Goal: Information Seeking & Learning: Learn about a topic

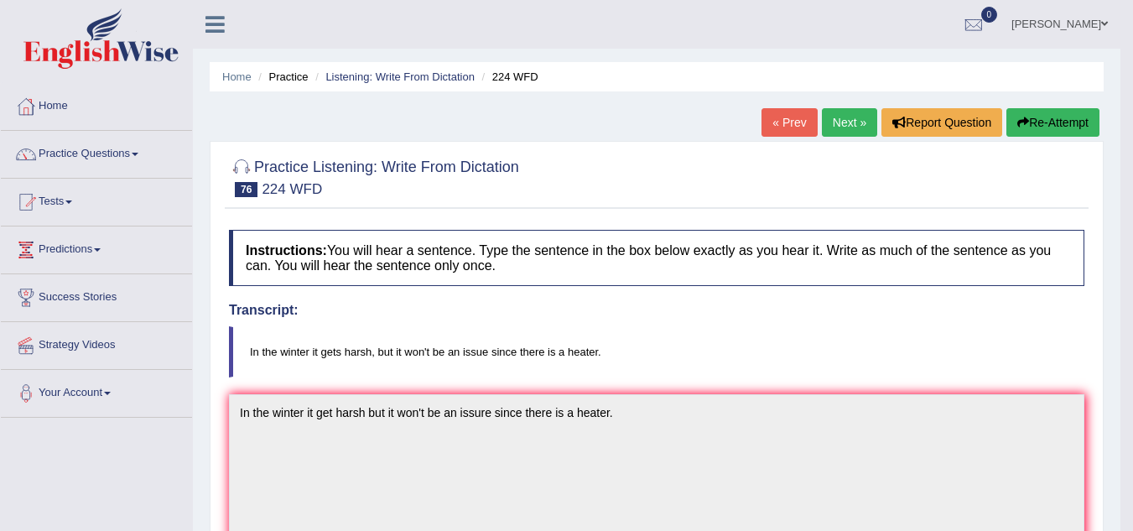
click at [854, 116] on link "Next »" at bounding box center [849, 122] width 55 height 29
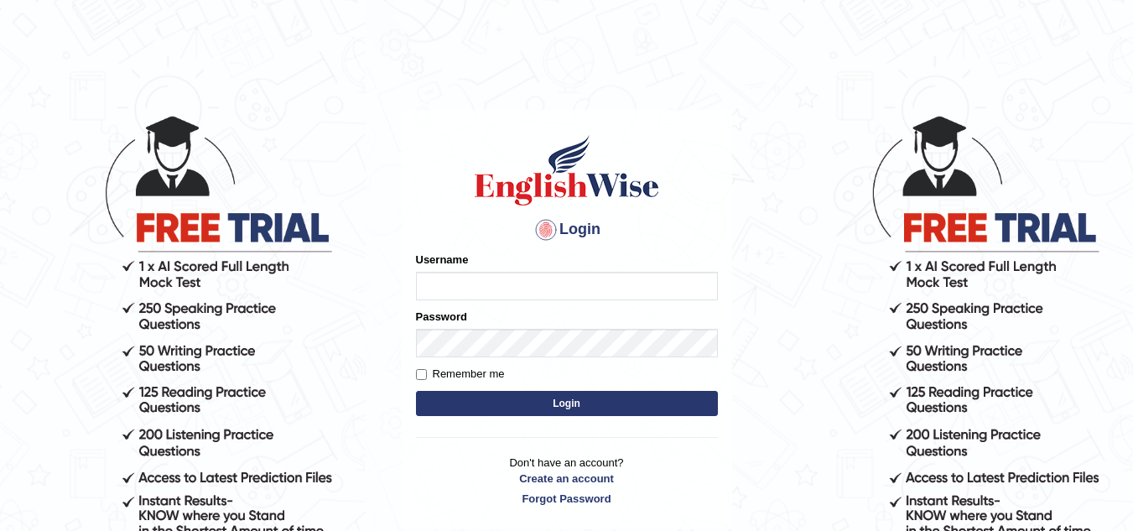
type input "isuruchinthaka"
click at [688, 403] on button "Login" at bounding box center [567, 403] width 302 height 25
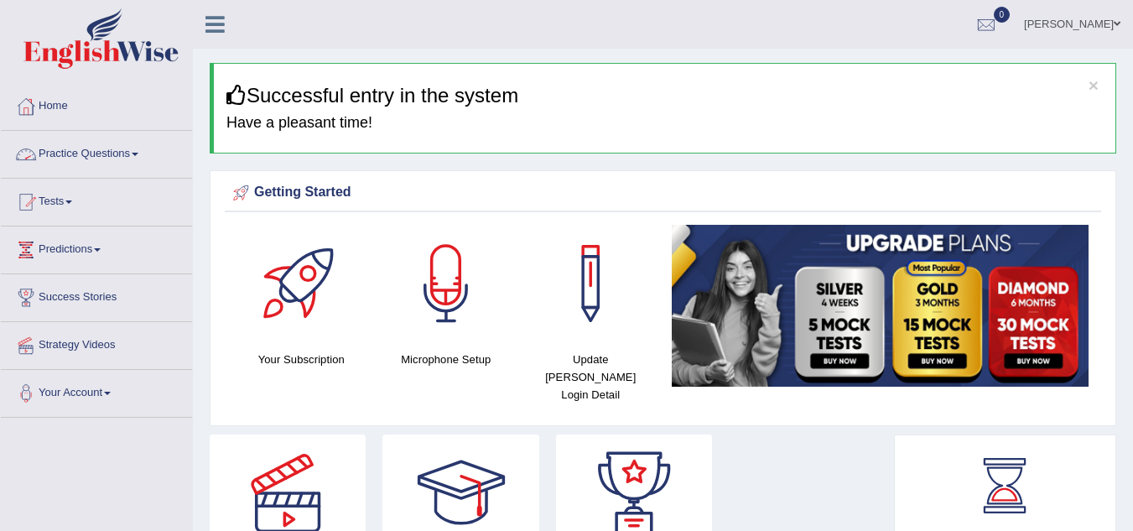
click at [97, 149] on link "Practice Questions" at bounding box center [96, 152] width 191 height 42
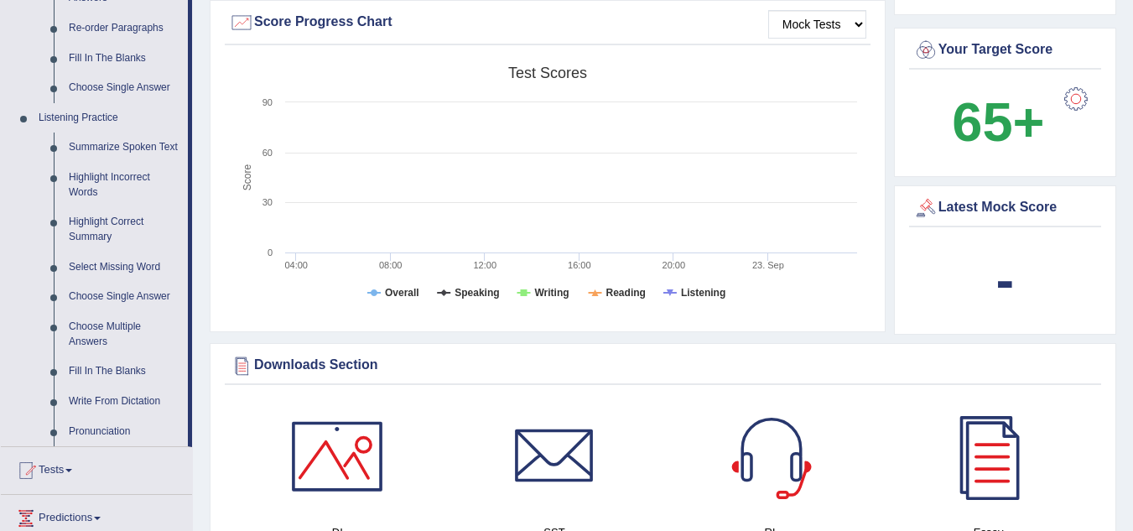
scroll to position [628, 0]
click at [135, 397] on link "Write From Dictation" at bounding box center [124, 401] width 127 height 30
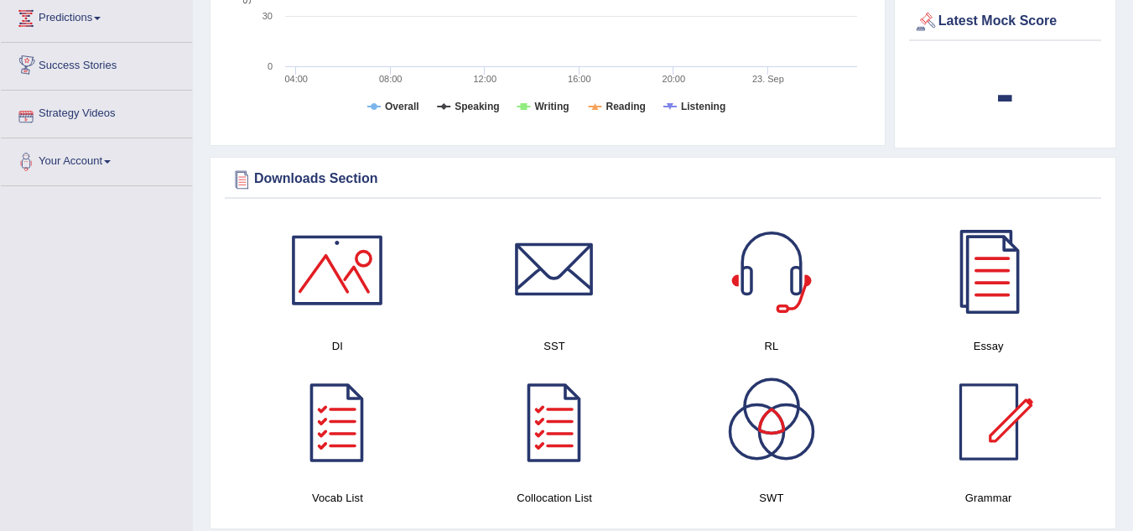
scroll to position [938, 0]
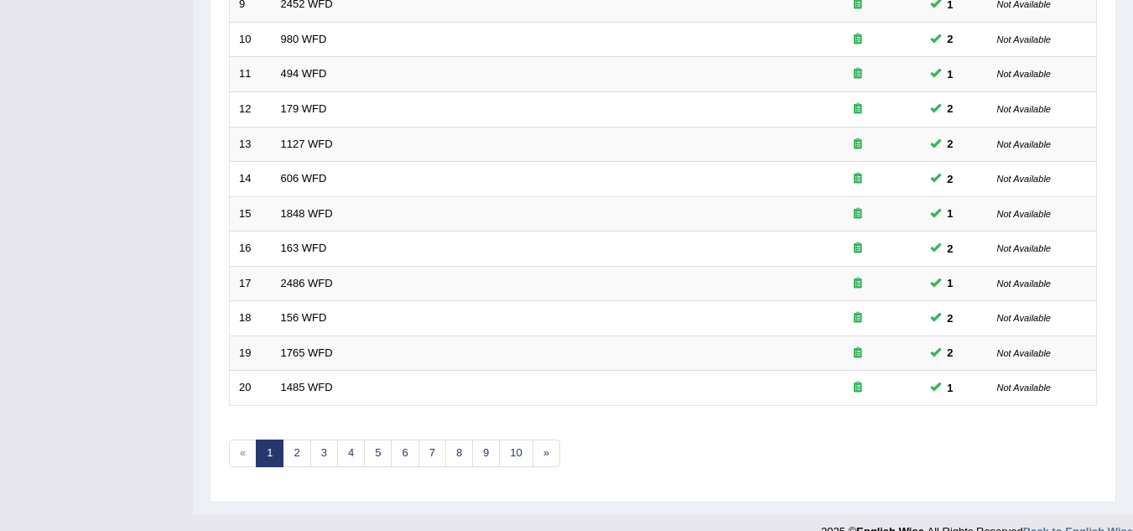
scroll to position [579, 0]
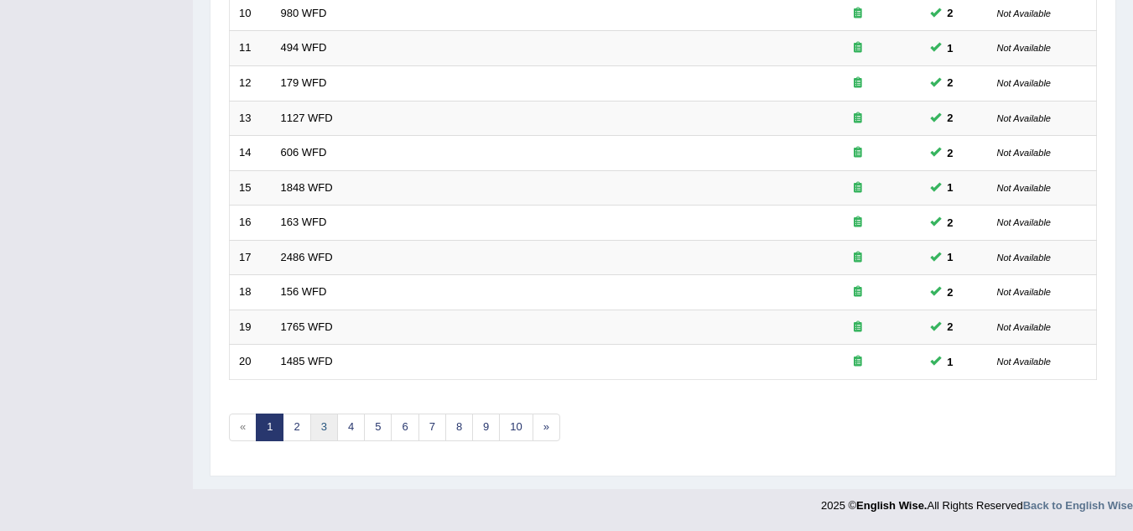
click at [329, 429] on link "3" at bounding box center [324, 427] width 28 height 28
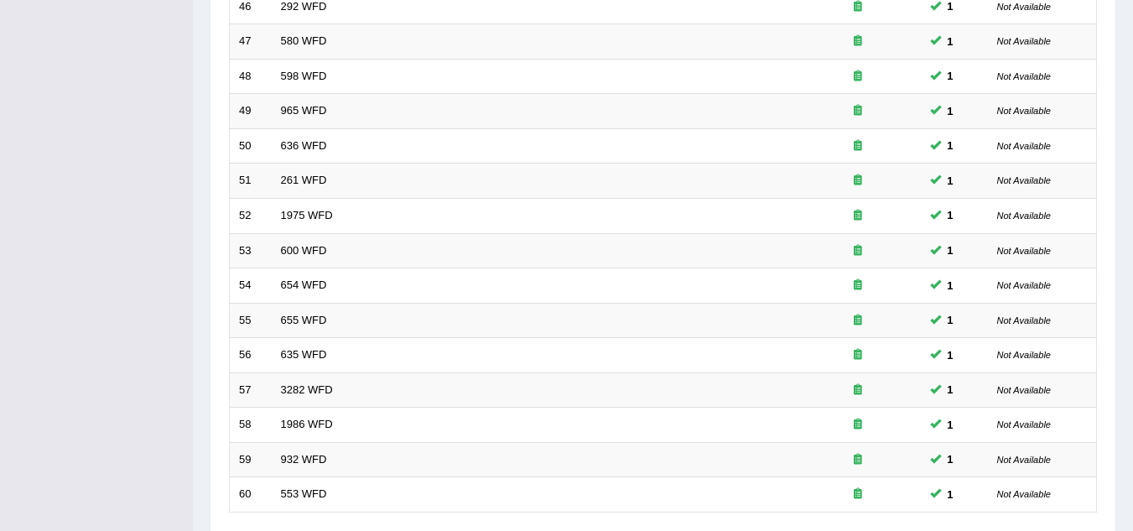
scroll to position [579, 0]
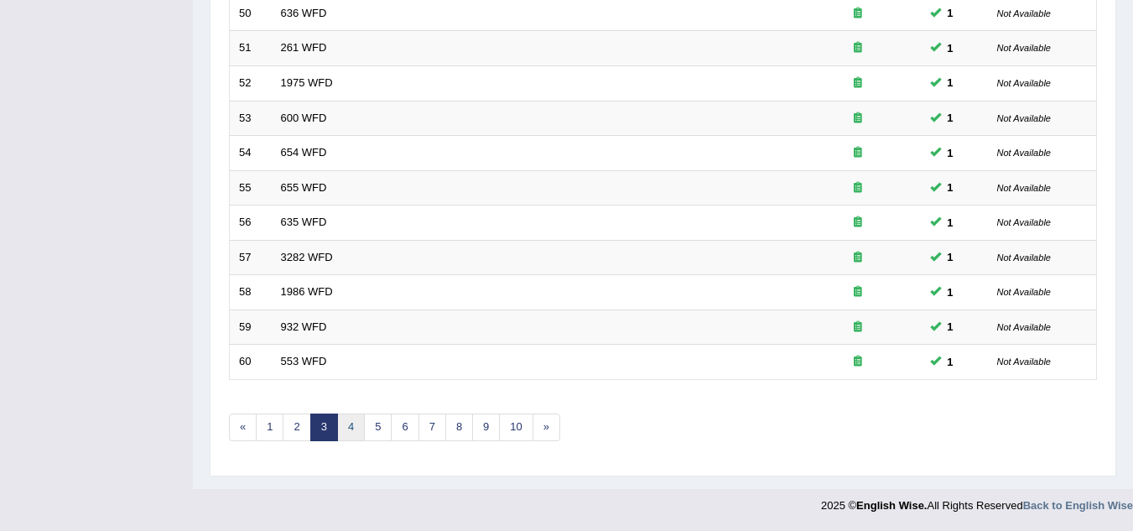
click at [355, 427] on link "4" at bounding box center [351, 427] width 28 height 28
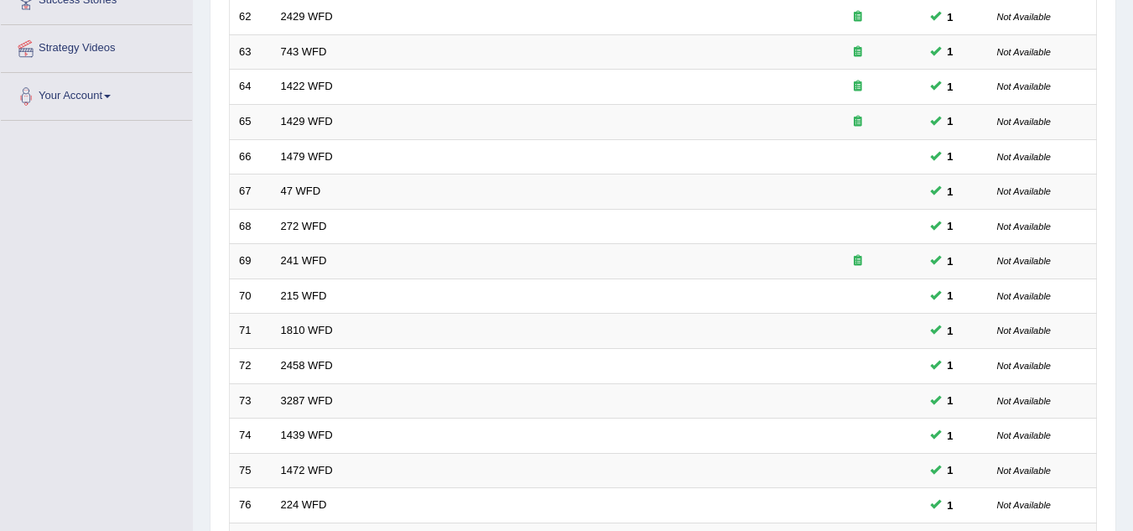
scroll to position [298, 0]
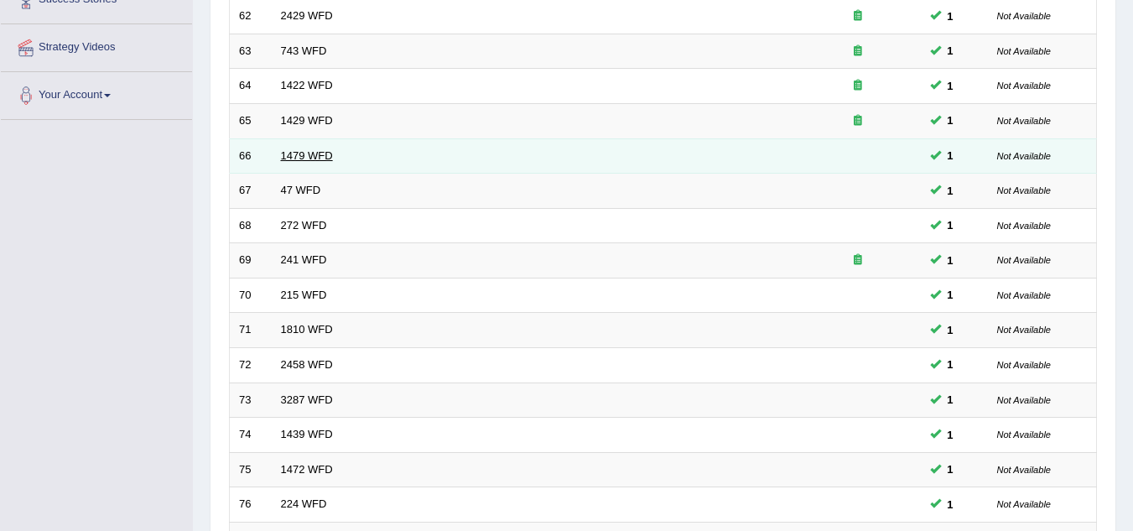
click at [307, 155] on link "1479 WFD" at bounding box center [307, 155] width 52 height 13
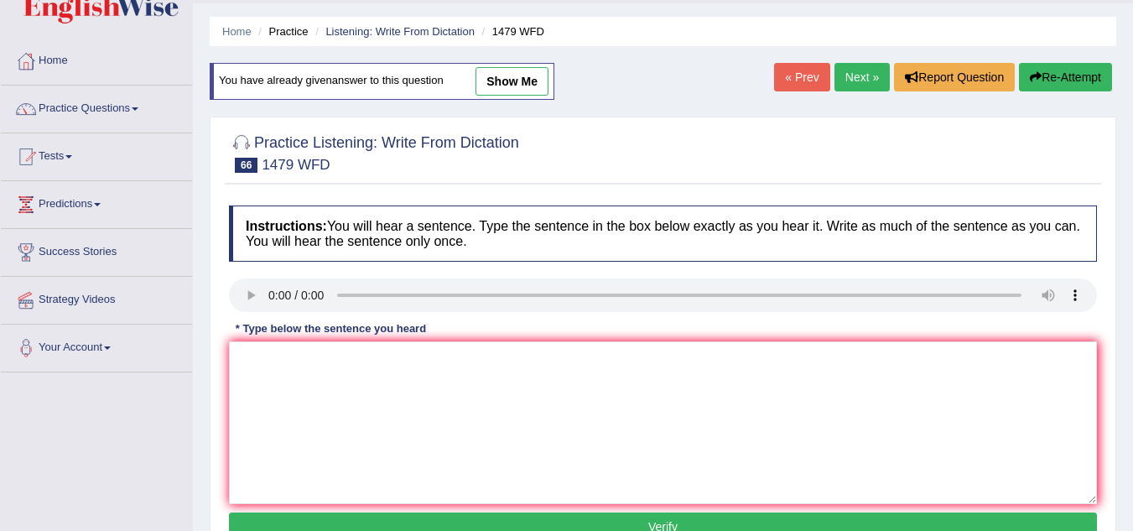
scroll to position [44, 0]
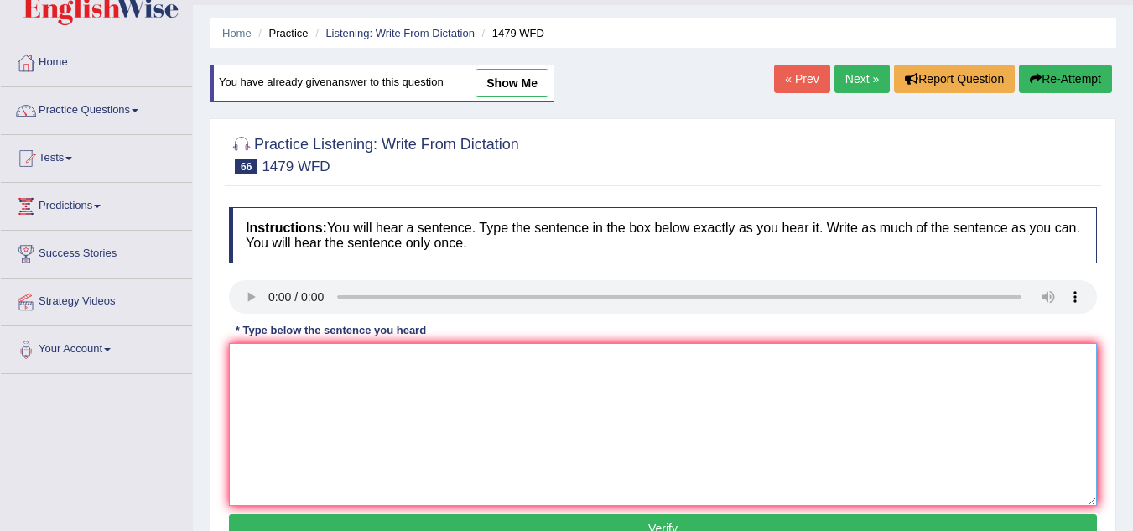
click at [257, 356] on textarea at bounding box center [663, 424] width 868 height 163
type textarea "t"
click at [280, 381] on textarea at bounding box center [663, 424] width 868 height 163
type textarea "t"
type textarea "the teache required student to attend the"
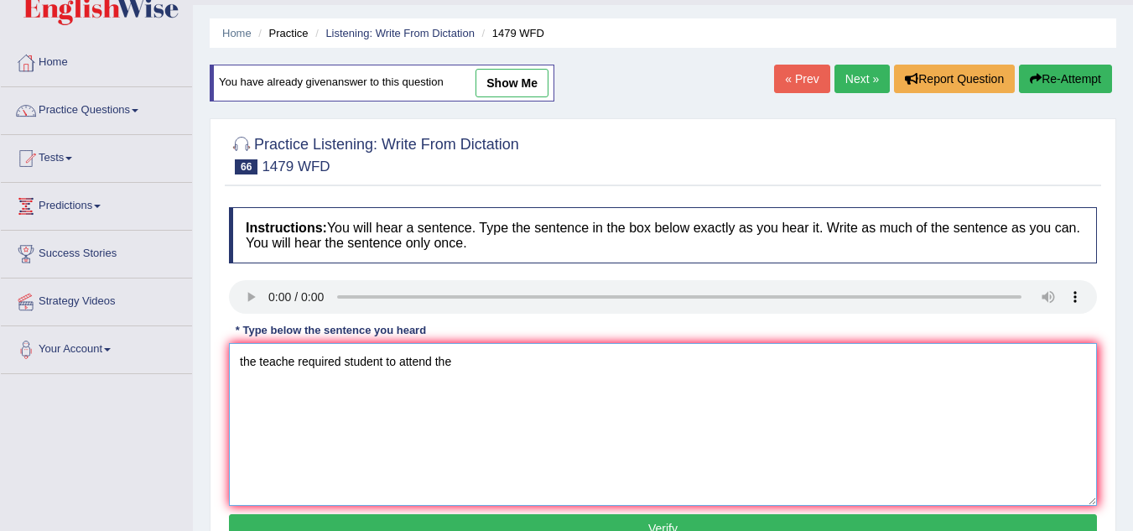
click at [266, 397] on textarea "the teache required student to attend the" at bounding box center [663, 424] width 868 height 163
click at [412, 394] on textarea "the teache required student to attend the ceromny held in the playground" at bounding box center [663, 424] width 868 height 163
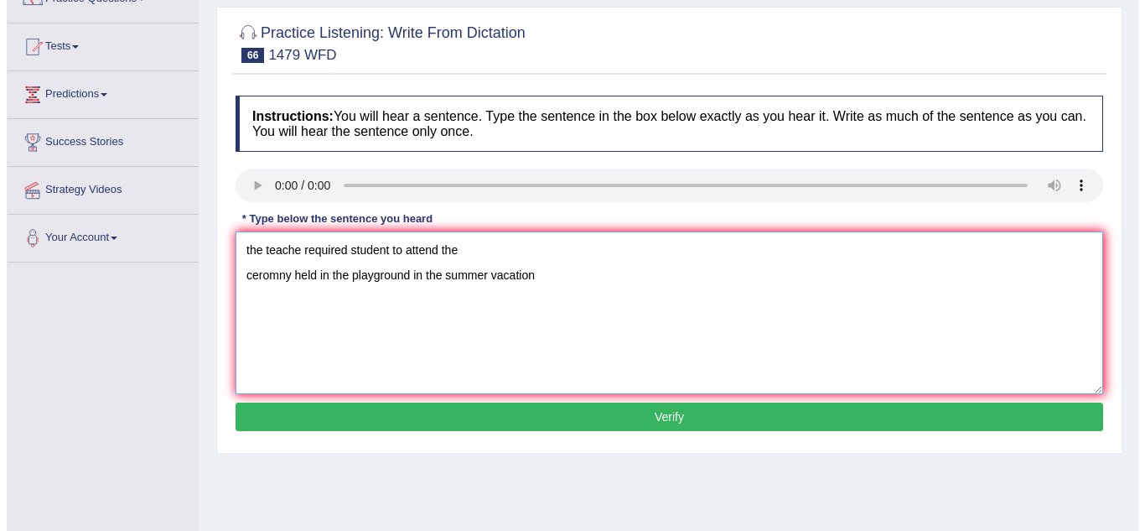
scroll to position [156, 0]
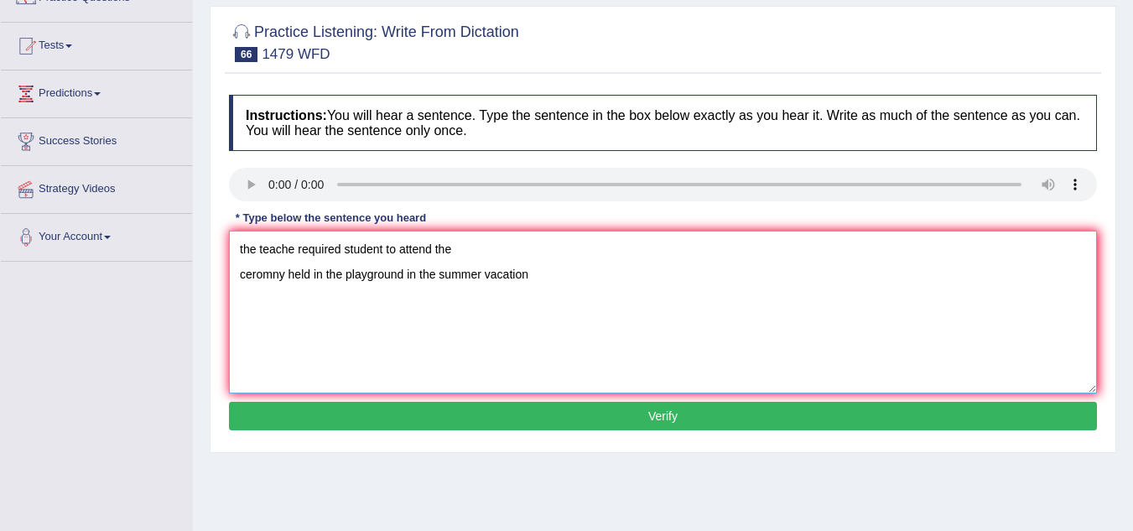
type textarea "the teache required student to attend the ceromny held in the playground in the…"
click at [492, 423] on button "Verify" at bounding box center [663, 416] width 868 height 29
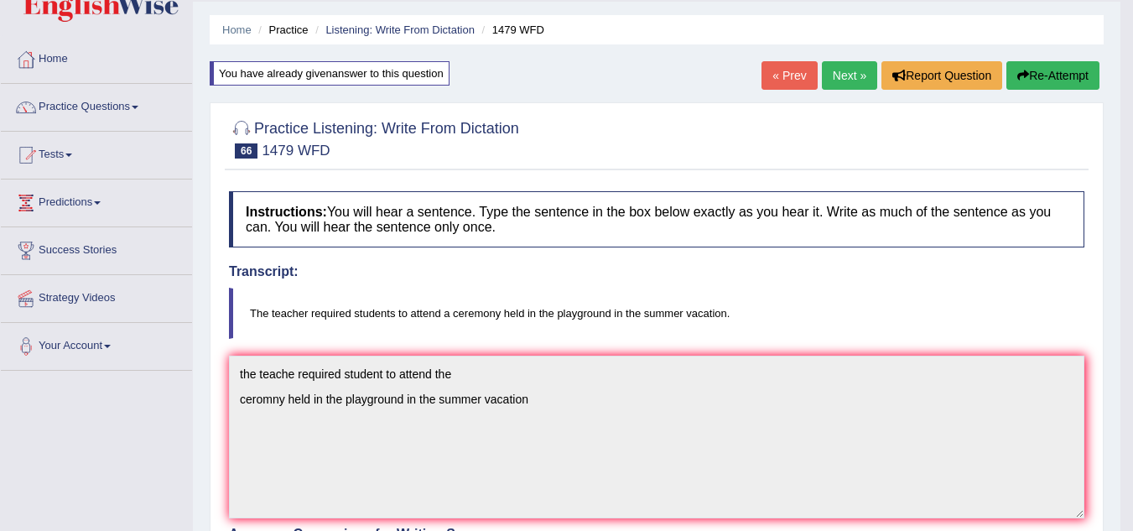
scroll to position [0, 0]
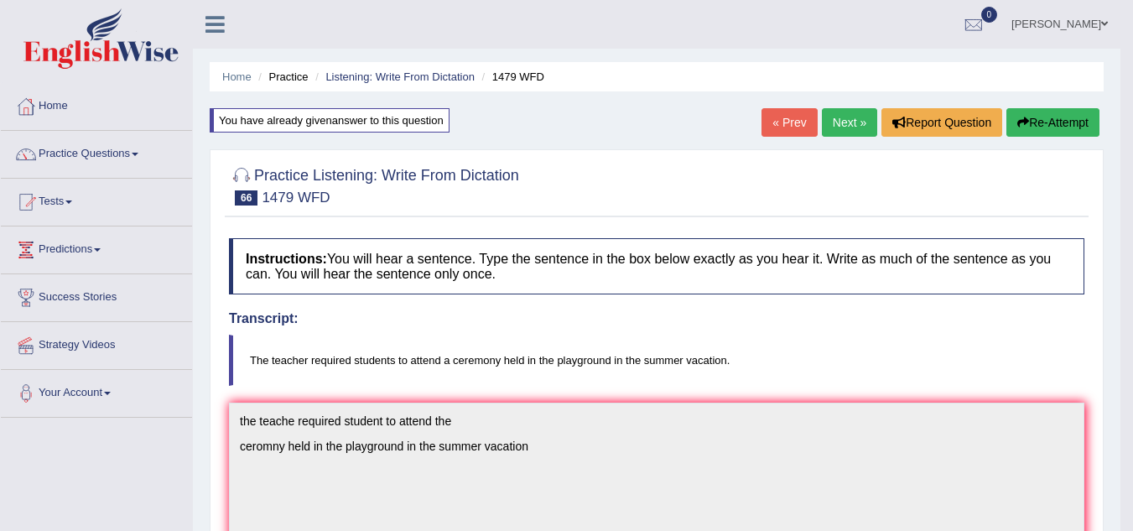
click at [828, 132] on link "Next »" at bounding box center [849, 122] width 55 height 29
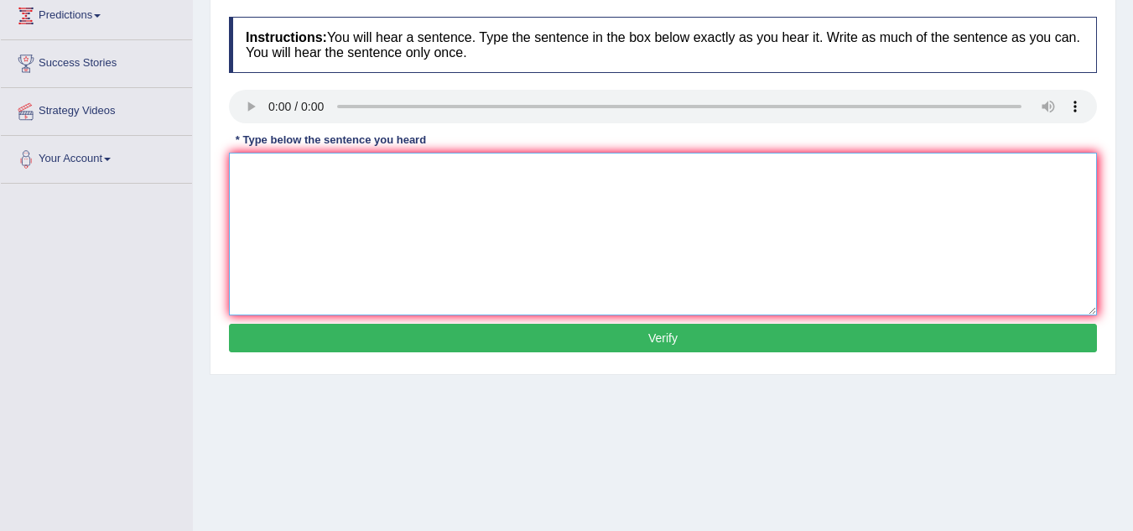
click at [300, 195] on textarea at bounding box center [663, 234] width 868 height 163
type textarea "t"
click at [278, 175] on textarea at bounding box center [663, 234] width 868 height 163
click at [242, 169] on textarea "two drops in the solution heated in the solution" at bounding box center [663, 234] width 868 height 163
click at [486, 178] on textarea "Two drops in the solution heated in the solution" at bounding box center [663, 234] width 868 height 163
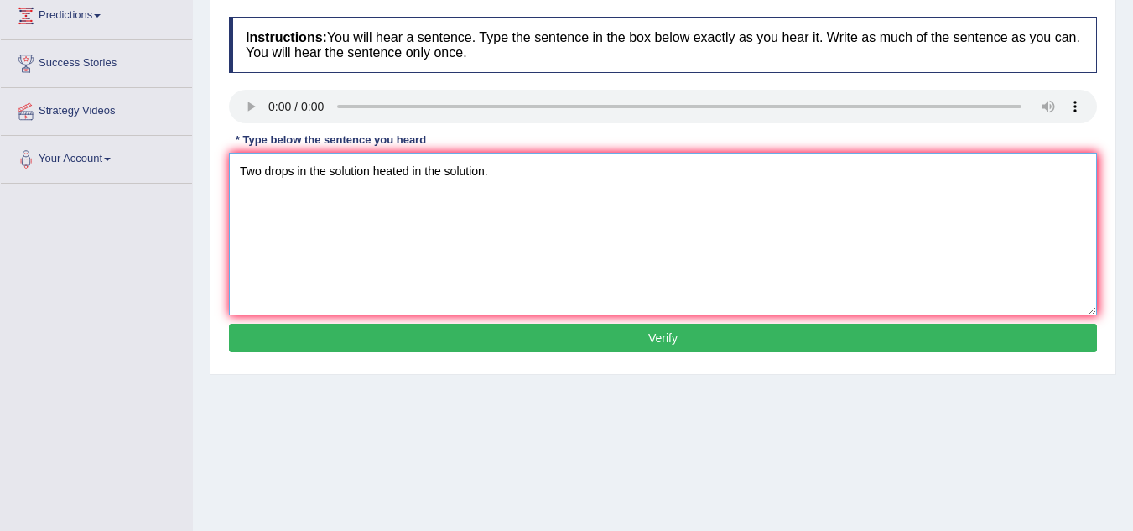
type textarea "Two drops in the solution heated in the solution."
click at [546, 342] on button "Verify" at bounding box center [663, 338] width 868 height 29
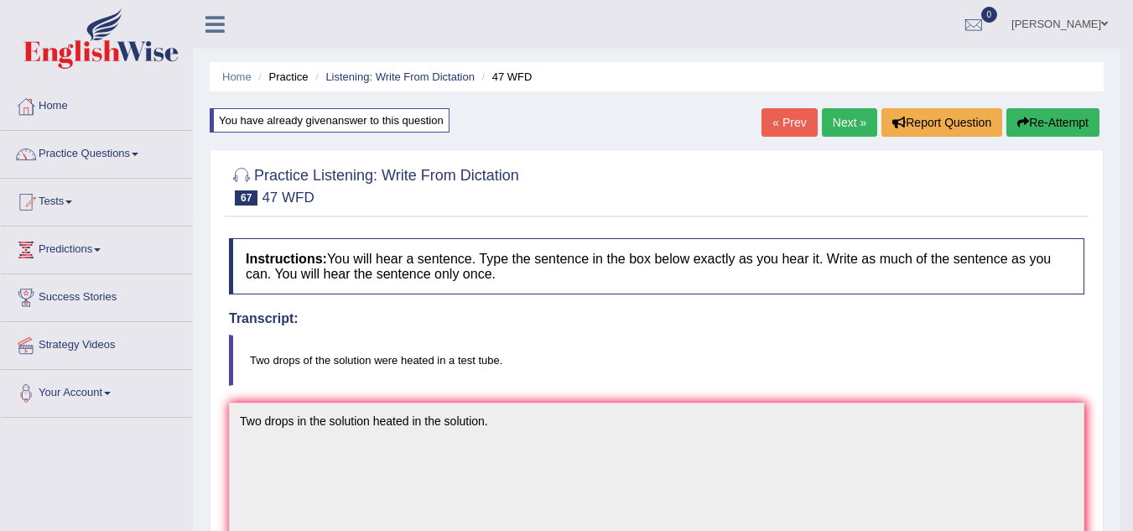
click at [827, 125] on link "Next »" at bounding box center [849, 122] width 55 height 29
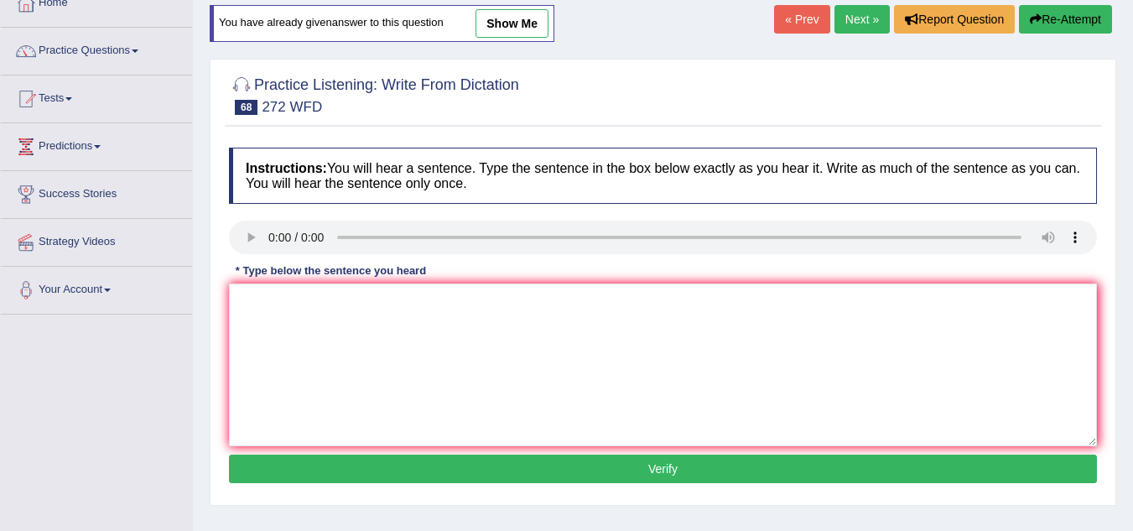
scroll to position [105, 0]
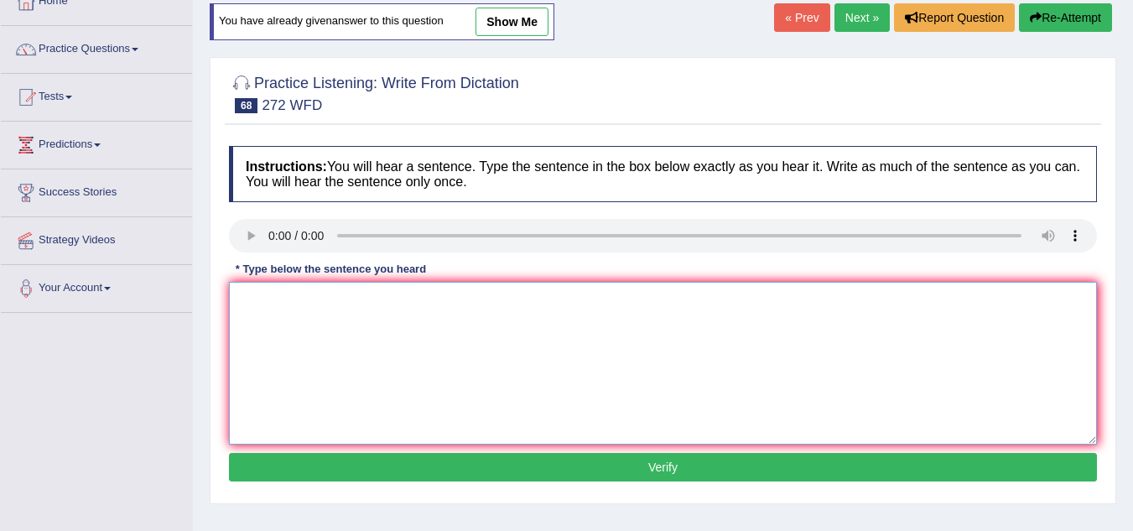
click at [280, 296] on textarea at bounding box center [663, 363] width 868 height 163
click at [237, 300] on textarea "negative impact on the environment" at bounding box center [663, 363] width 868 height 163
click at [556, 299] on textarea "The devolopment has negative impact on the environment" at bounding box center [663, 363] width 868 height 163
type textarea "The devolopment has negative impact on the environment."
click at [646, 465] on button "Verify" at bounding box center [663, 467] width 868 height 29
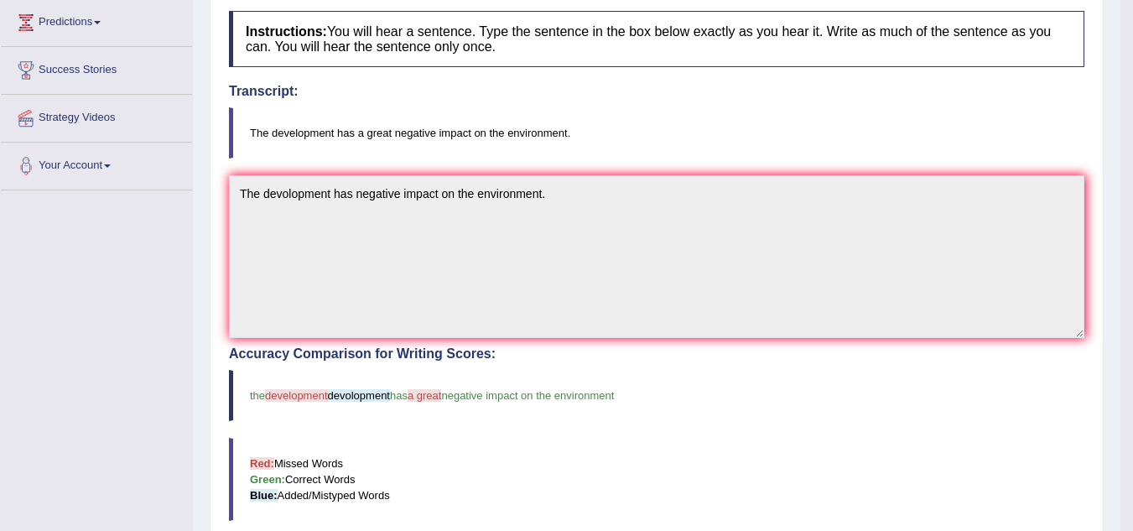
scroll to position [0, 0]
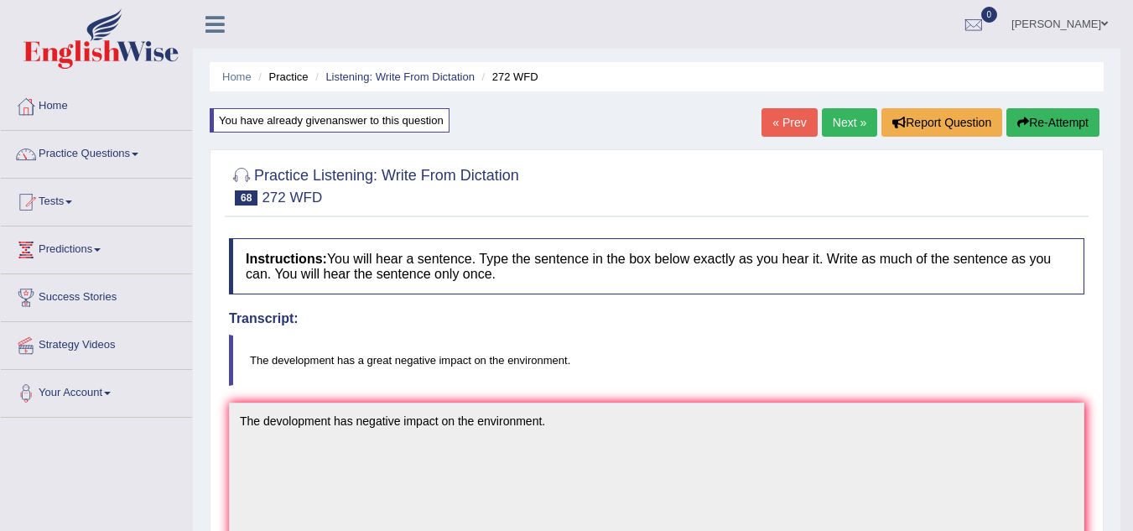
click at [844, 133] on link "Next »" at bounding box center [849, 122] width 55 height 29
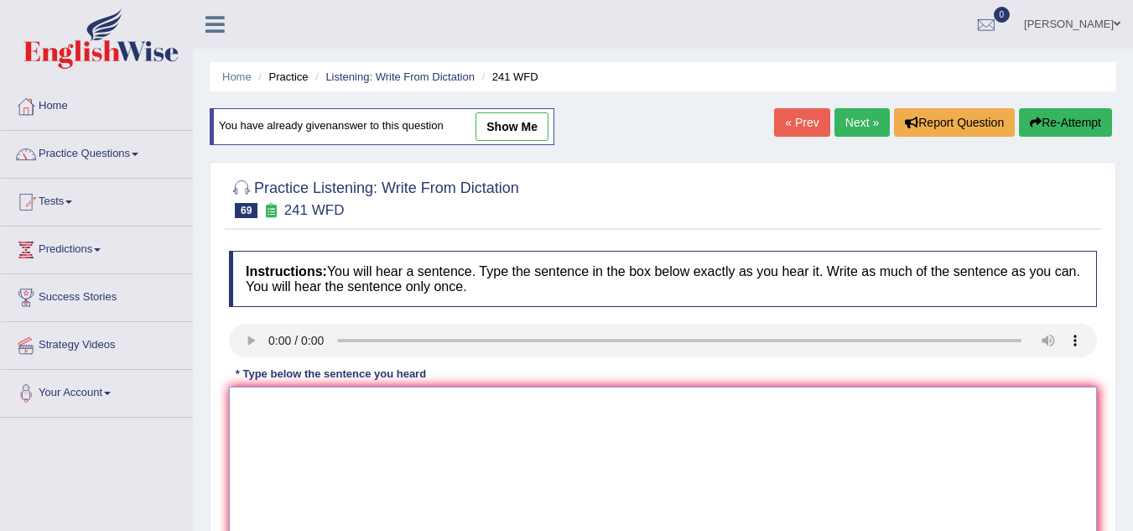
click at [273, 392] on textarea at bounding box center [663, 468] width 868 height 163
click at [392, 407] on textarea "Please check on the website opening time" at bounding box center [663, 468] width 868 height 163
click at [479, 418] on textarea "Please check on the website for opening time" at bounding box center [663, 468] width 868 height 163
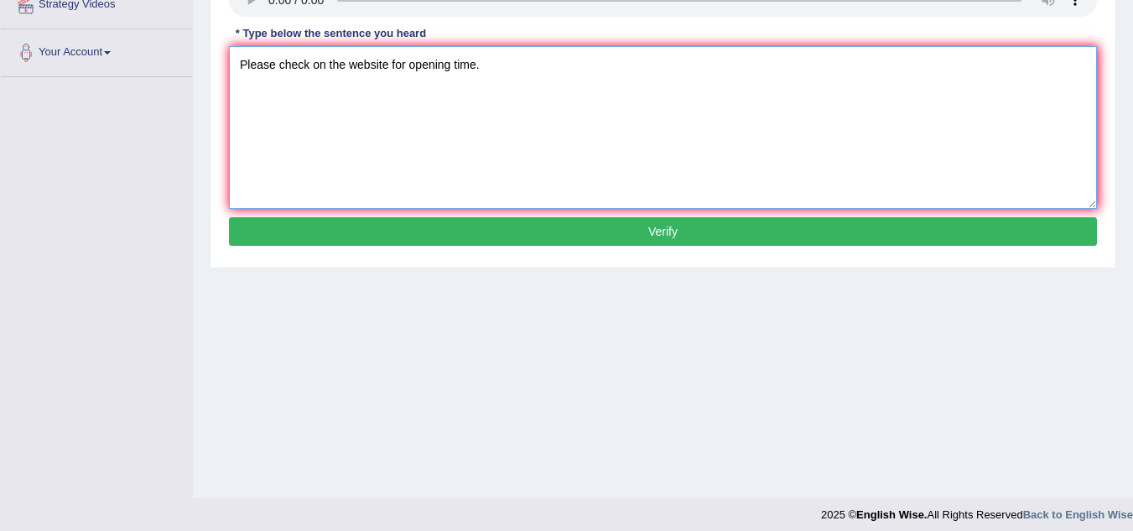
scroll to position [347, 0]
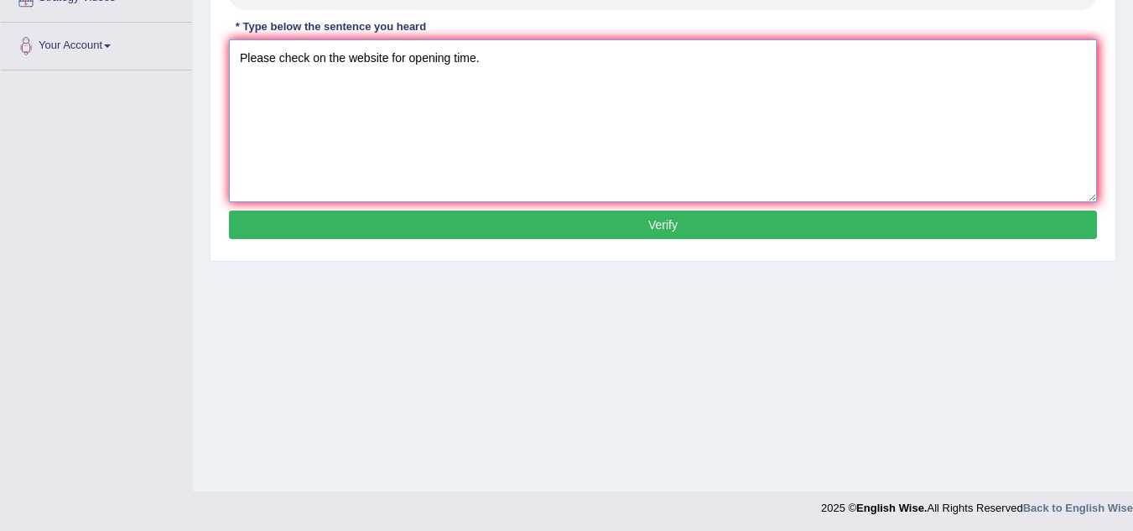
type textarea "Please check on the website for opening time."
click at [535, 223] on button "Verify" at bounding box center [663, 224] width 868 height 29
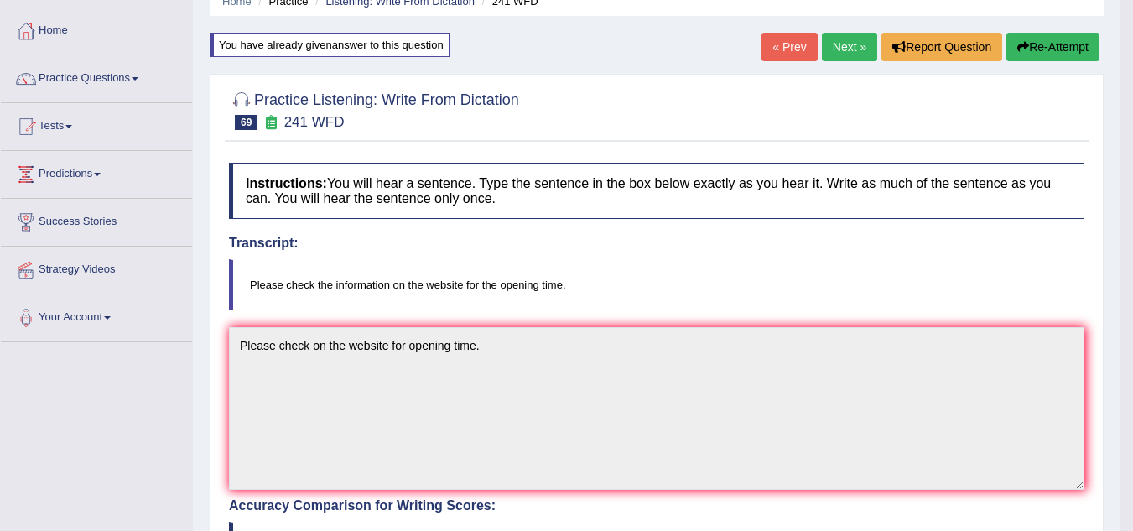
scroll to position [75, 0]
click at [822, 54] on link "Next »" at bounding box center [849, 48] width 55 height 29
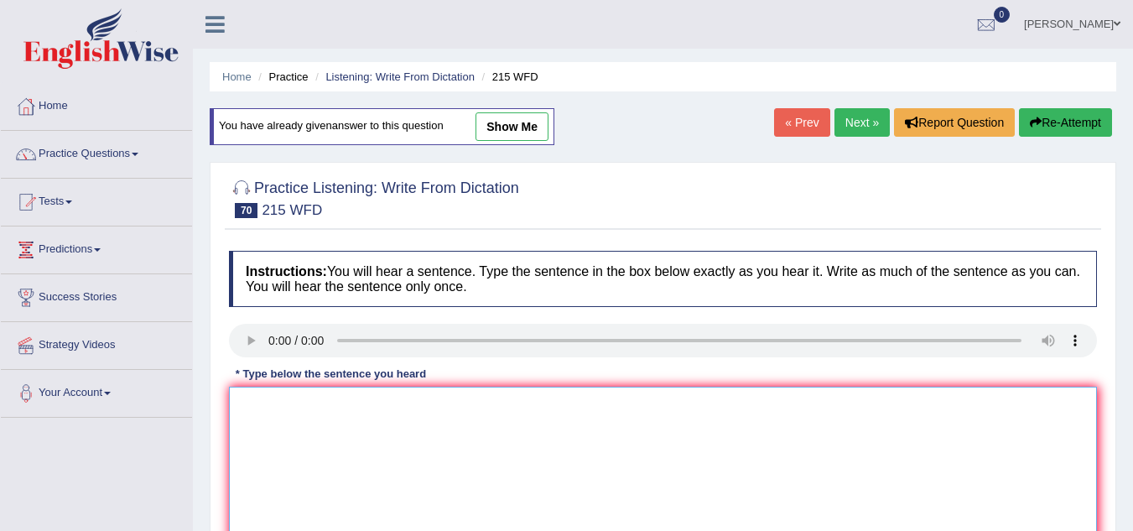
click at [293, 416] on textarea at bounding box center [663, 468] width 868 height 163
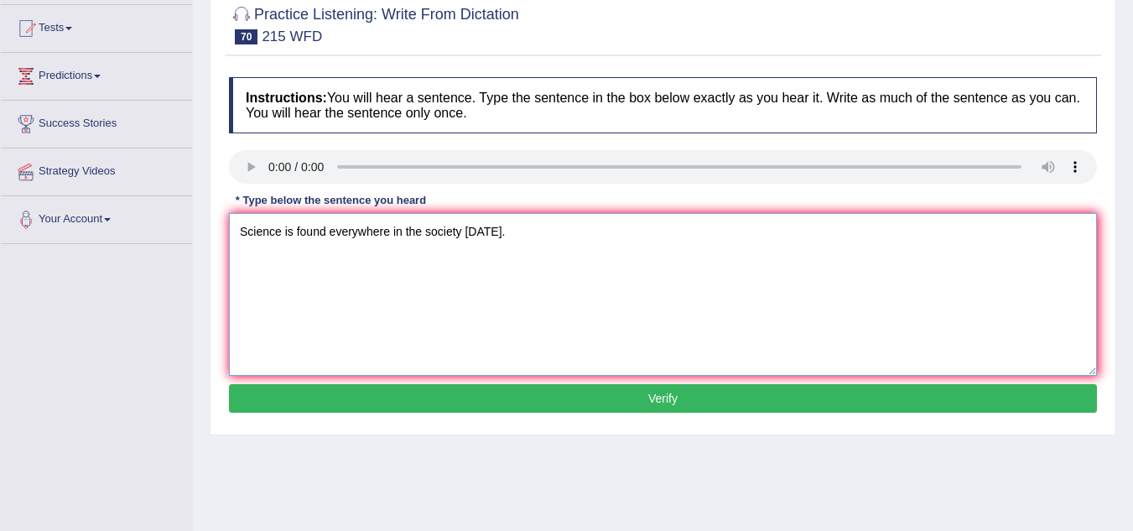
scroll to position [174, 0]
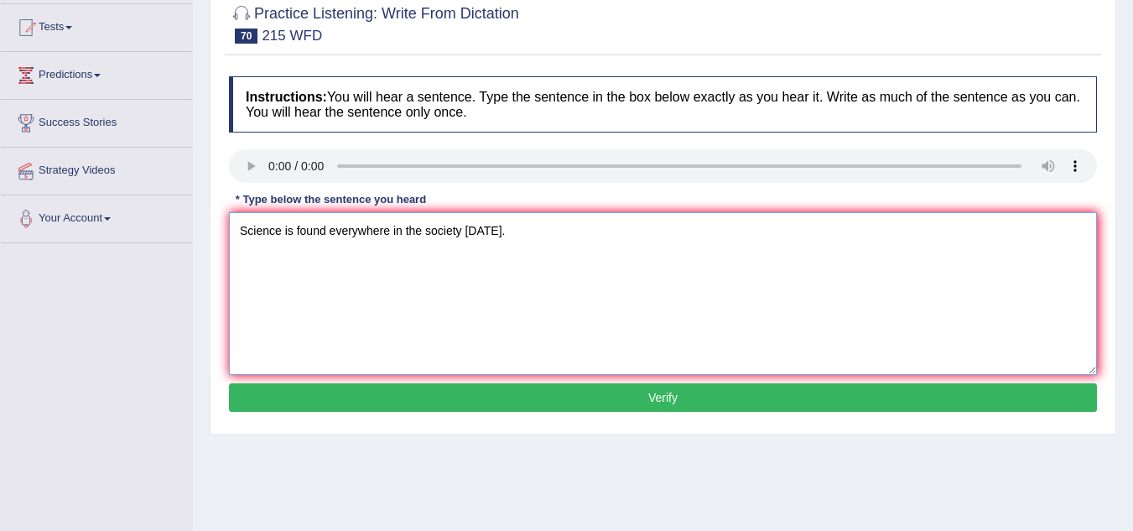
type textarea "Science is found everywhere in the society today."
click at [496, 401] on button "Verify" at bounding box center [663, 397] width 868 height 29
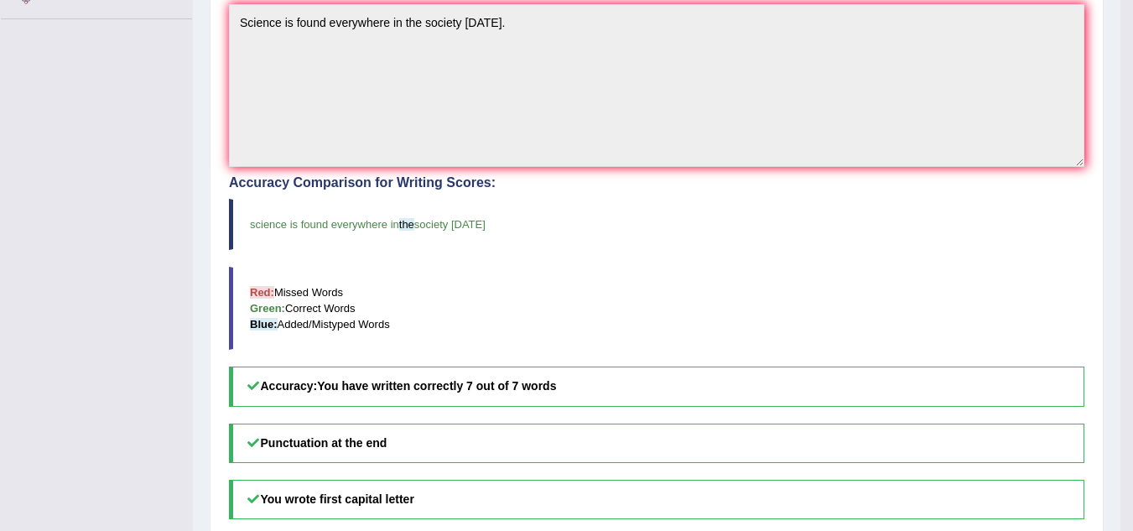
scroll to position [0, 0]
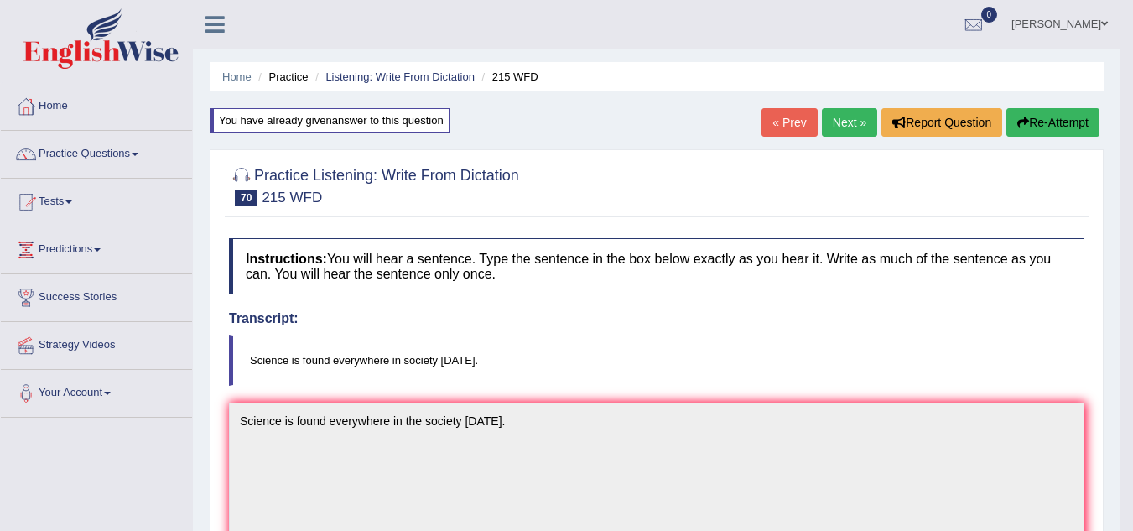
click at [844, 120] on link "Next »" at bounding box center [849, 122] width 55 height 29
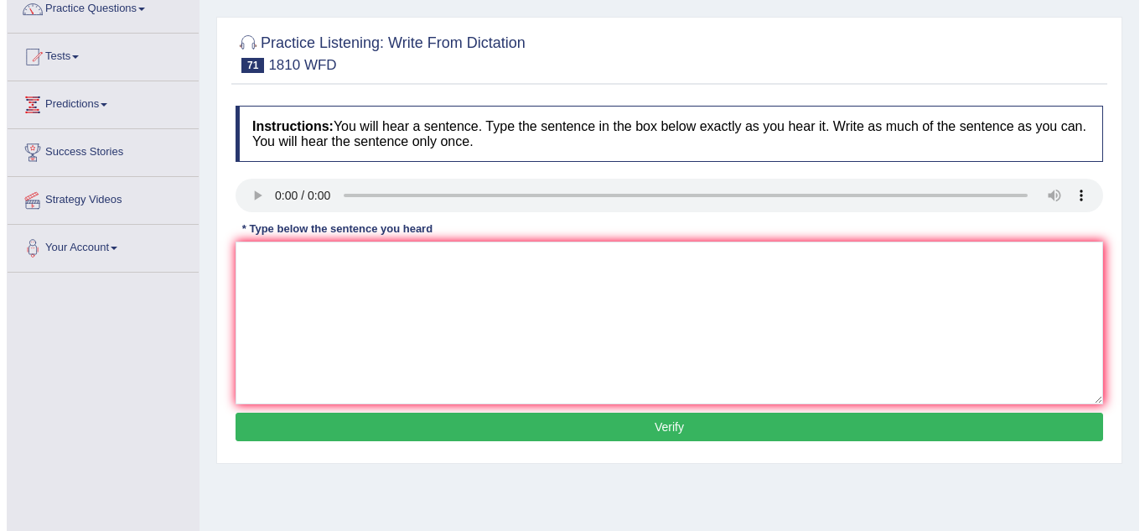
scroll to position [143, 0]
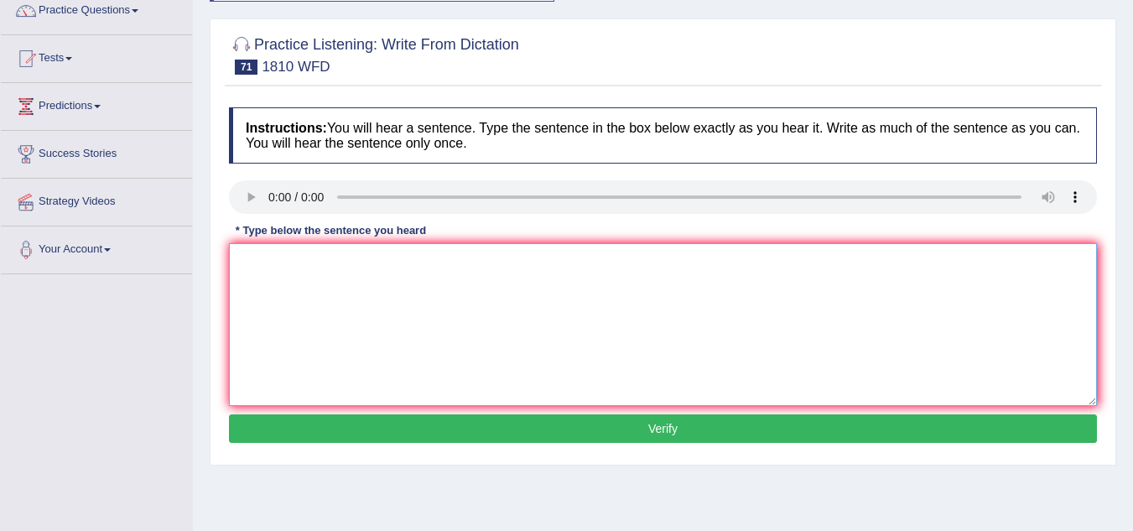
click at [296, 281] on textarea at bounding box center [663, 324] width 868 height 163
click at [243, 262] on textarea "you can borrow eight books in the library at a time." at bounding box center [663, 324] width 868 height 163
type textarea "You can borrow eight books in the library at a time."
click at [486, 436] on button "Verify" at bounding box center [663, 428] width 868 height 29
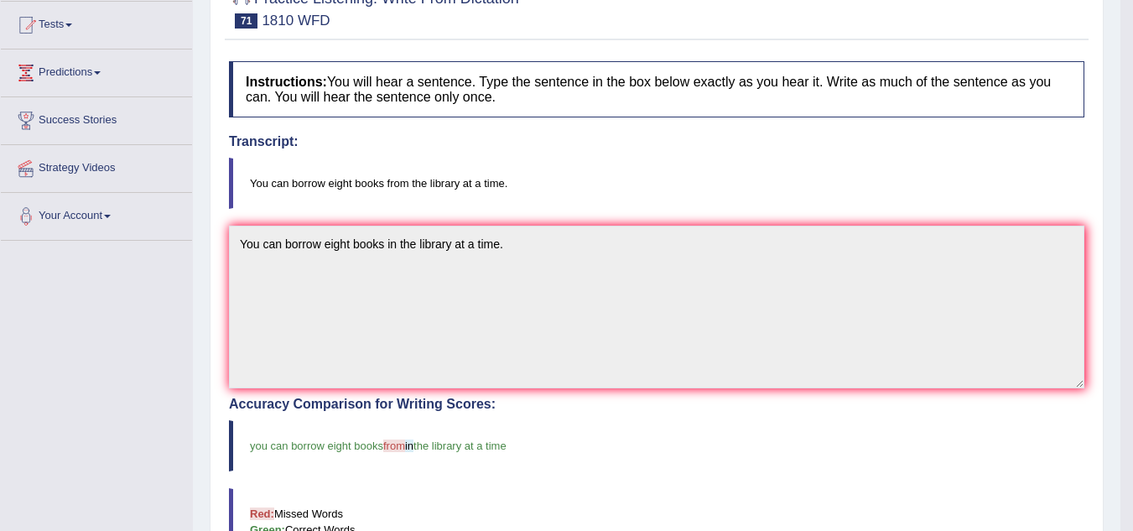
scroll to position [0, 0]
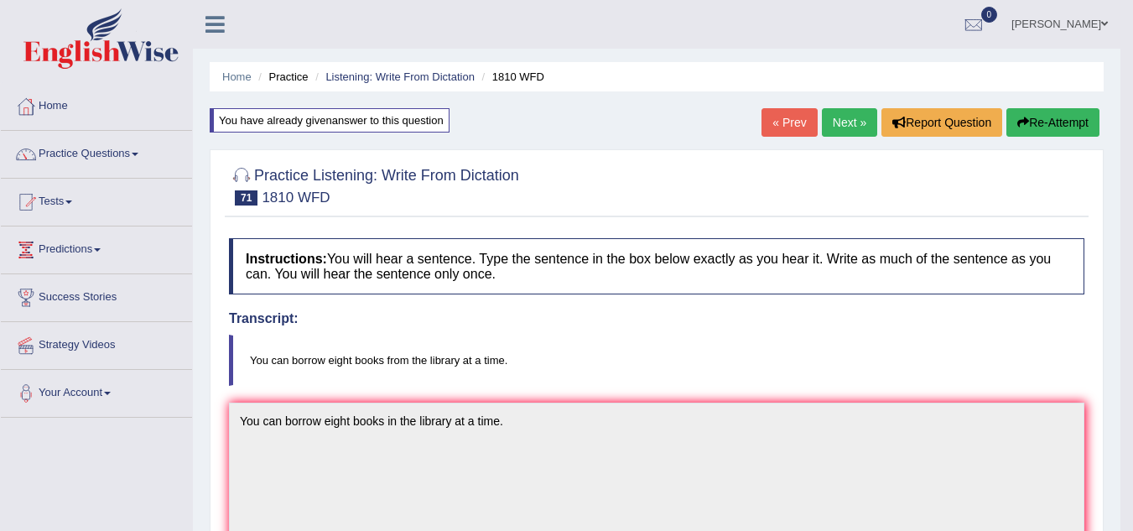
click at [841, 126] on link "Next »" at bounding box center [849, 122] width 55 height 29
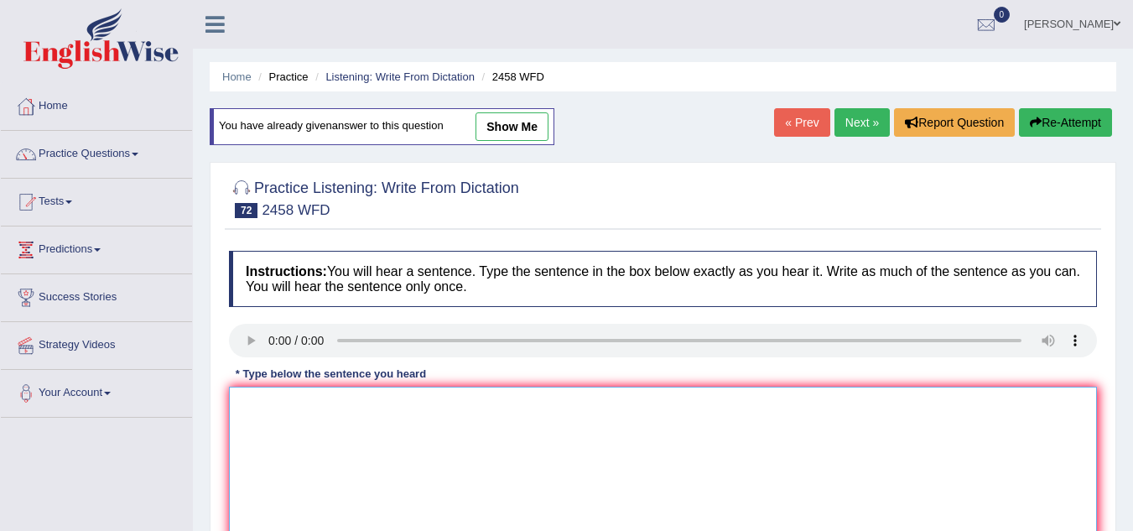
click at [293, 412] on textarea at bounding box center [663, 468] width 868 height 163
type textarea "c"
click at [288, 416] on textarea at bounding box center [663, 468] width 868 height 163
click at [242, 404] on textarea "courese are growing in popularity every year" at bounding box center [663, 468] width 868 height 163
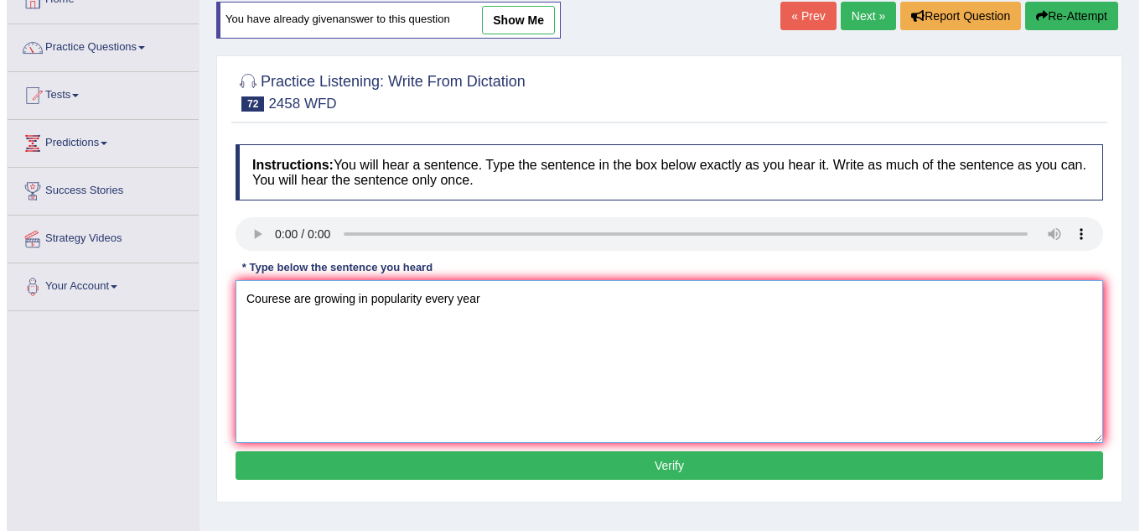
scroll to position [107, 0]
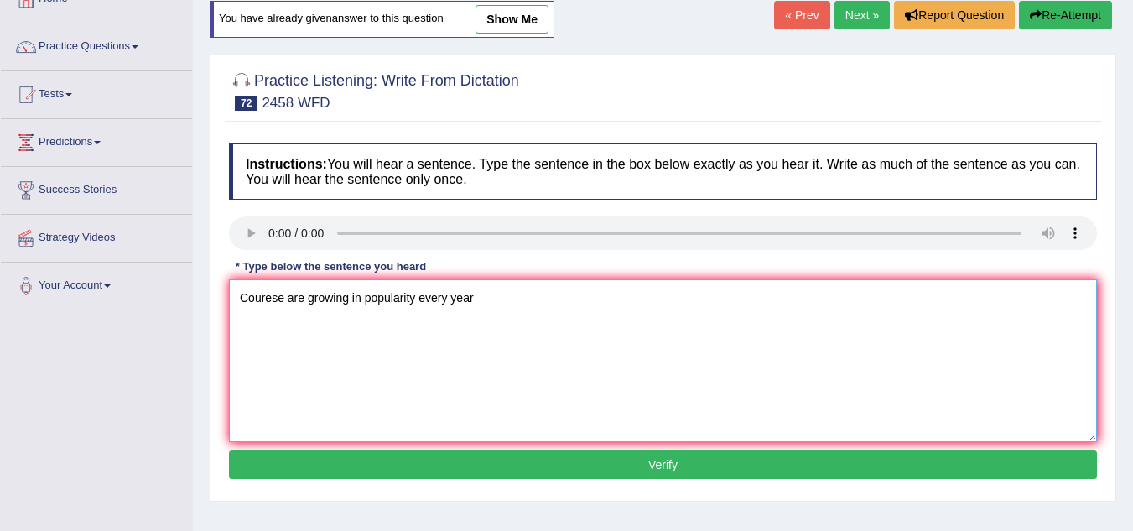
click at [474, 299] on textarea "Courese are growing in popularity every year" at bounding box center [663, 360] width 868 height 163
type textarea "Courese are growing in popularity every year."
click at [516, 467] on button "Verify" at bounding box center [663, 464] width 868 height 29
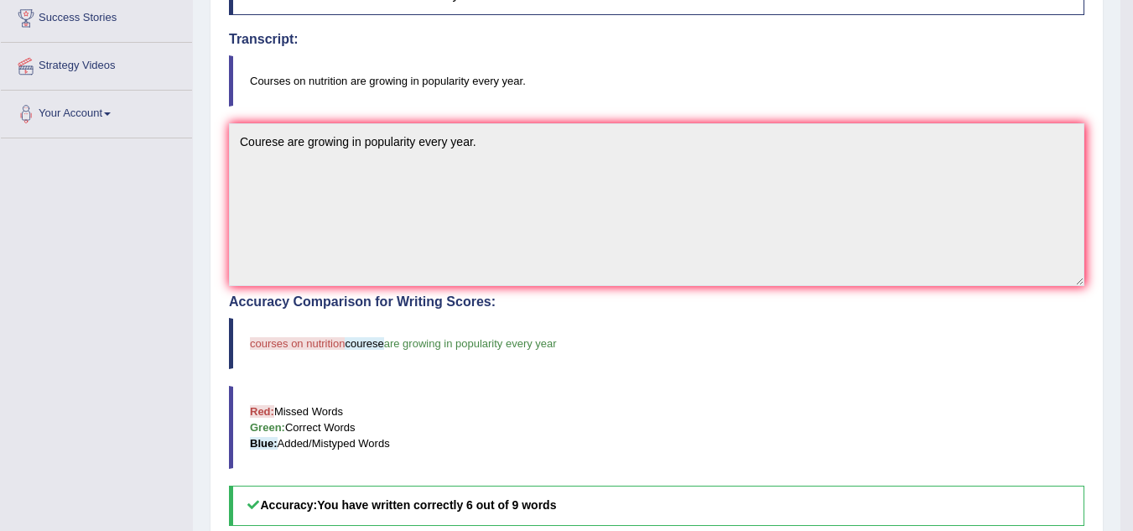
scroll to position [0, 0]
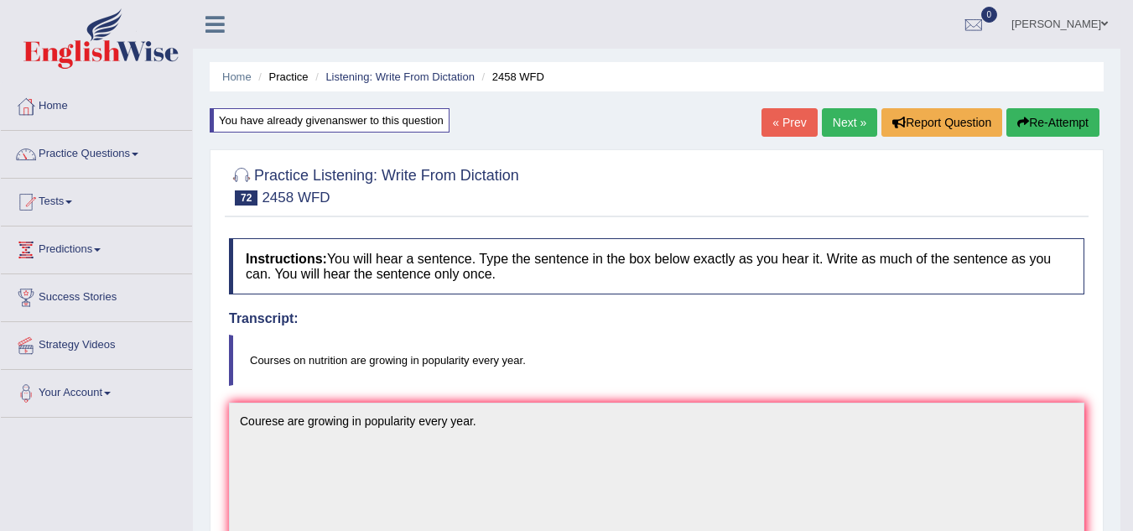
click at [849, 125] on link "Next »" at bounding box center [849, 122] width 55 height 29
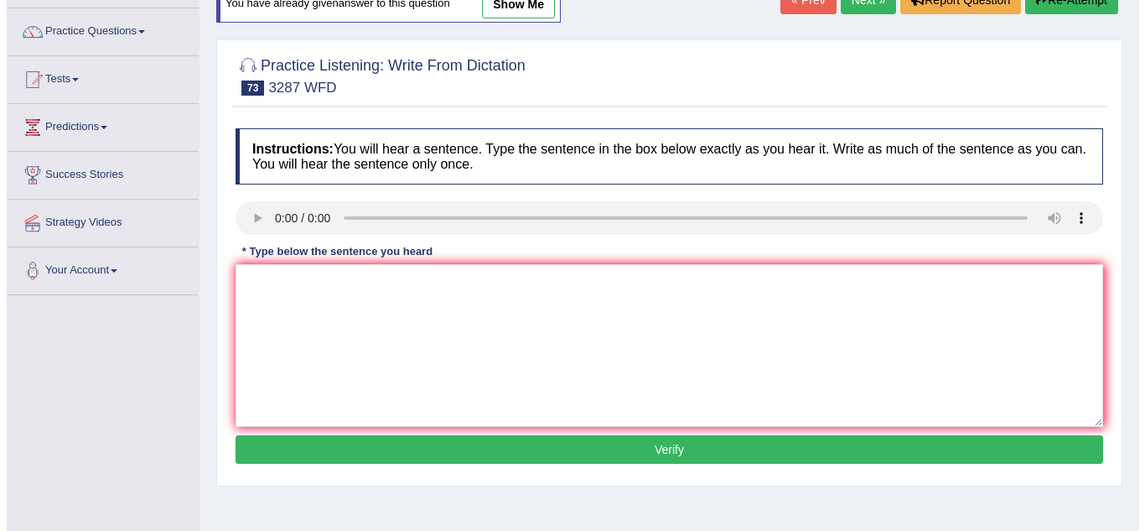
scroll to position [124, 0]
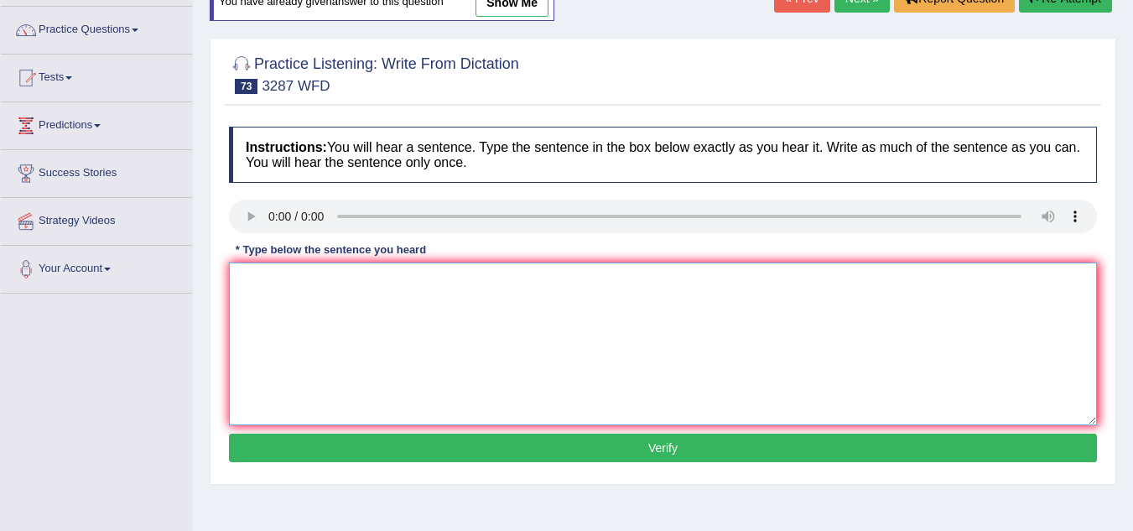
click at [278, 290] on textarea at bounding box center [663, 343] width 868 height 163
click at [237, 276] on textarea "regaridung the univerty last weak" at bounding box center [663, 343] width 868 height 163
click at [574, 294] on textarea "A new article was published regaridung the univerty last weak" at bounding box center [663, 343] width 868 height 163
type textarea "A new article was published regaridung the univerty last weak."
click at [606, 455] on button "Verify" at bounding box center [663, 448] width 868 height 29
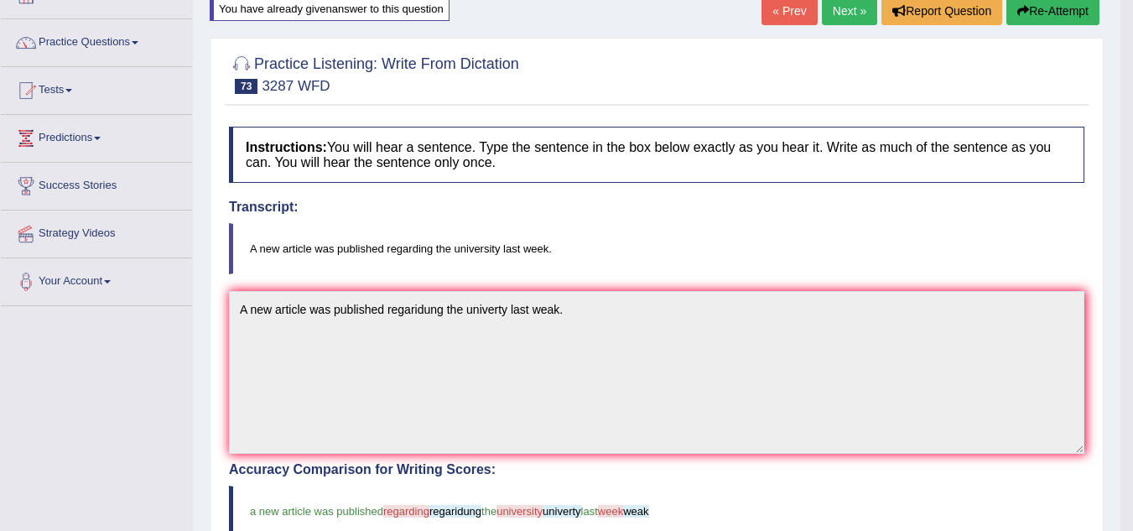
scroll to position [111, 0]
click at [845, 16] on link "Next »" at bounding box center [849, 11] width 55 height 29
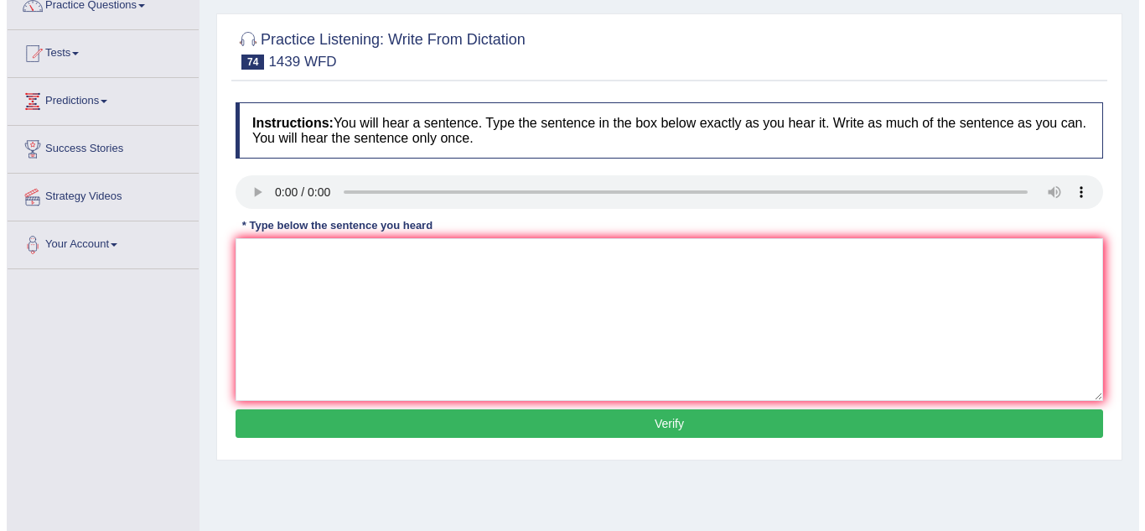
scroll to position [145, 0]
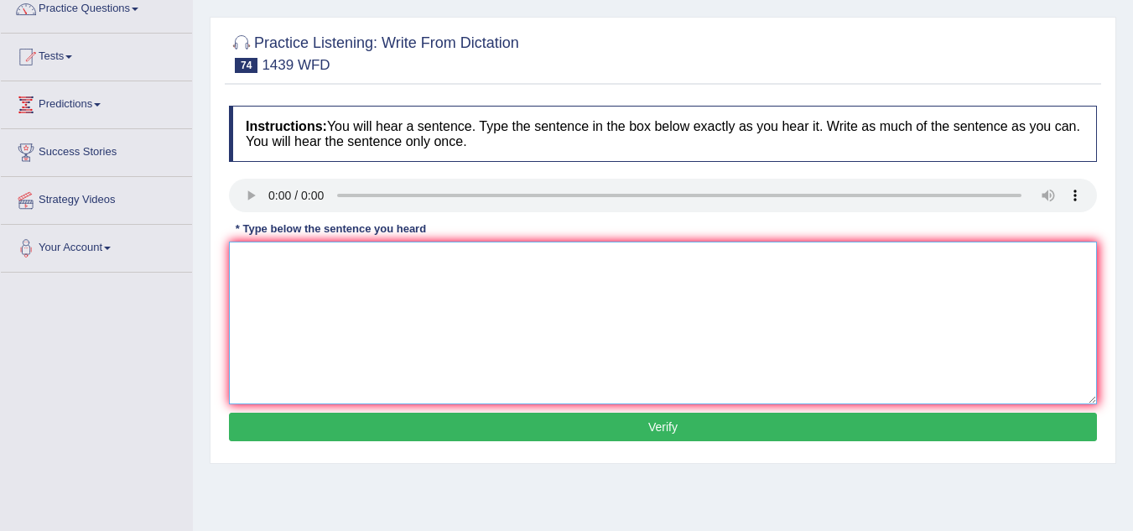
click at [274, 247] on textarea at bounding box center [663, 323] width 868 height 163
click at [466, 257] on textarea "The fiction bookes are just past the counter" at bounding box center [663, 323] width 868 height 163
type textarea "The fiction bookes are just past the counter."
click at [537, 436] on button "Verify" at bounding box center [663, 427] width 868 height 29
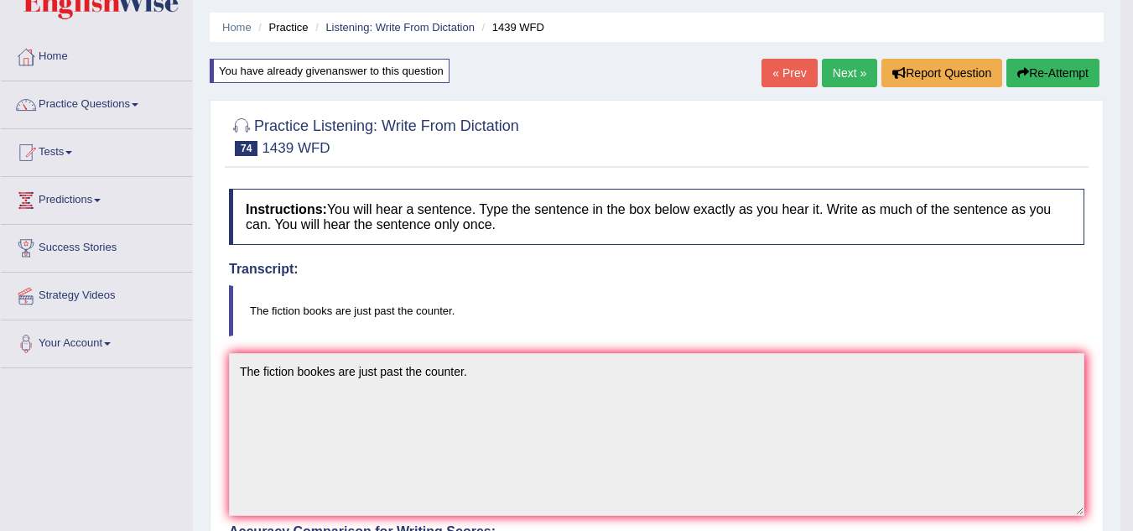
scroll to position [48, 0]
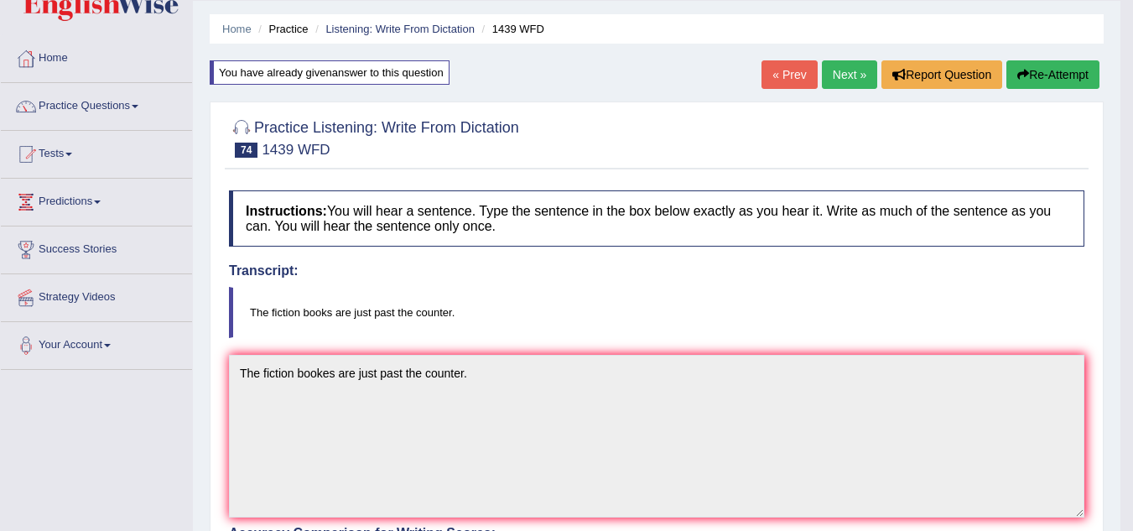
click at [835, 83] on link "Next »" at bounding box center [849, 74] width 55 height 29
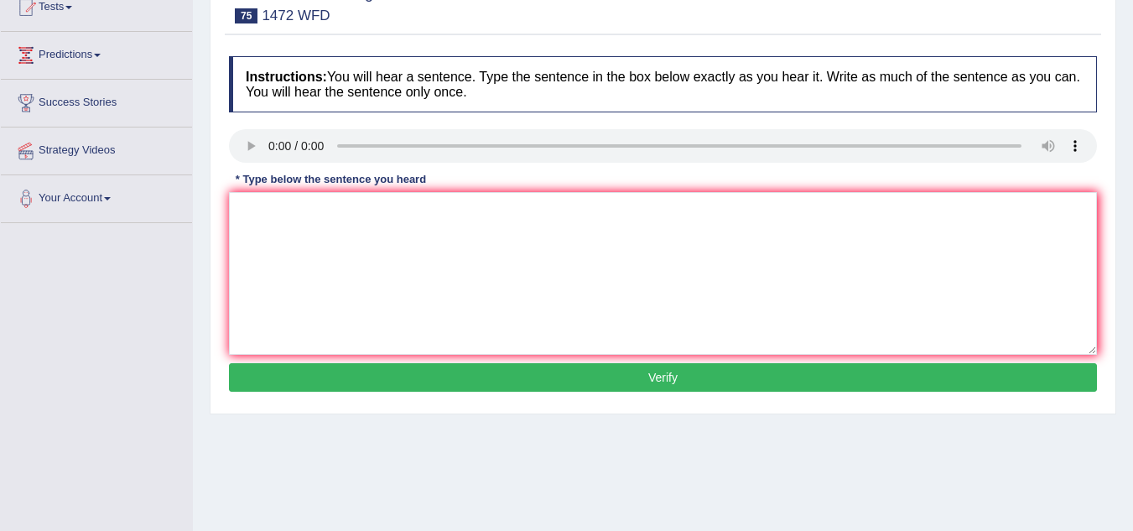
scroll to position [195, 0]
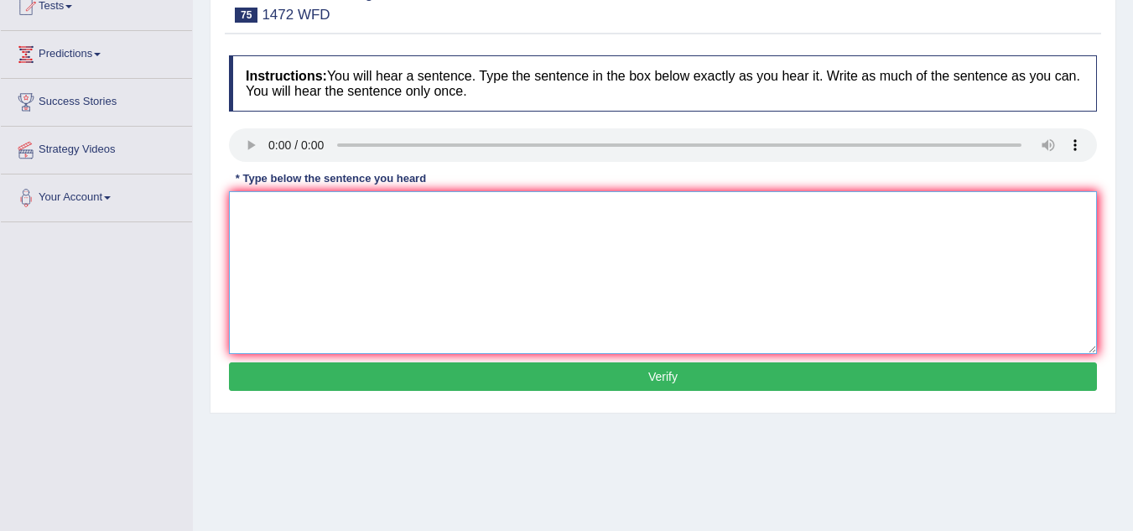
click at [285, 215] on textarea at bounding box center [663, 272] width 868 height 163
click at [237, 207] on textarea "has a adopted the plan for infu" at bounding box center [663, 272] width 868 height 163
click at [385, 206] on textarea "The local government has a adopted the plan for infu" at bounding box center [663, 272] width 868 height 163
click at [508, 208] on textarea "The local government has adopted the plan for infu" at bounding box center [663, 272] width 868 height 163
type textarea "The local government has adopted the plan for infurstructure."
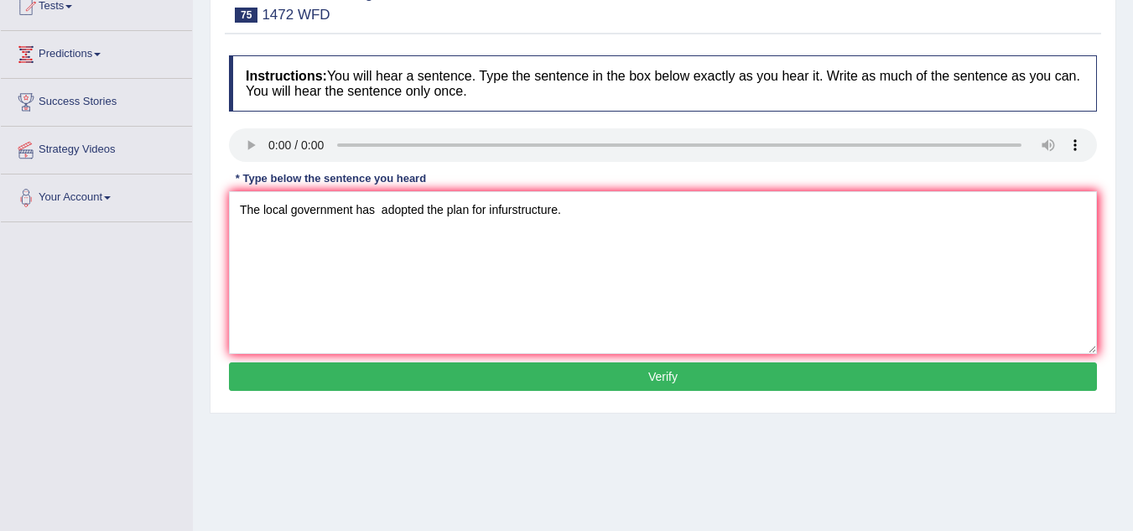
click at [612, 373] on button "Verify" at bounding box center [663, 376] width 868 height 29
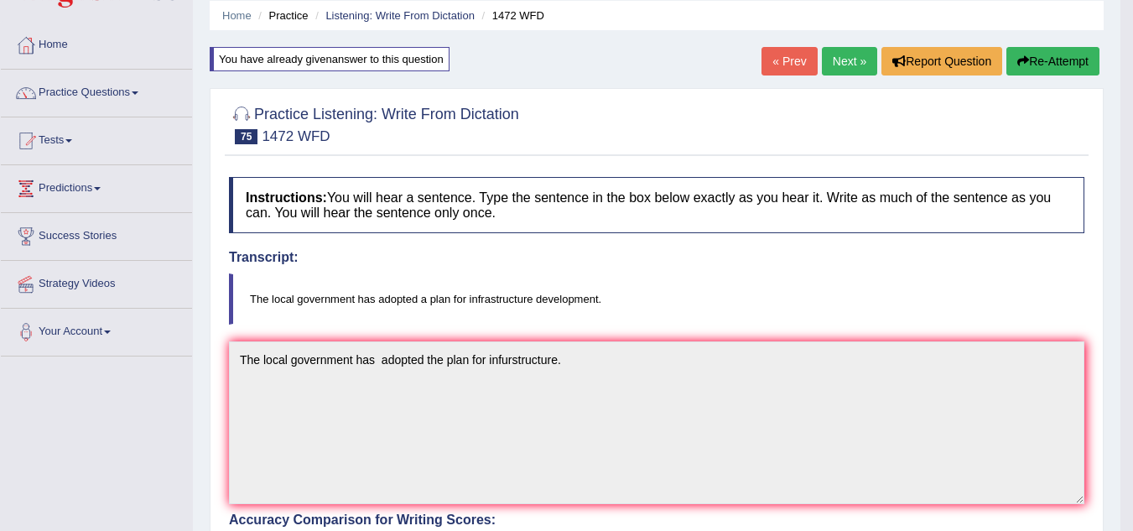
scroll to position [0, 0]
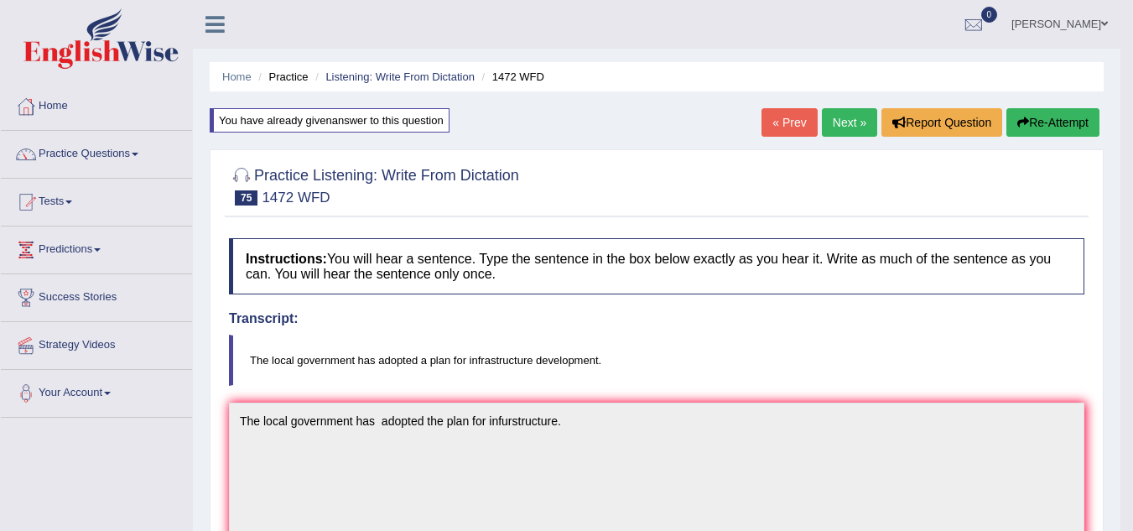
click at [849, 116] on link "Next »" at bounding box center [849, 122] width 55 height 29
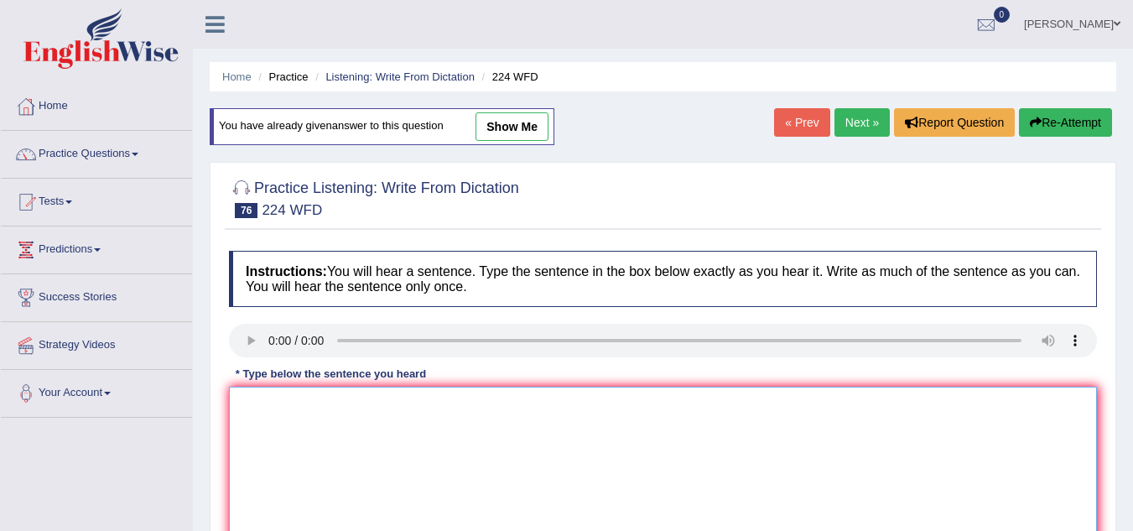
click at [342, 423] on textarea at bounding box center [663, 468] width 868 height 163
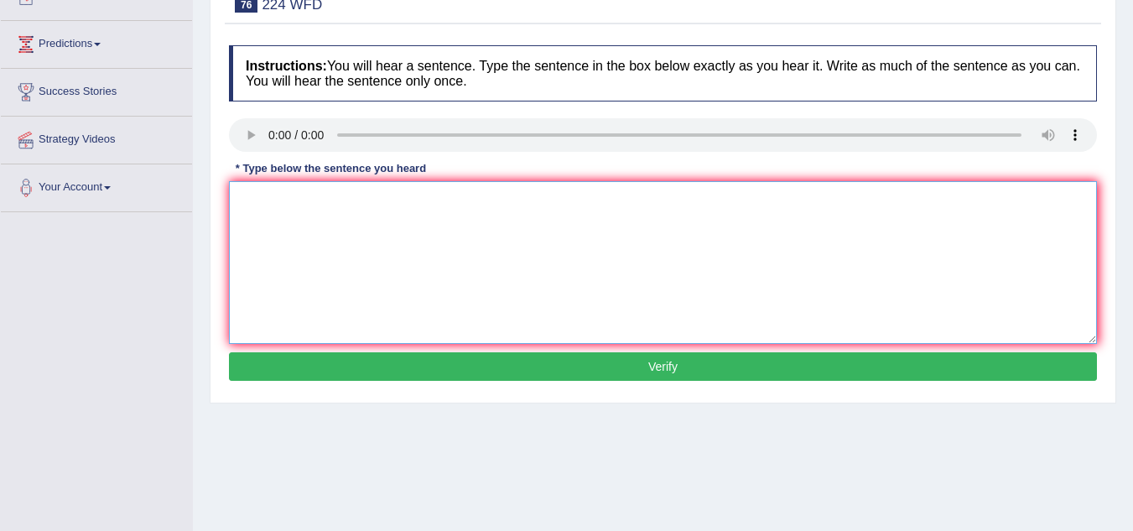
scroll to position [206, 0]
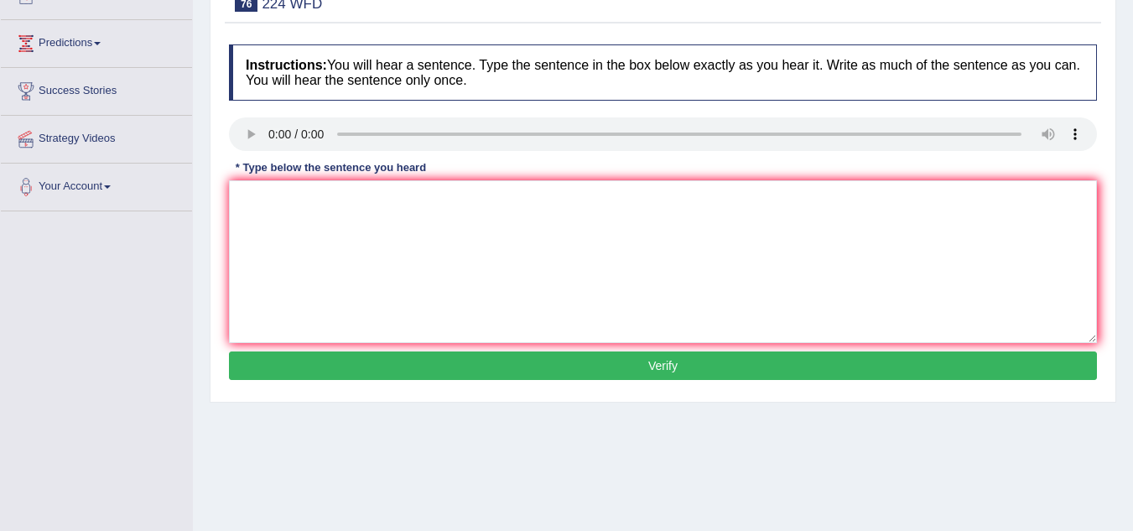
click at [294, 175] on div "* Type below the sentence you heard" at bounding box center [331, 167] width 204 height 16
click at [293, 195] on textarea at bounding box center [663, 261] width 868 height 163
click at [236, 206] on textarea "but it wont be an issure i" at bounding box center [663, 261] width 868 height 163
drag, startPoint x: 384, startPoint y: 213, endPoint x: 210, endPoint y: 227, distance: 175.0
click at [210, 227] on div "Practice Listening: Write From Dictation 76 224 WFD Instructions: You will hear…" at bounding box center [663, 179] width 906 height 447
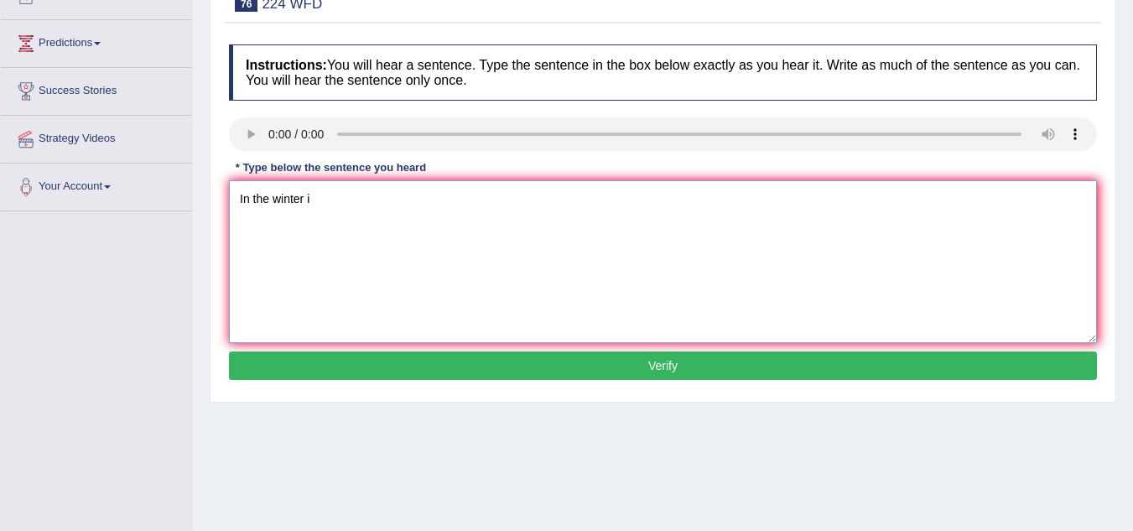
click at [341, 200] on textarea "In the winter i" at bounding box center [663, 261] width 868 height 163
type textarea "In the winter it get harsh but it wont be an issue since there is an heater."
click at [491, 376] on button "Verify" at bounding box center [663, 365] width 868 height 29
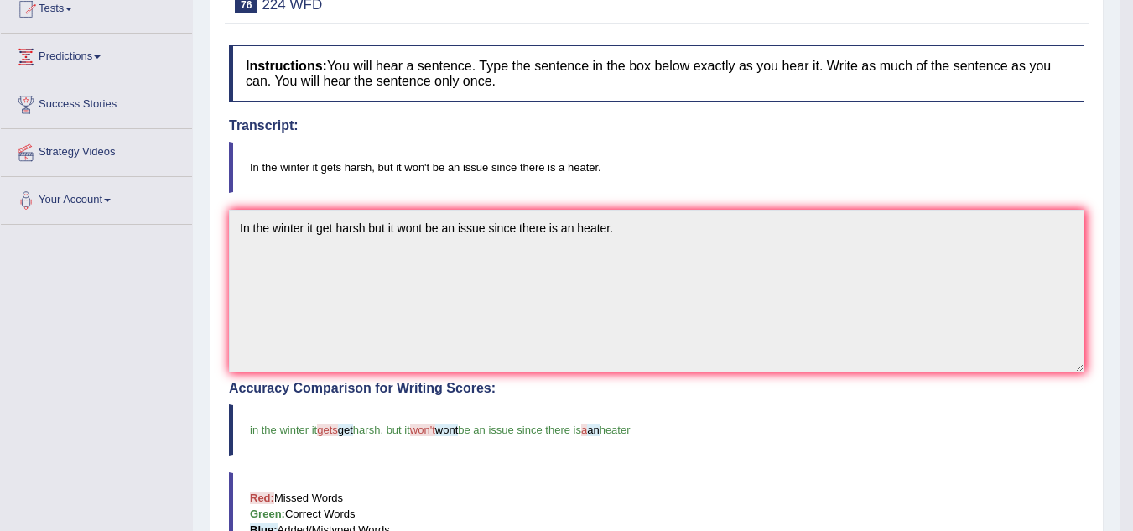
scroll to position [0, 0]
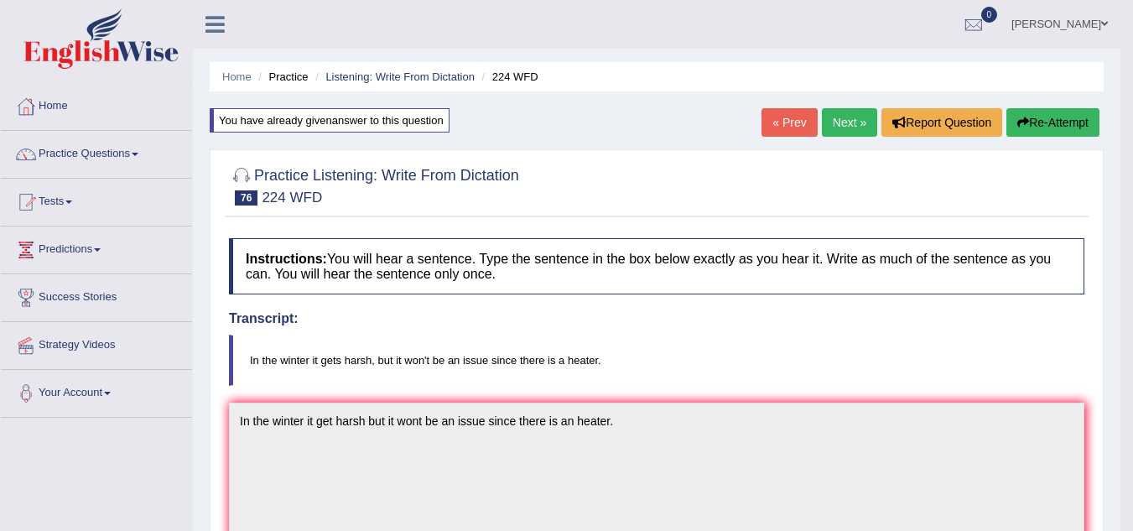
click at [832, 124] on link "Next »" at bounding box center [849, 122] width 55 height 29
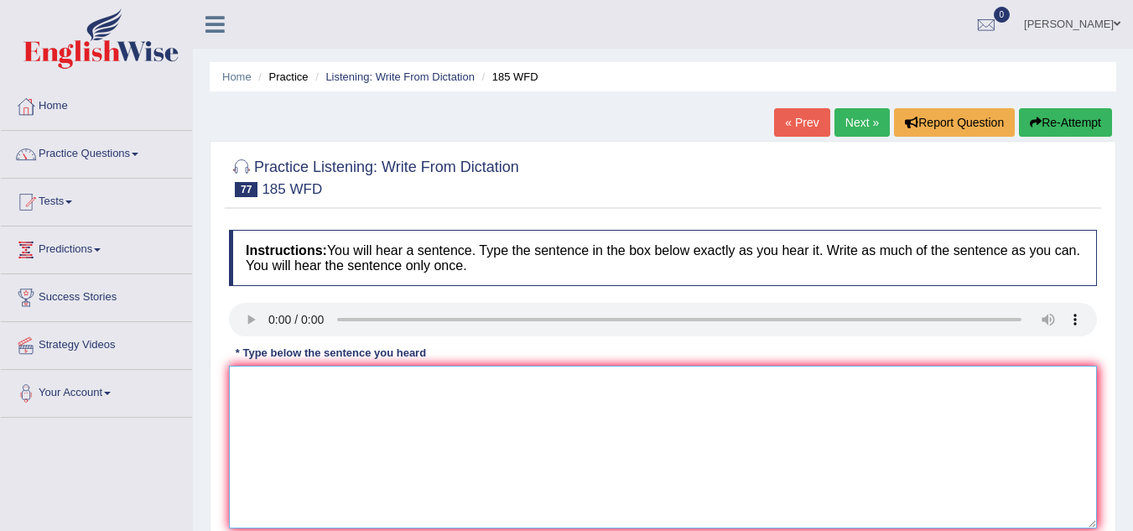
click at [262, 378] on textarea at bounding box center [663, 447] width 868 height 163
click at [264, 392] on textarea at bounding box center [663, 447] width 868 height 163
click at [268, 385] on textarea "reaserchers" at bounding box center [663, 447] width 868 height 163
click at [325, 388] on textarea "reasearchers" at bounding box center [663, 447] width 868 height 163
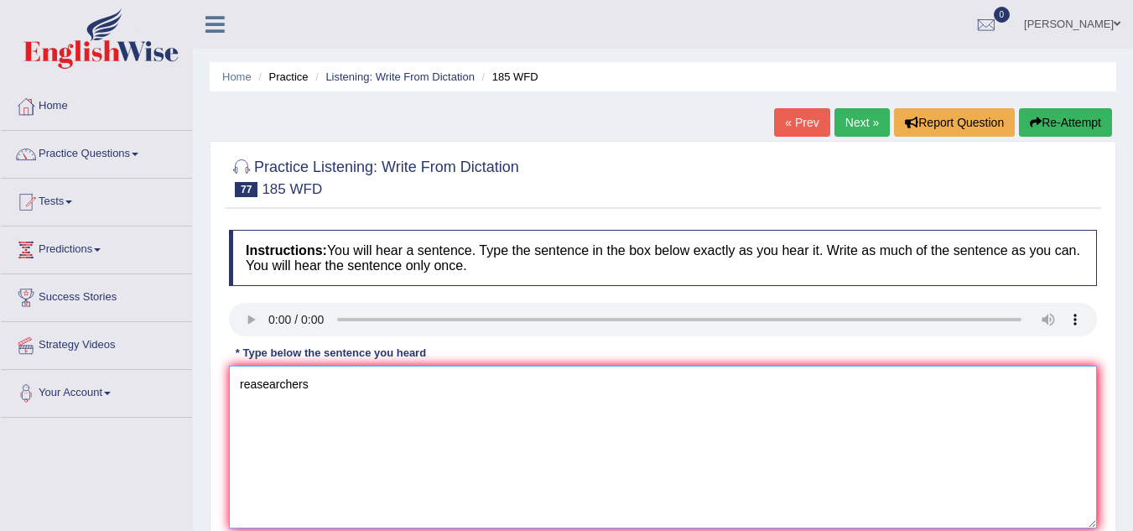
click at [327, 389] on textarea "reasearchers" at bounding box center [663, 447] width 868 height 163
click at [371, 386] on textarea "reasearchers said" at bounding box center [663, 447] width 868 height 163
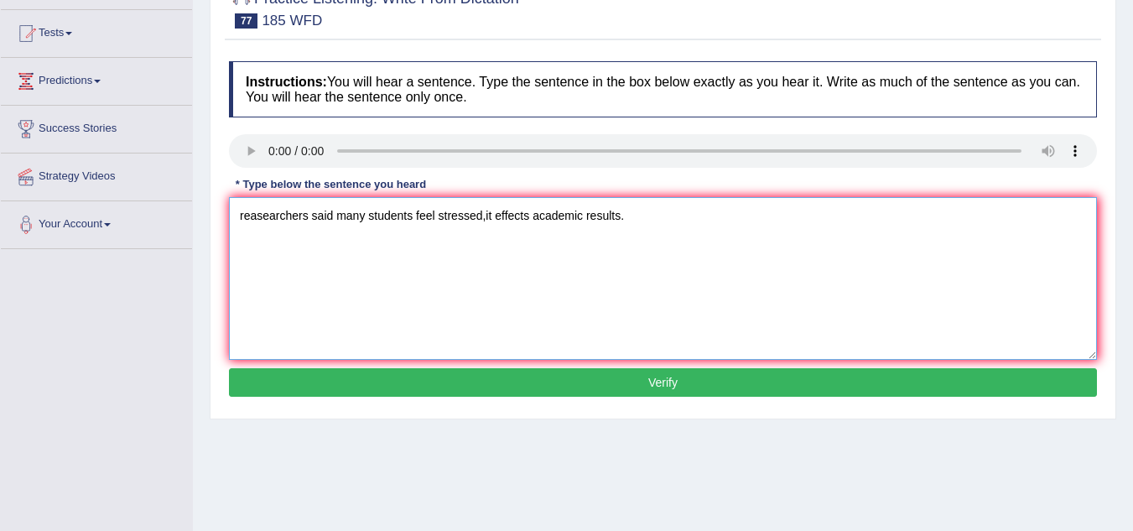
scroll to position [177, 0]
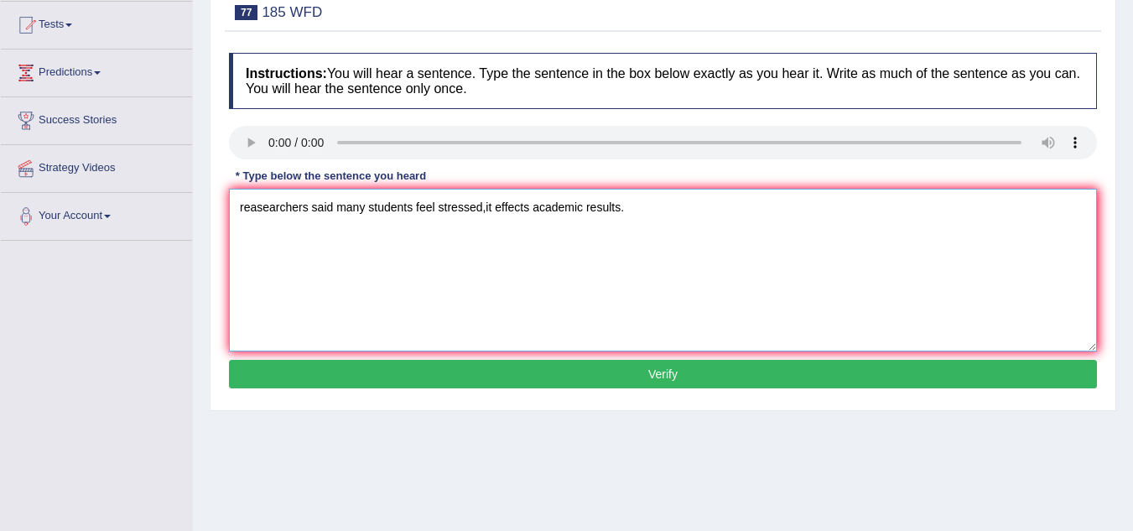
click at [243, 206] on textarea "reasearchers said many students feel stressed,it effects academic results." at bounding box center [663, 270] width 868 height 163
type textarea "Reasearchers said many students feel stressed,it effects academic results."
click at [697, 382] on button "Verify" at bounding box center [663, 374] width 868 height 29
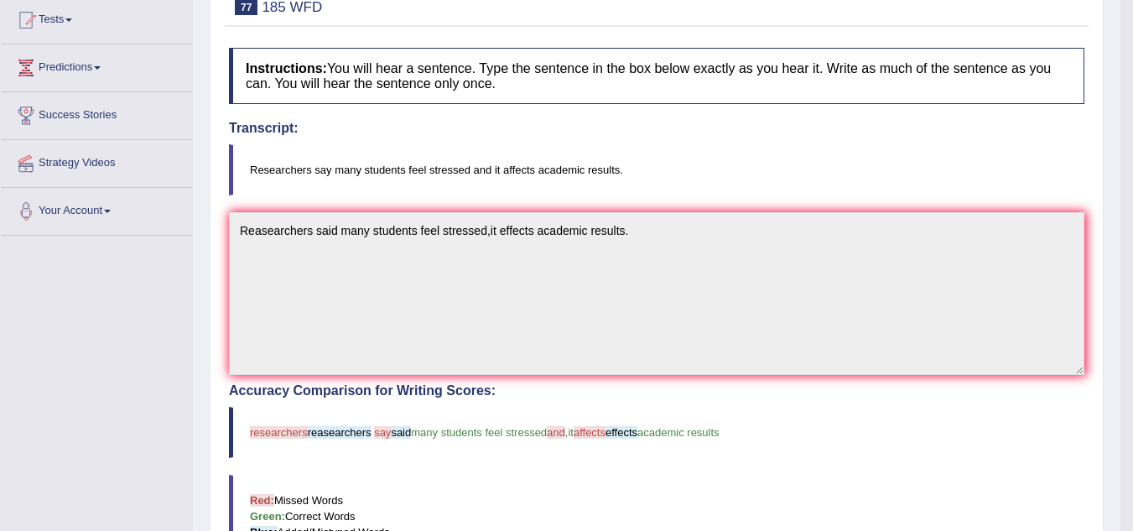
scroll to position [0, 0]
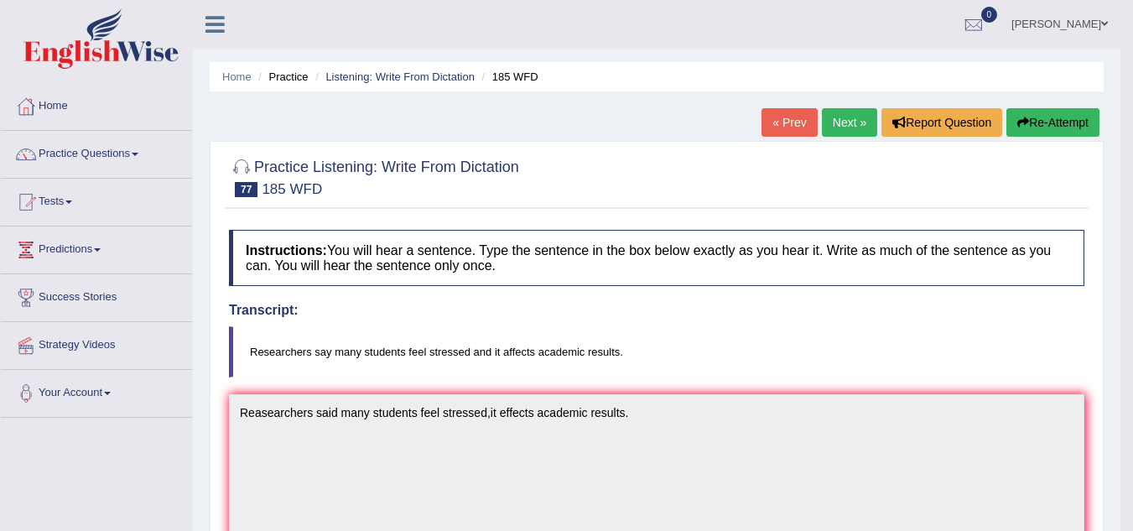
click at [853, 117] on link "Next »" at bounding box center [849, 122] width 55 height 29
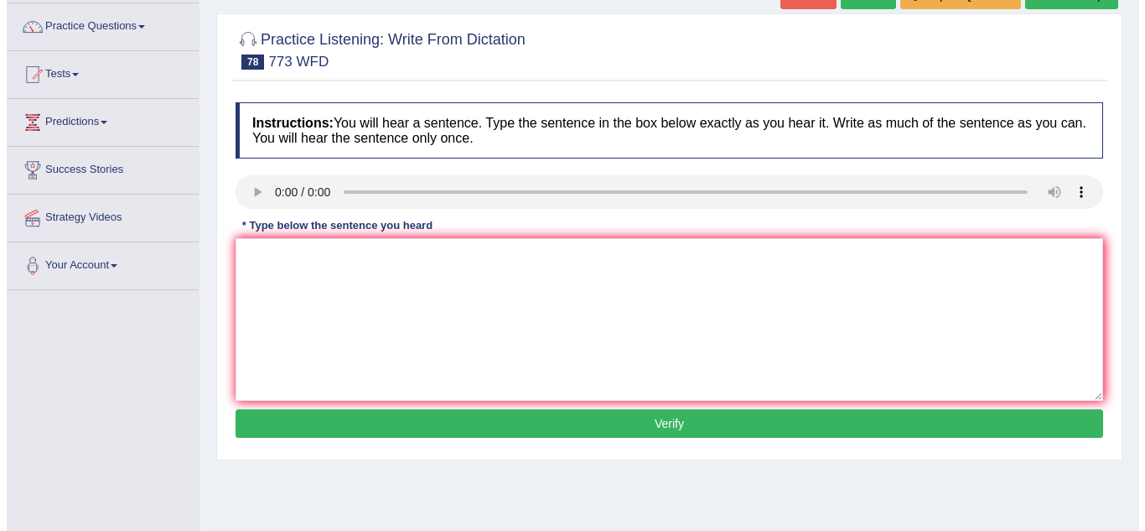
scroll to position [128, 0]
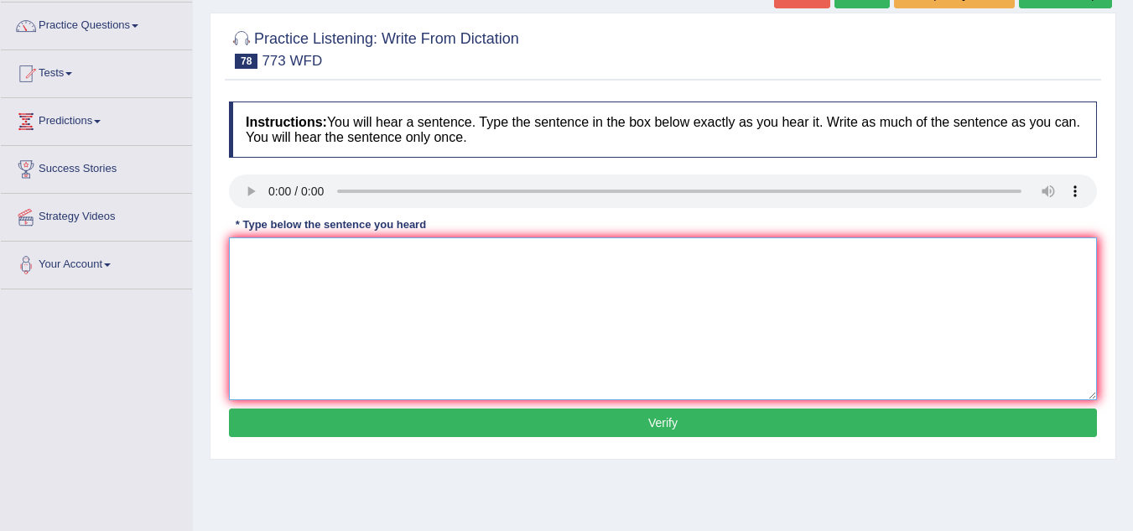
click at [266, 252] on textarea at bounding box center [663, 318] width 868 height 163
click at [382, 261] on textarea "gavity is extreamly week" at bounding box center [663, 318] width 868 height 163
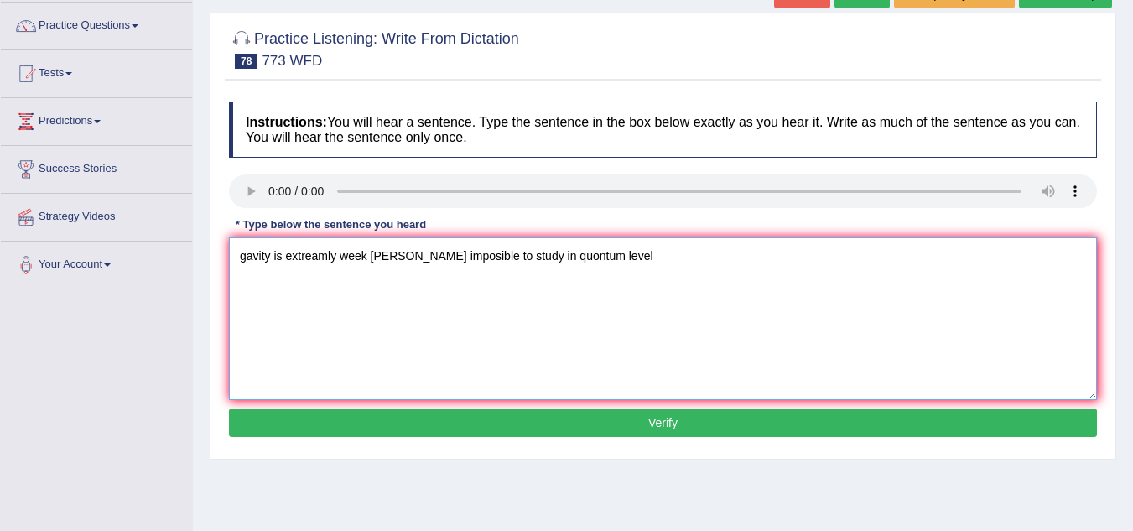
click at [330, 256] on textarea "gavity is extreamly week nealy imposible to study in quontum level" at bounding box center [663, 318] width 868 height 163
type textarea "gavity is extraodinory week nealy imposible to study in quontum level"
click at [492, 422] on button "Verify" at bounding box center [663, 422] width 868 height 29
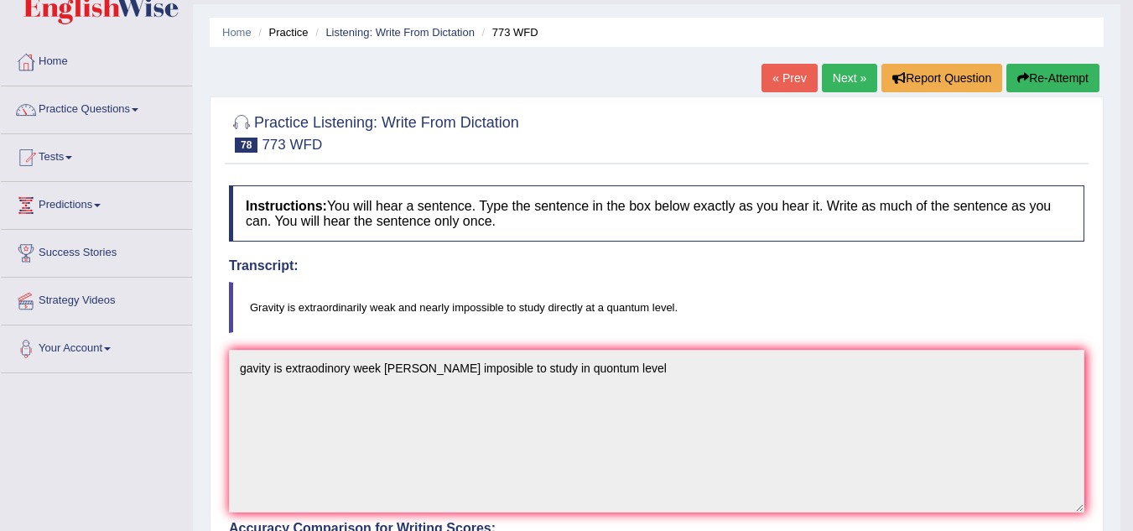
scroll to position [44, 0]
click at [846, 87] on link "Next »" at bounding box center [849, 79] width 55 height 29
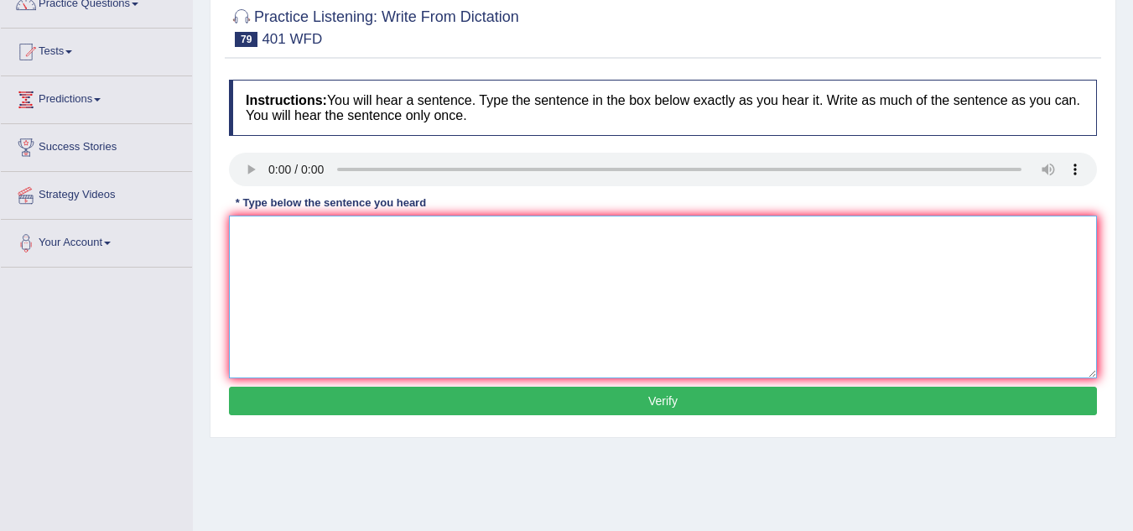
click at [276, 224] on textarea at bounding box center [663, 297] width 868 height 163
click at [257, 226] on textarea at bounding box center [663, 297] width 868 height 163
type textarea "s"
click at [262, 229] on textarea at bounding box center [663, 297] width 868 height 163
click at [355, 241] on textarea "resident in the" at bounding box center [663, 297] width 868 height 163
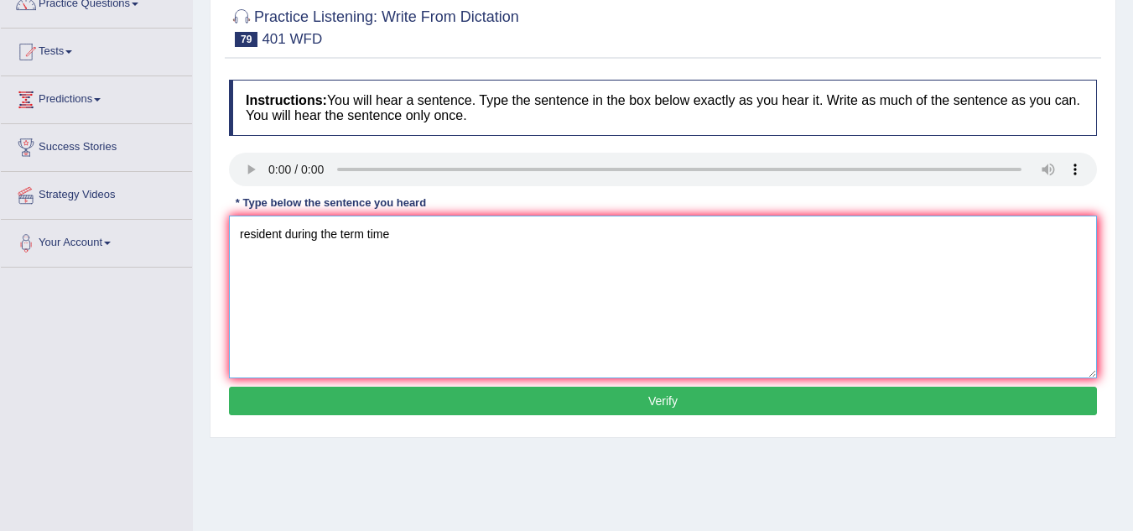
click at [242, 231] on textarea "resident during the term time" at bounding box center [663, 297] width 868 height 163
click at [384, 236] on textarea "Students live in the resident during the term time" at bounding box center [663, 297] width 868 height 163
click at [502, 236] on textarea "Students live in the residents during the term time" at bounding box center [663, 297] width 868 height 163
type textarea "Students live in the residents during the term time."
click at [711, 400] on button "Verify" at bounding box center [663, 401] width 868 height 29
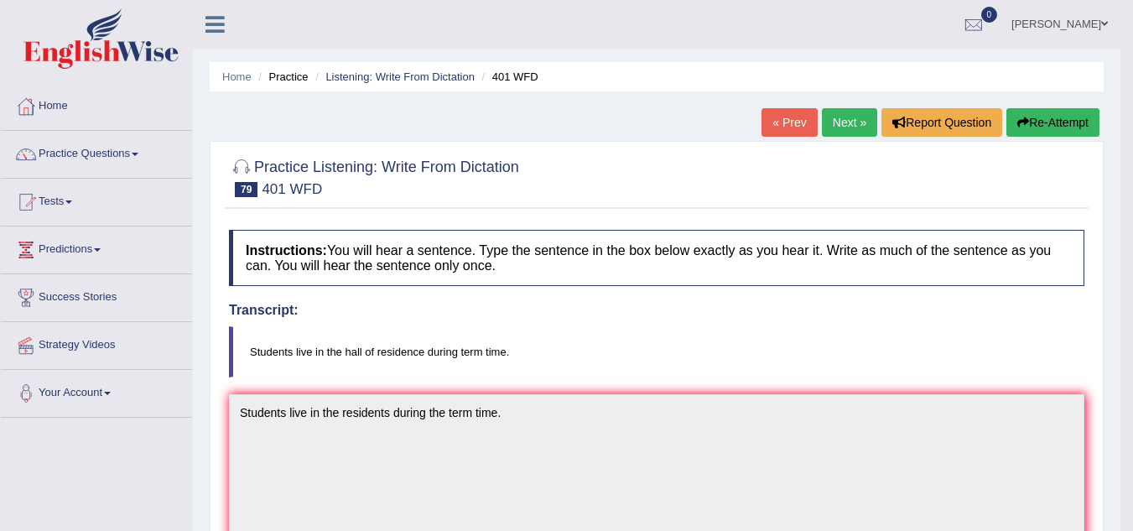
click at [830, 118] on link "Next »" at bounding box center [849, 122] width 55 height 29
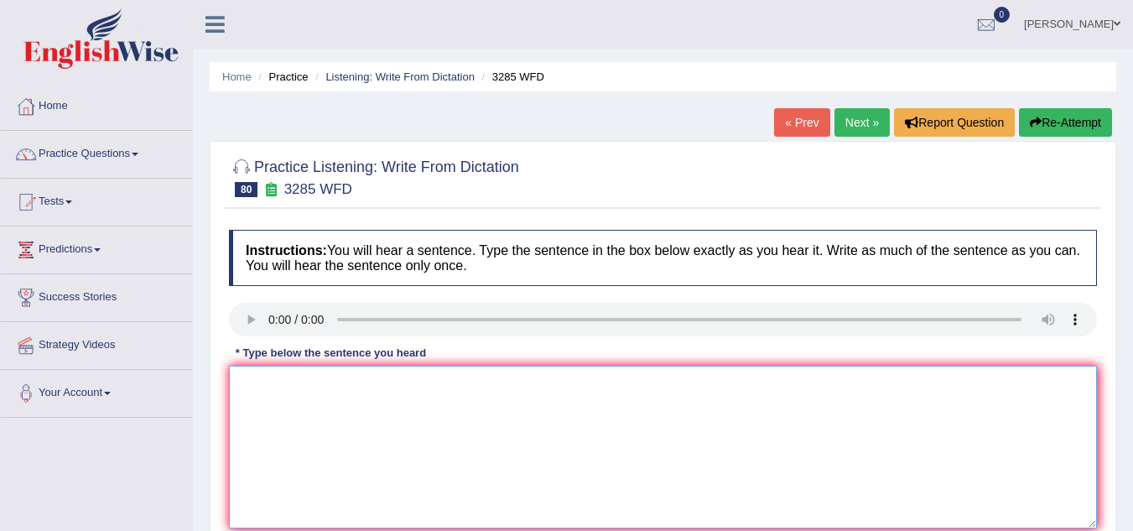
click at [262, 387] on textarea at bounding box center [663, 447] width 868 height 163
click at [237, 387] on textarea "sharp rice in rcent" at bounding box center [663, 447] width 868 height 163
click at [429, 386] on textarea "Population has a sharp rice in rcent" at bounding box center [663, 447] width 868 height 163
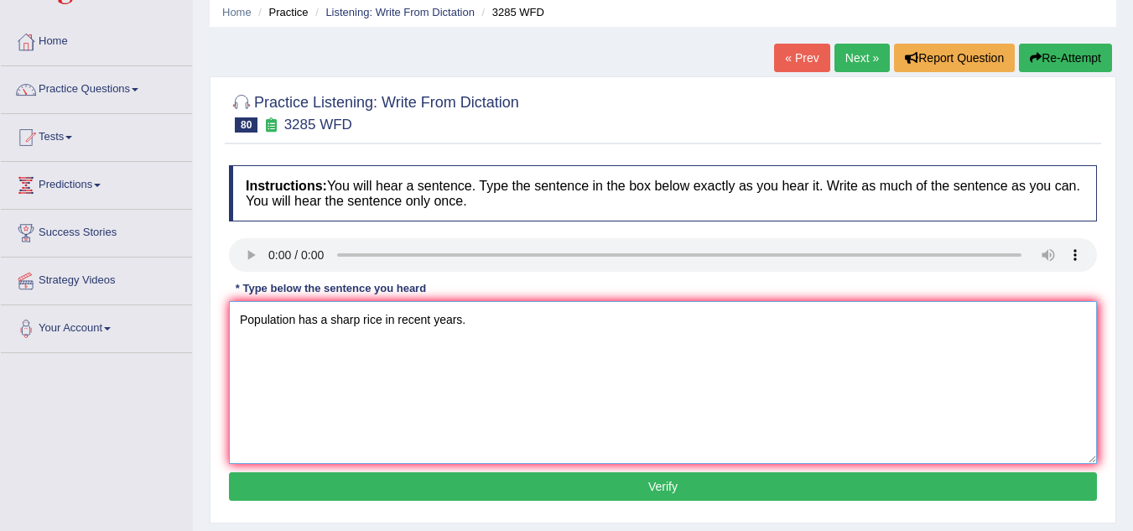
scroll to position [65, 0]
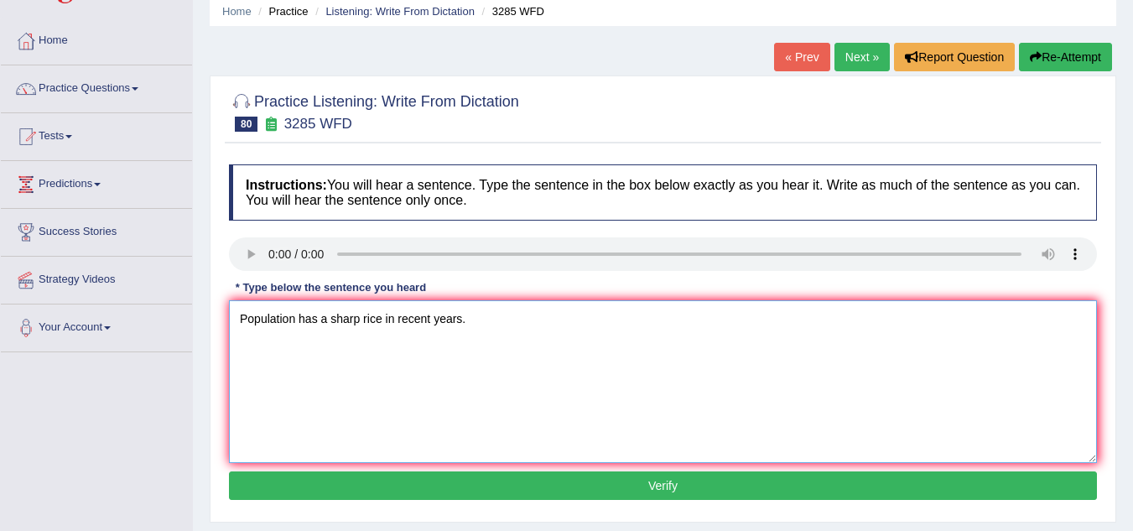
type textarea "Population has a sharp rice in recent years."
click at [474, 482] on button "Verify" at bounding box center [663, 485] width 868 height 29
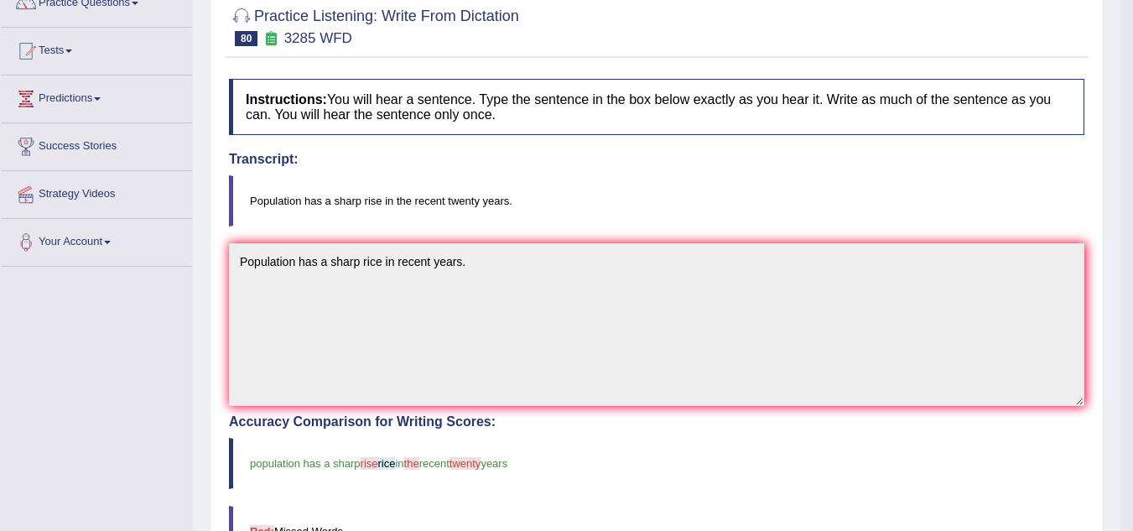
scroll to position [0, 0]
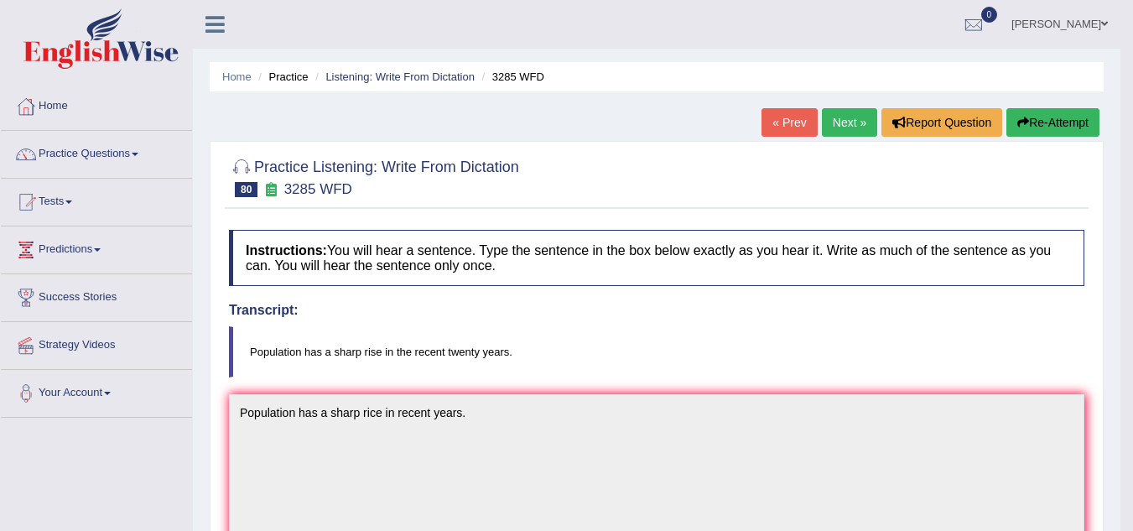
click at [841, 127] on link "Next »" at bounding box center [849, 122] width 55 height 29
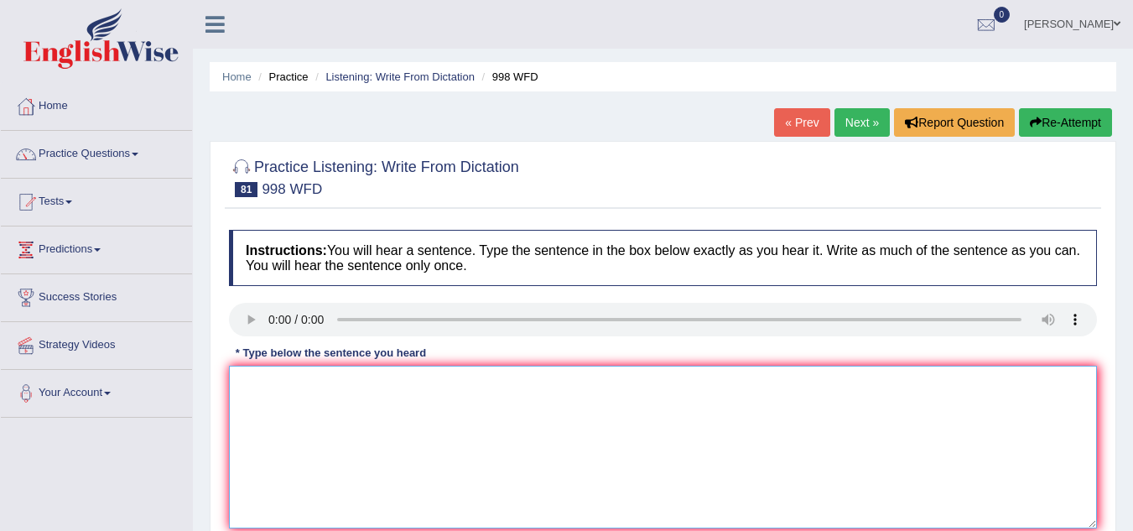
click at [273, 390] on textarea at bounding box center [663, 447] width 868 height 163
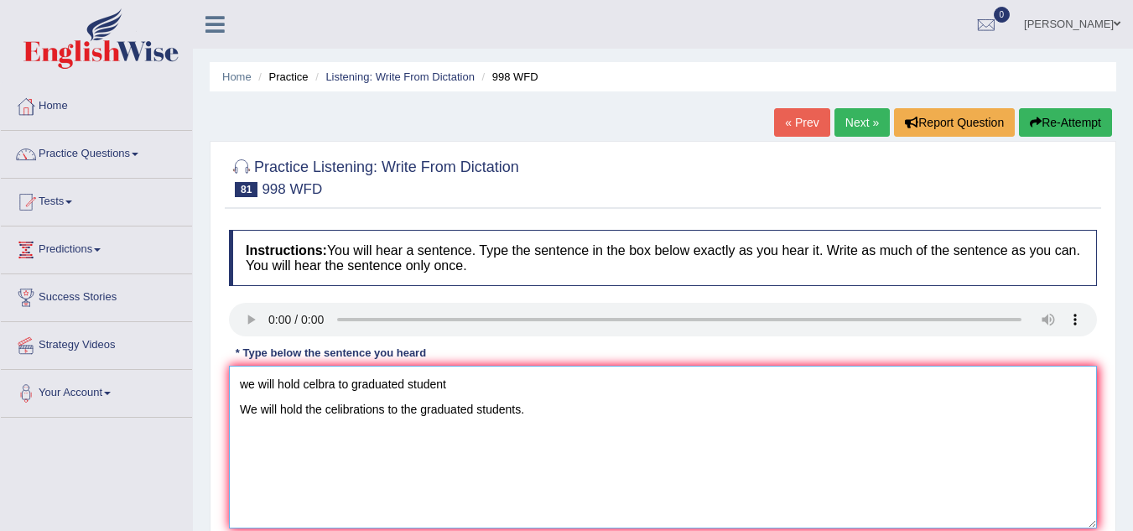
drag, startPoint x: 449, startPoint y: 389, endPoint x: 250, endPoint y: 402, distance: 200.0
click at [250, 402] on textarea "we will hold celbra to graduated student We will hold the celibrations to the g…" at bounding box center [663, 447] width 868 height 163
click at [452, 372] on textarea "we will hold celbra to graduated student We will hold the celibrations to the g…" at bounding box center [663, 447] width 868 height 163
drag, startPoint x: 454, startPoint y: 378, endPoint x: 266, endPoint y: 379, distance: 187.8
click at [266, 379] on textarea "we will hold celbra to graduated student We will hold the celibrations to the g…" at bounding box center [663, 447] width 868 height 163
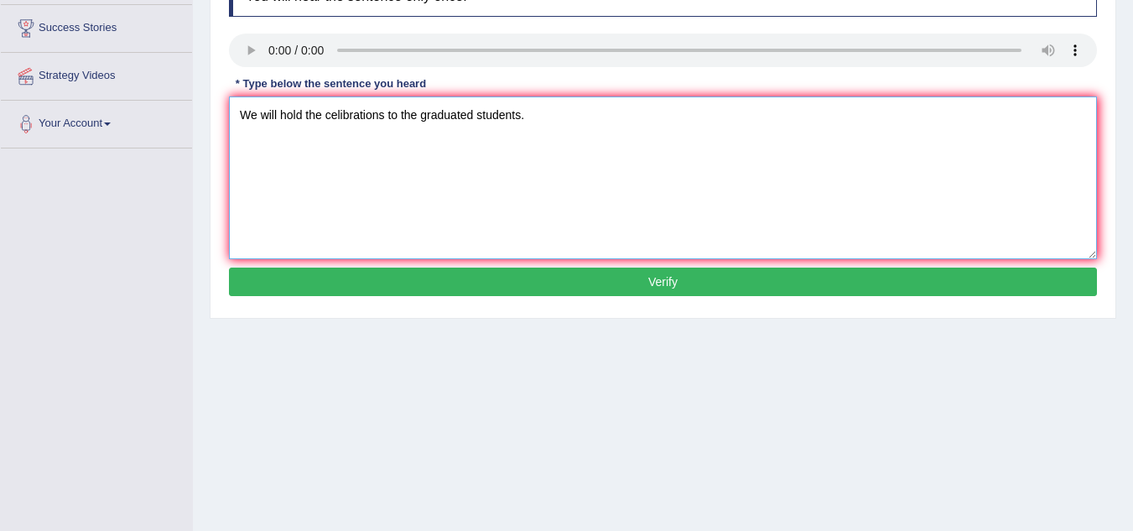
scroll to position [270, 0]
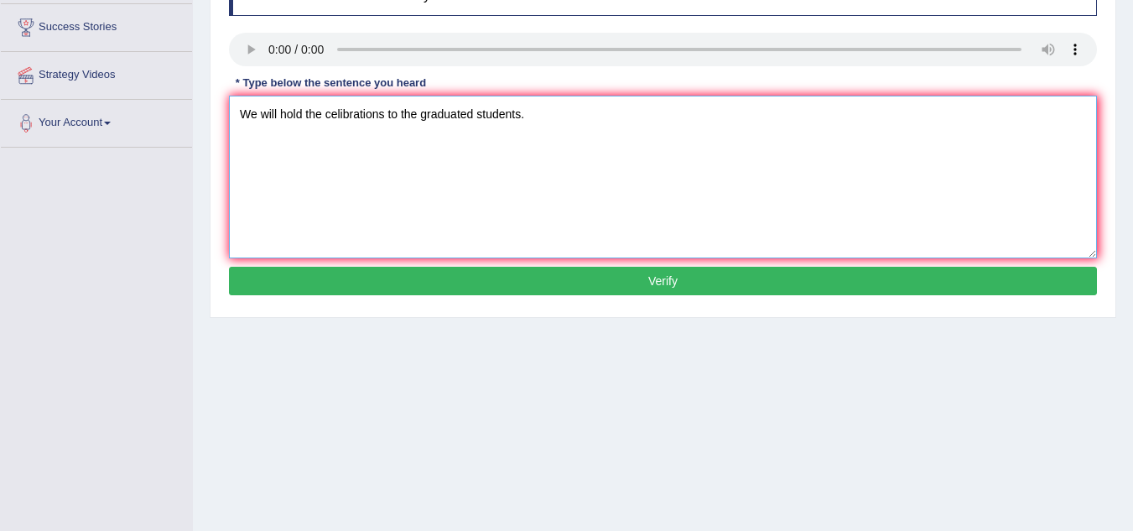
type textarea "We will hold the celibrations to the graduated students."
click at [371, 279] on button "Verify" at bounding box center [663, 281] width 868 height 29
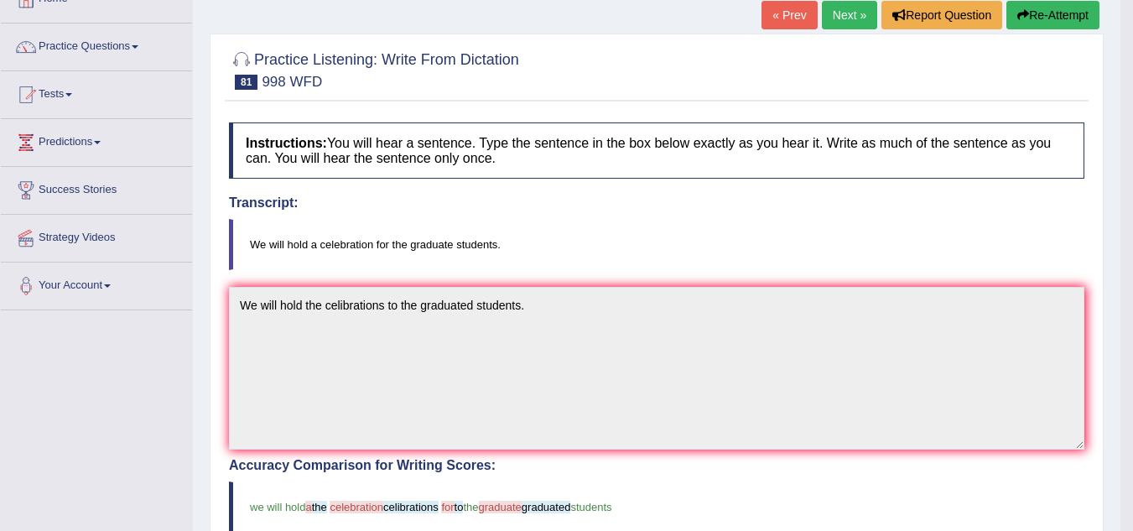
scroll to position [106, 0]
click at [852, 13] on link "Next »" at bounding box center [849, 16] width 55 height 29
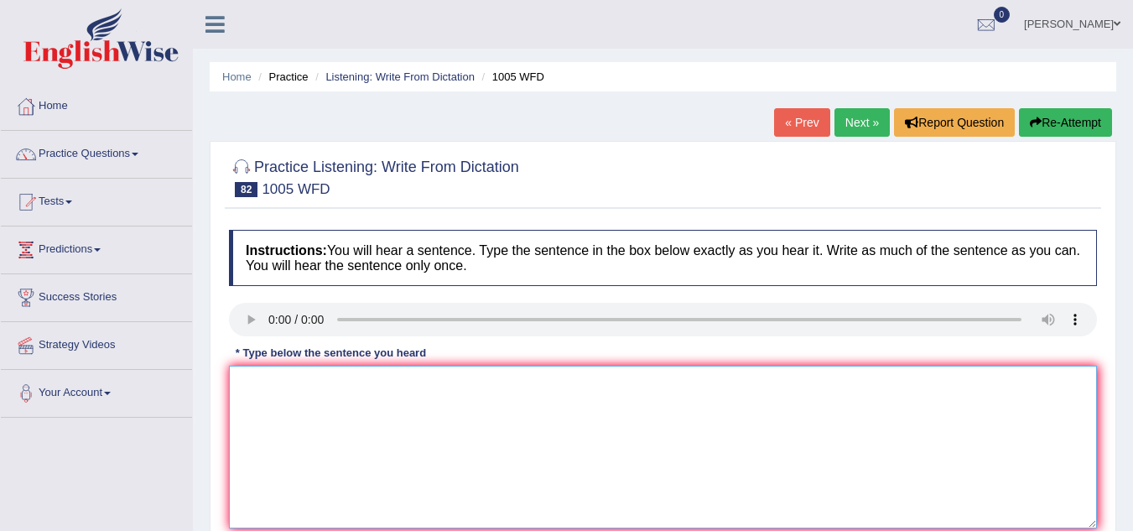
click at [304, 408] on textarea at bounding box center [663, 447] width 868 height 163
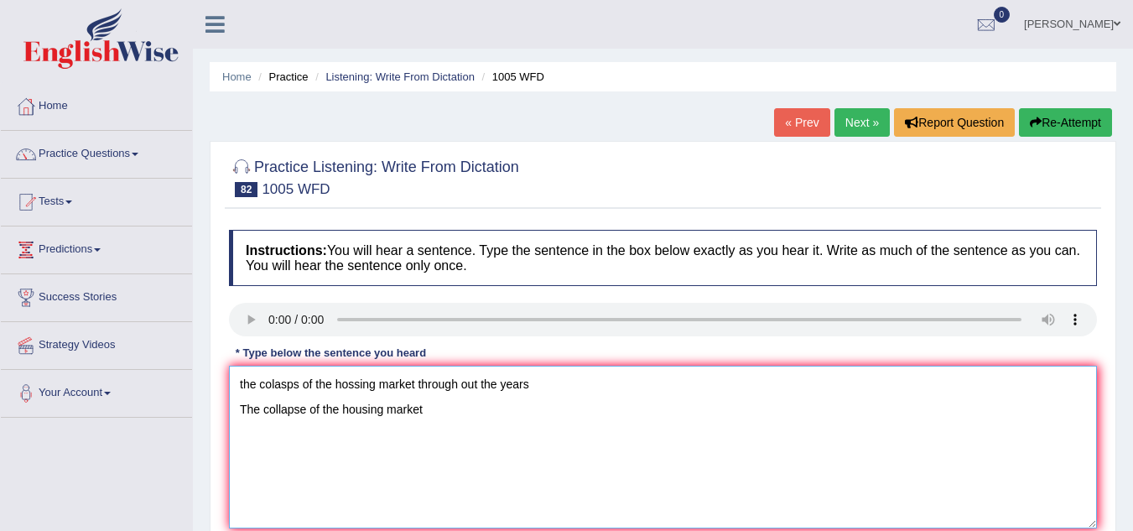
click at [448, 418] on textarea "the colasps of the hossing market through out the years The collapse of the hou…" at bounding box center [663, 447] width 868 height 163
drag, startPoint x: 537, startPoint y: 383, endPoint x: 213, endPoint y: 384, distance: 323.7
click at [213, 384] on div "Practice Listening: Write From Dictation 82 1005 WFD Instructions: You will hea…" at bounding box center [663, 364] width 906 height 447
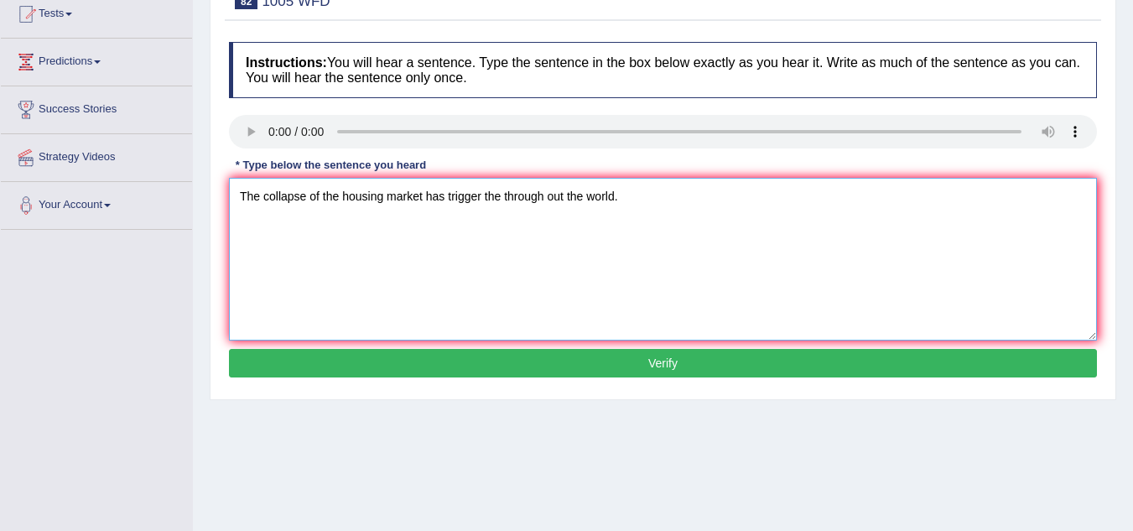
type textarea "The collapse of the housing market has trigger the through out the world."
click at [285, 370] on button "Verify" at bounding box center [663, 363] width 868 height 29
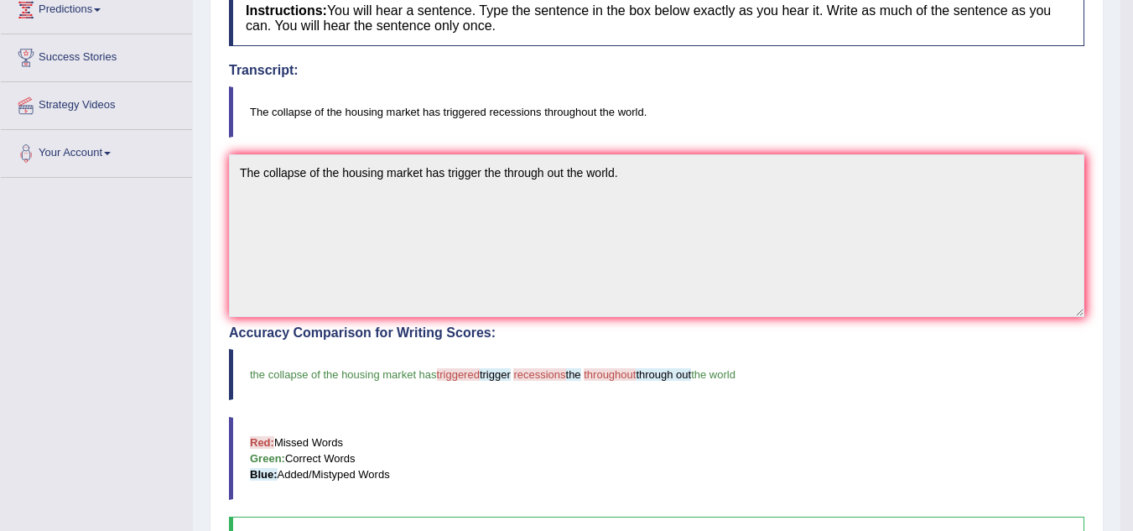
scroll to position [0, 0]
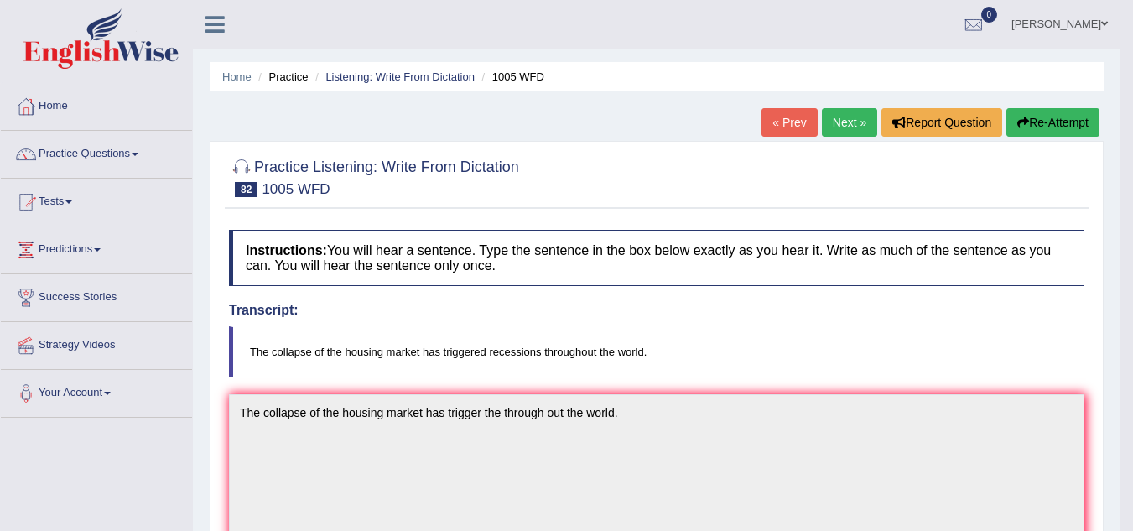
click at [833, 120] on link "Next »" at bounding box center [849, 122] width 55 height 29
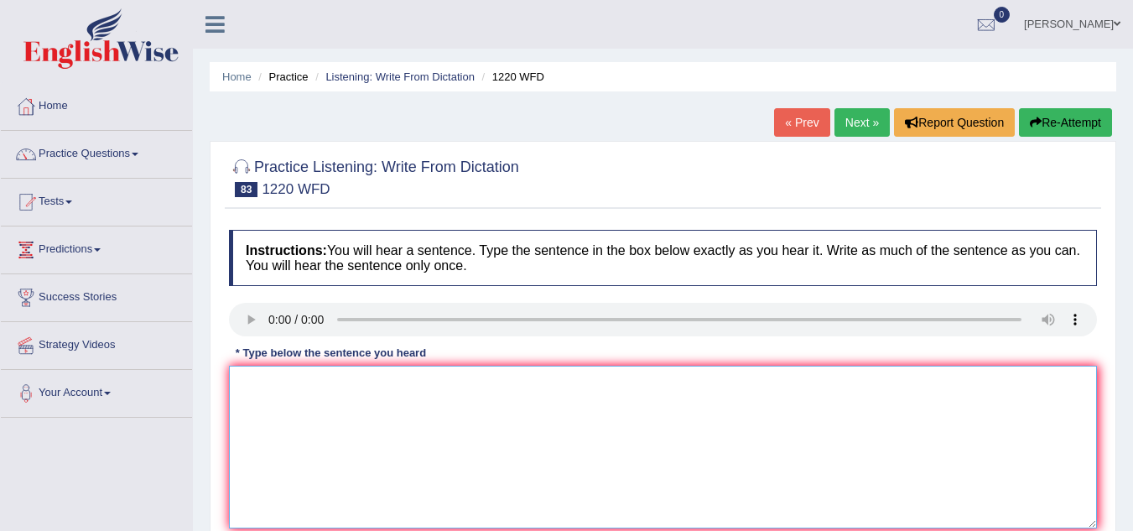
click at [286, 389] on textarea at bounding box center [663, 447] width 868 height 163
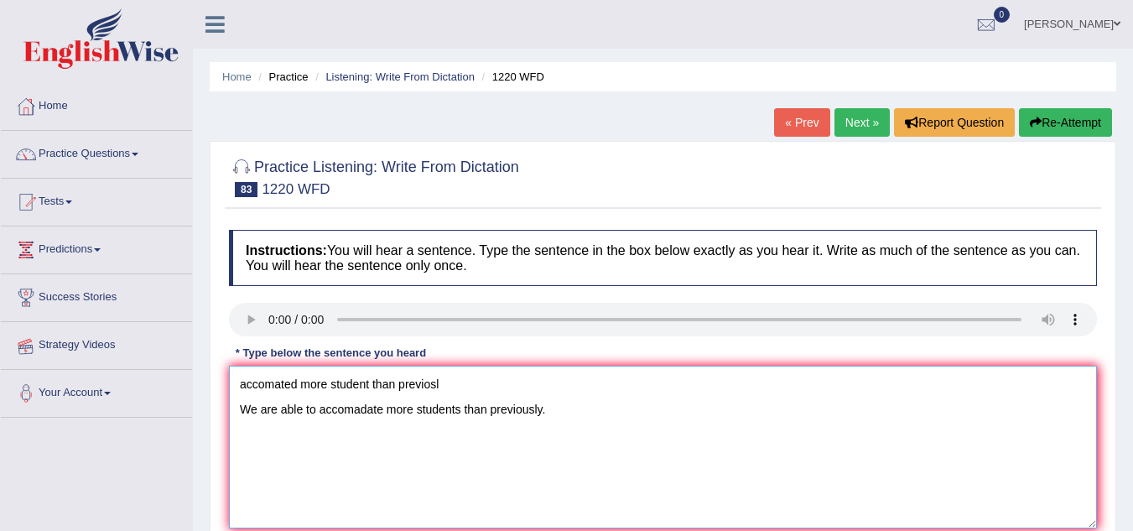
drag, startPoint x: 440, startPoint y: 384, endPoint x: 164, endPoint y: 366, distance: 277.3
click at [164, 366] on div "Toggle navigation Home Practice Questions Speaking Practice Read Aloud Repeat S…" at bounding box center [566, 436] width 1133 height 872
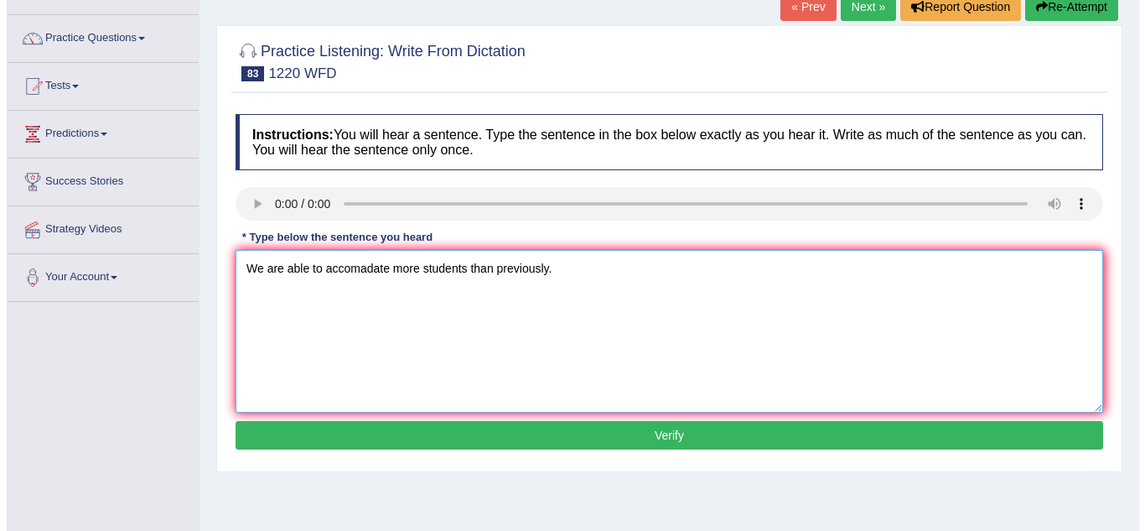
scroll to position [117, 0]
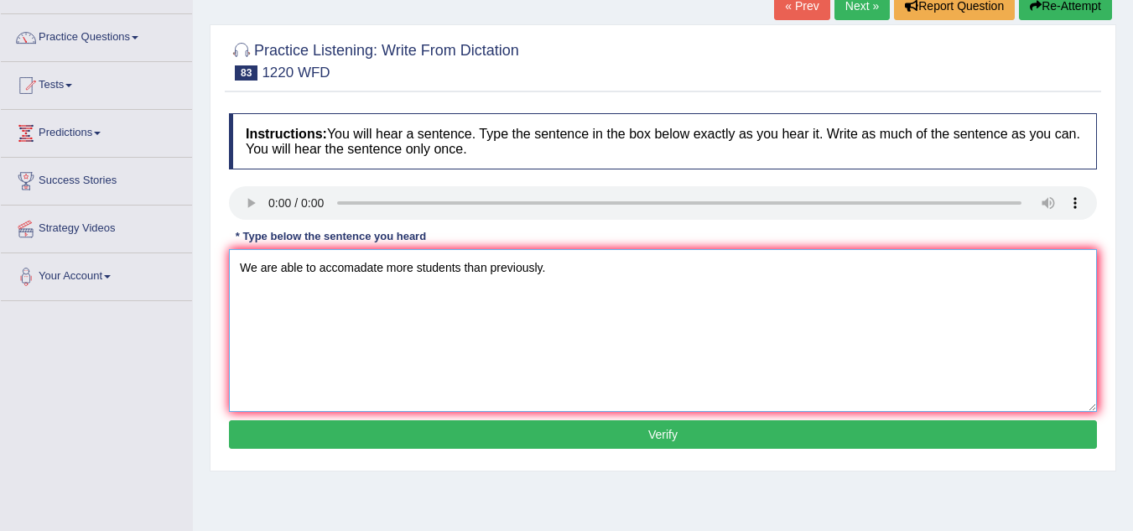
type textarea "We are able to accomadate more students than previously."
click at [348, 438] on button "Verify" at bounding box center [663, 434] width 868 height 29
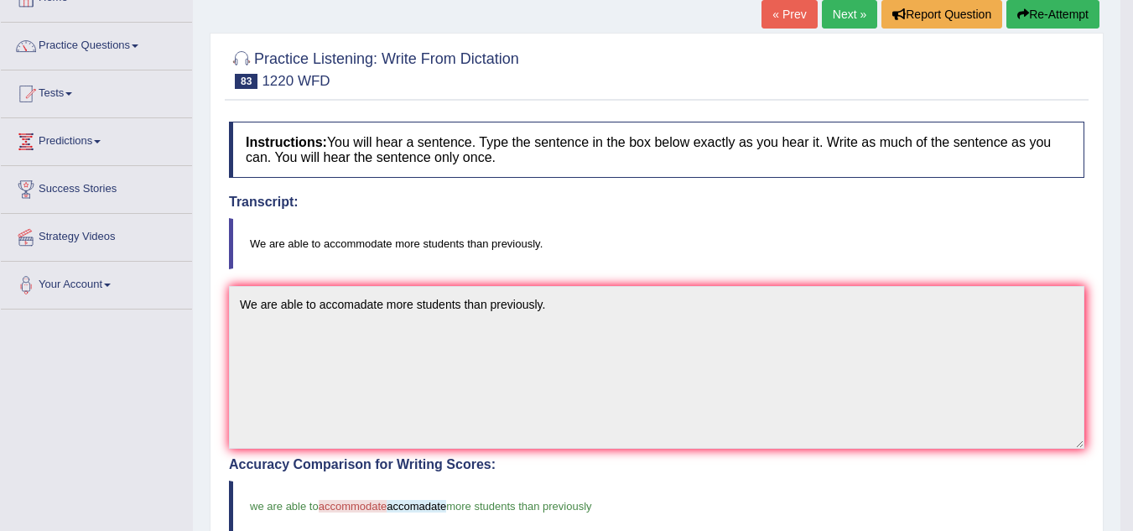
scroll to position [0, 0]
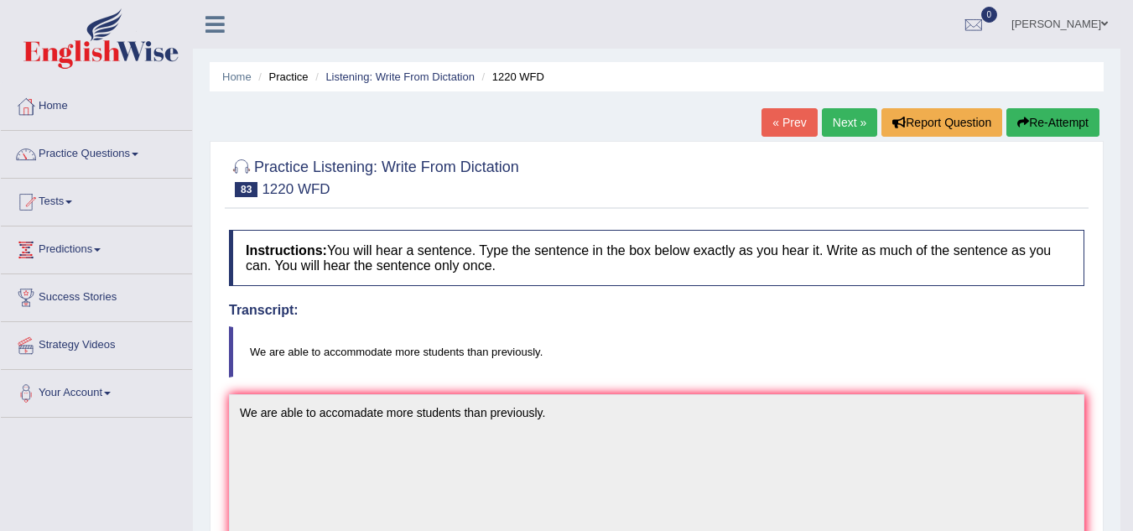
click at [828, 125] on link "Next »" at bounding box center [849, 122] width 55 height 29
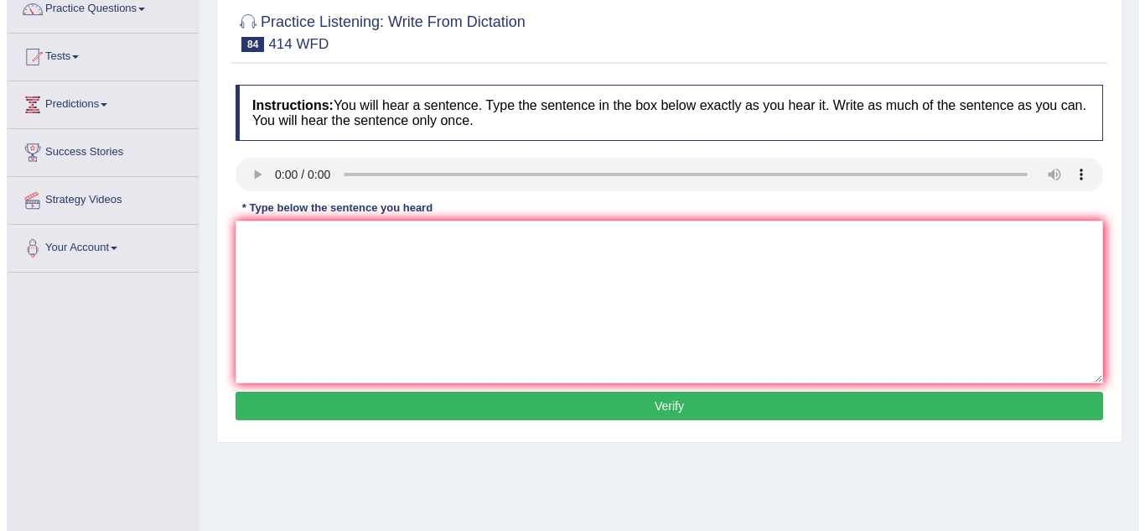
scroll to position [146, 0]
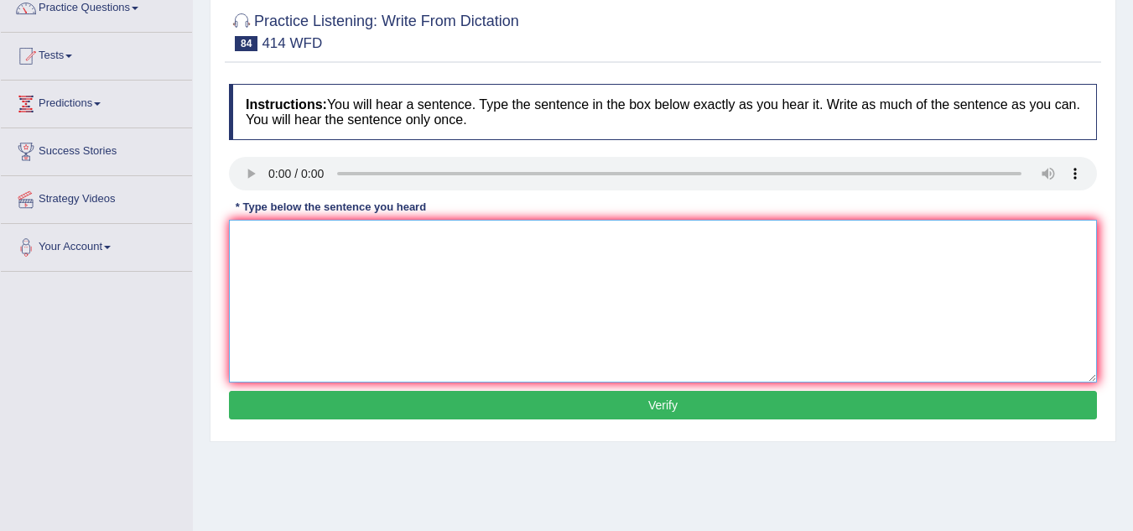
click at [293, 283] on textarea at bounding box center [663, 301] width 868 height 163
type textarea "the leading after therei policy realeased"
click at [254, 193] on div at bounding box center [663, 176] width 868 height 38
drag, startPoint x: 451, startPoint y: 245, endPoint x: 240, endPoint y: 252, distance: 211.4
click at [240, 252] on textarea "the leading after therei policy realeased" at bounding box center [663, 301] width 868 height 163
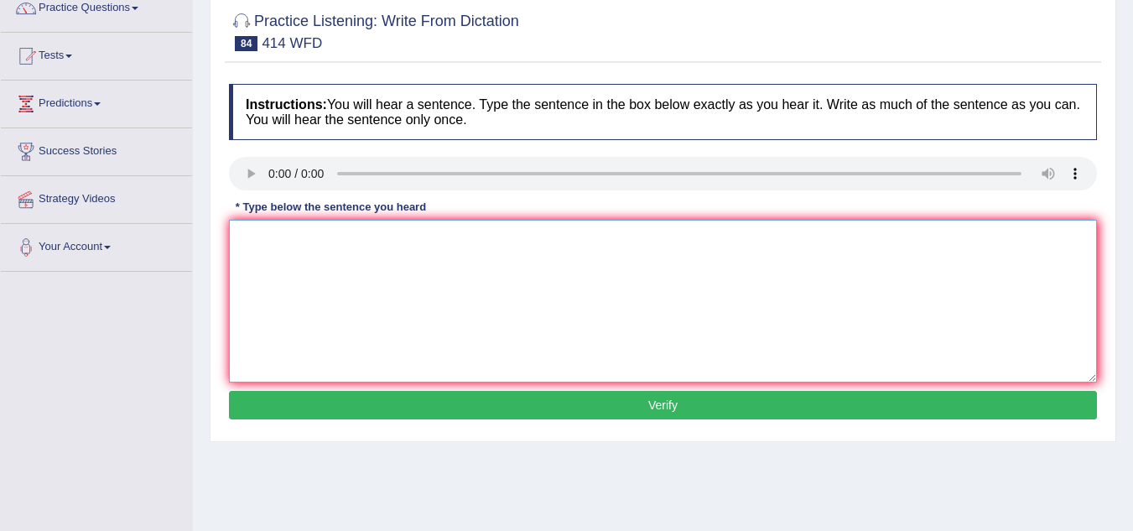
click at [285, 281] on textarea at bounding box center [663, 301] width 868 height 163
click at [415, 252] on textarea "change theri policy after theire" at bounding box center [663, 301] width 868 height 163
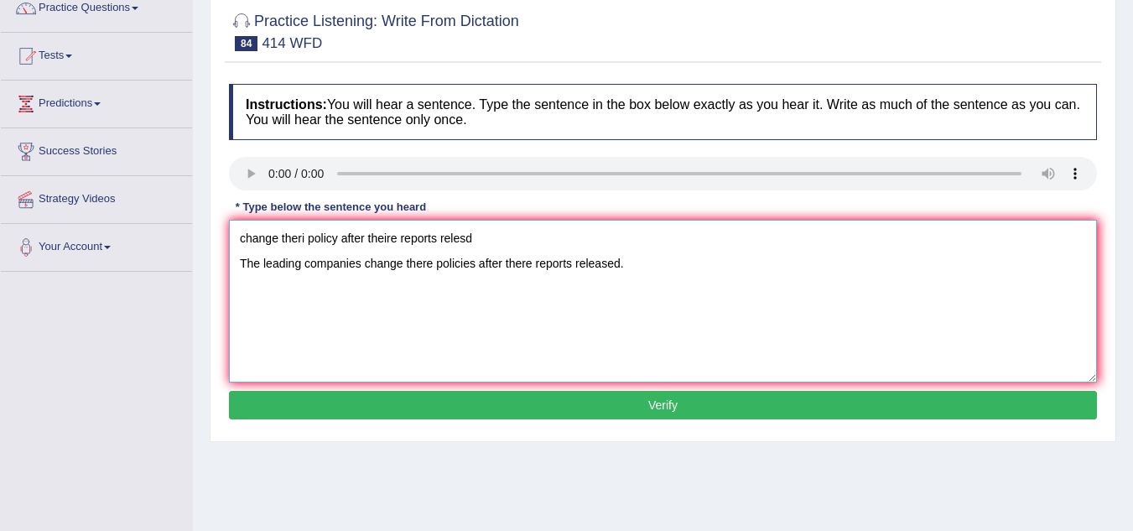
drag, startPoint x: 484, startPoint y: 243, endPoint x: 240, endPoint y: 235, distance: 244.2
click at [240, 235] on textarea "change theri policy after theire reports relesd The leading companies change th…" at bounding box center [663, 301] width 868 height 163
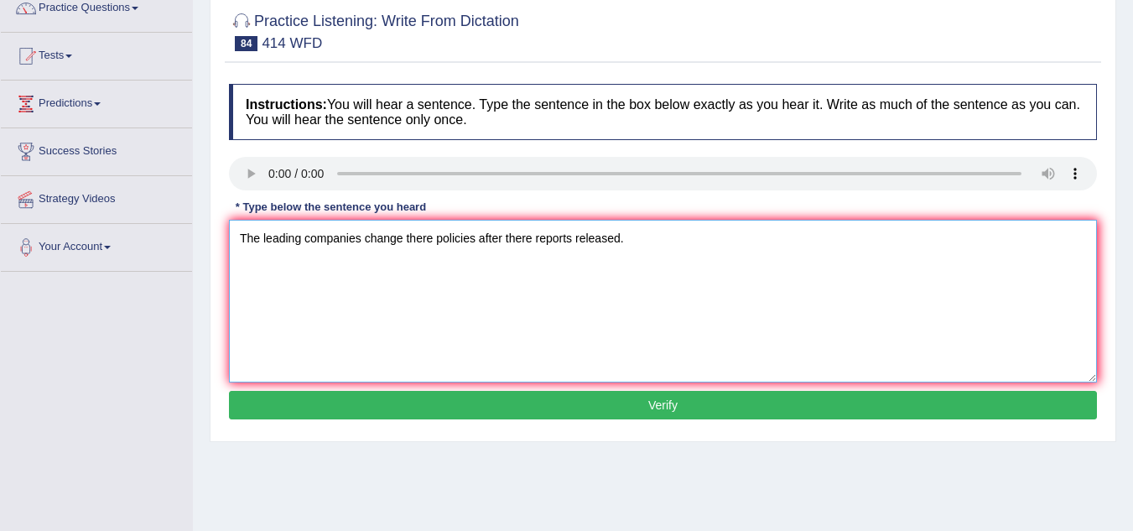
type textarea "The leading companies change there policies after there reports released."
click at [378, 402] on button "Verify" at bounding box center [663, 405] width 868 height 29
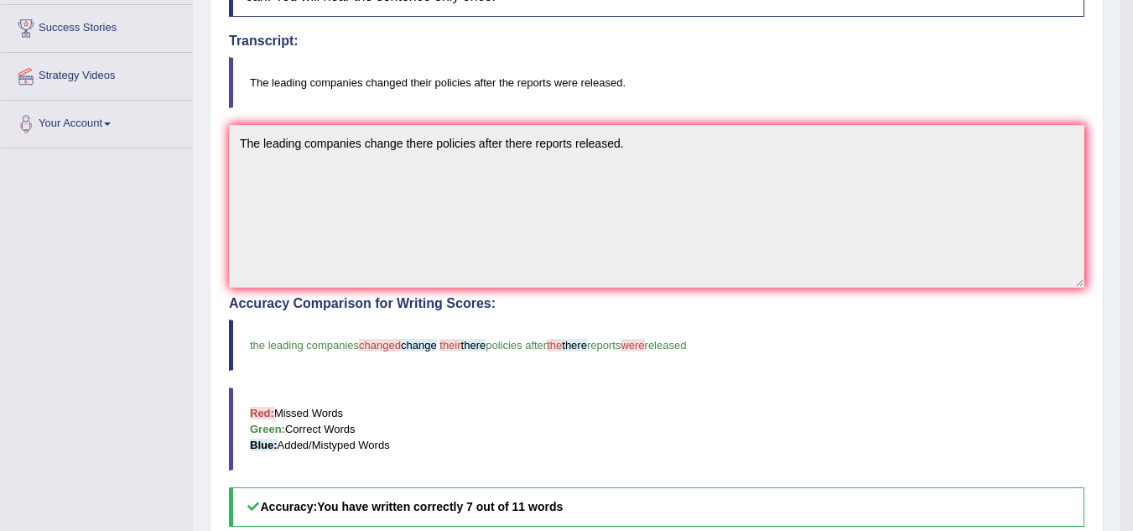
scroll to position [160, 0]
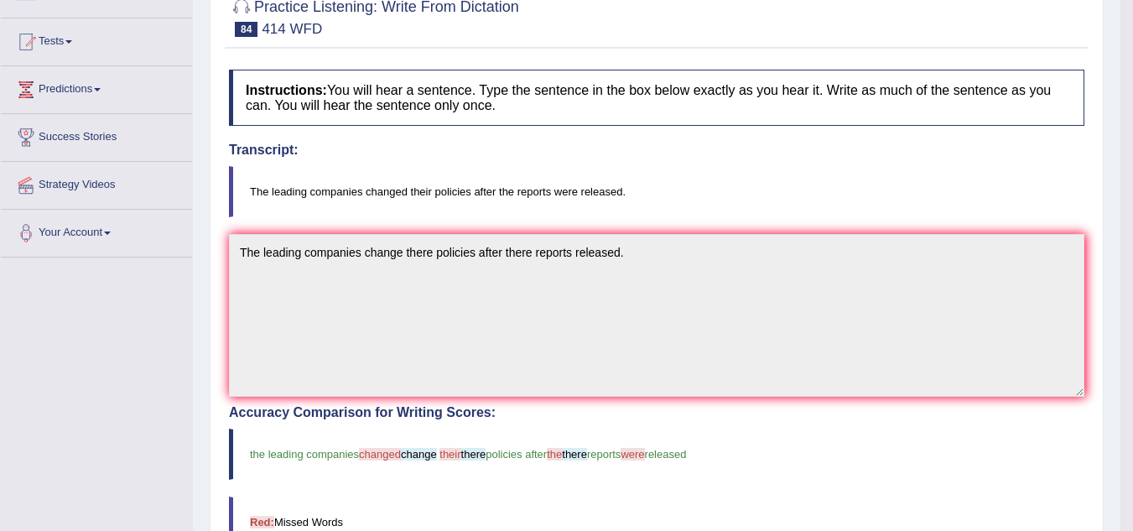
click at [378, 402] on div "Instructions: You will hear a sentence. Type the sentence in the box below exac…" at bounding box center [657, 461] width 864 height 801
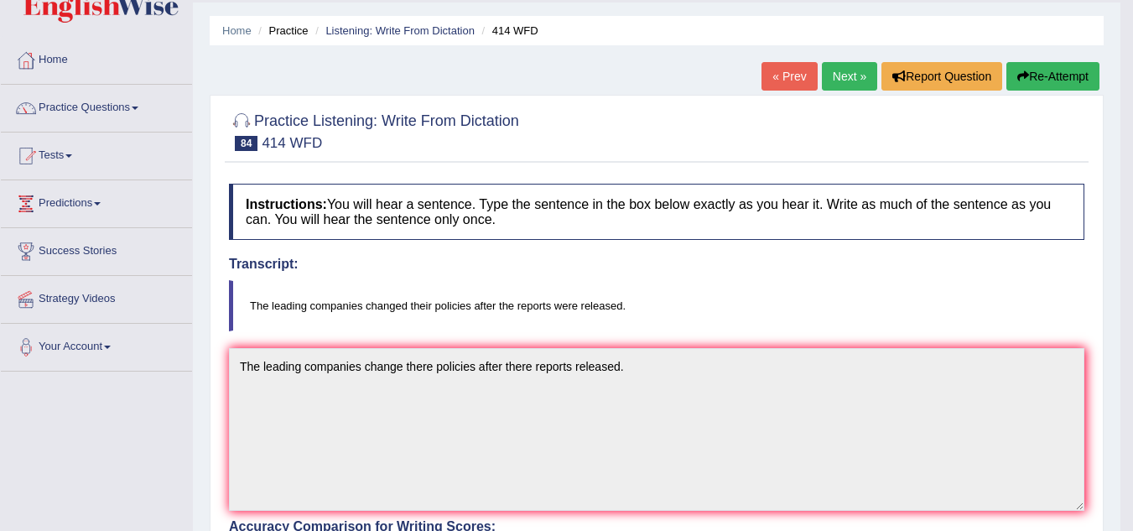
scroll to position [44, 0]
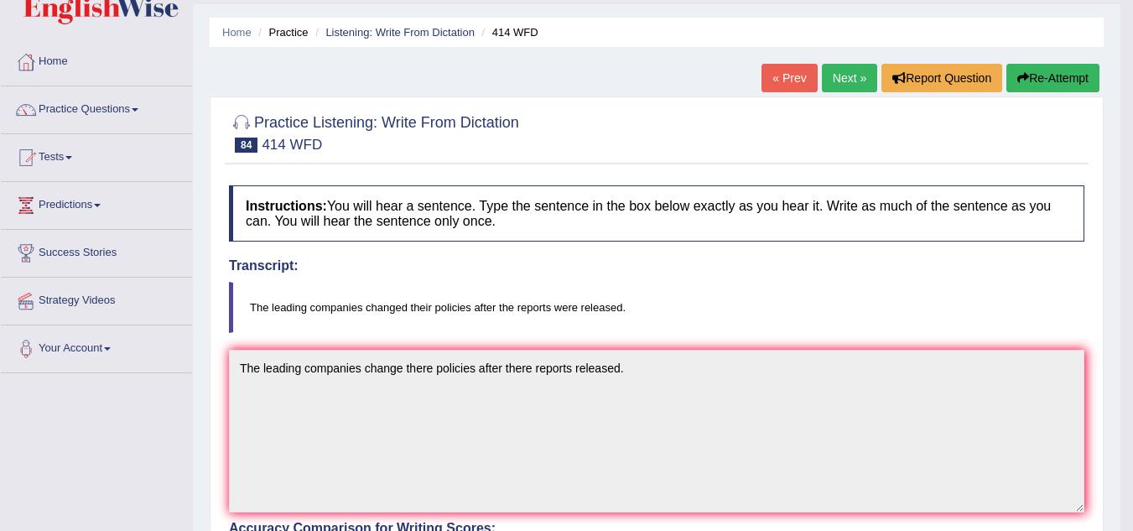
click at [843, 67] on link "Next »" at bounding box center [849, 78] width 55 height 29
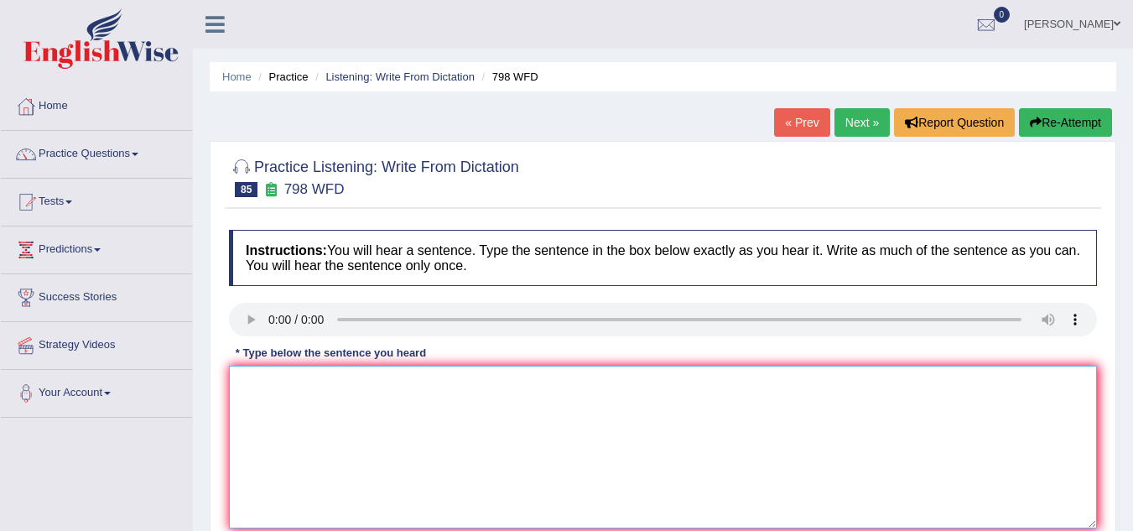
click at [289, 400] on textarea at bounding box center [663, 447] width 868 height 163
click at [275, 378] on textarea "s i c" at bounding box center [663, 447] width 868 height 163
click at [312, 440] on textarea "s i c in cabron oncludeinh oxy atom" at bounding box center [663, 447] width 868 height 163
type textarea "s i c in cabron oncludeinh oxy ato"
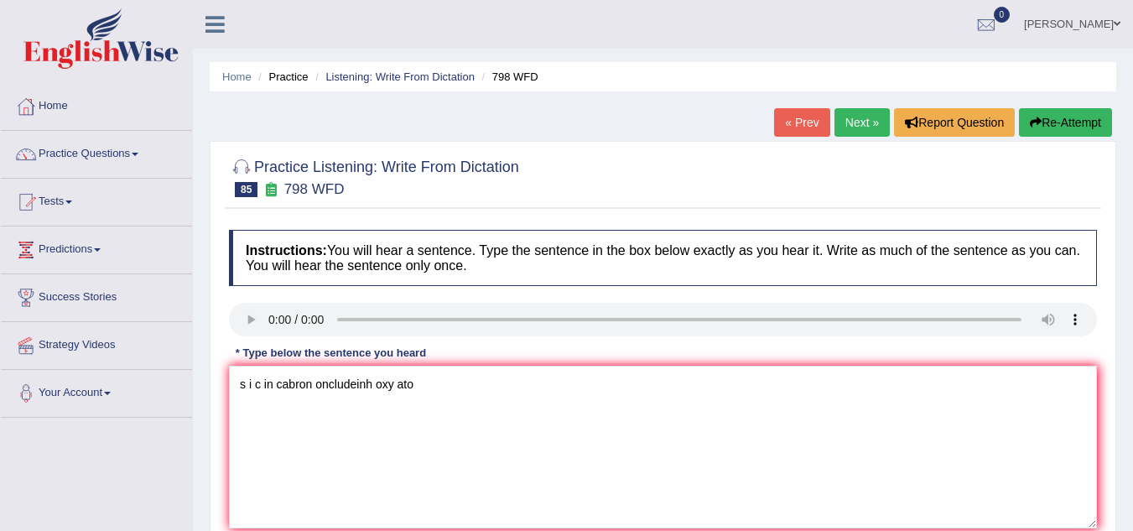
click at [849, 122] on link "Next »" at bounding box center [861, 122] width 55 height 29
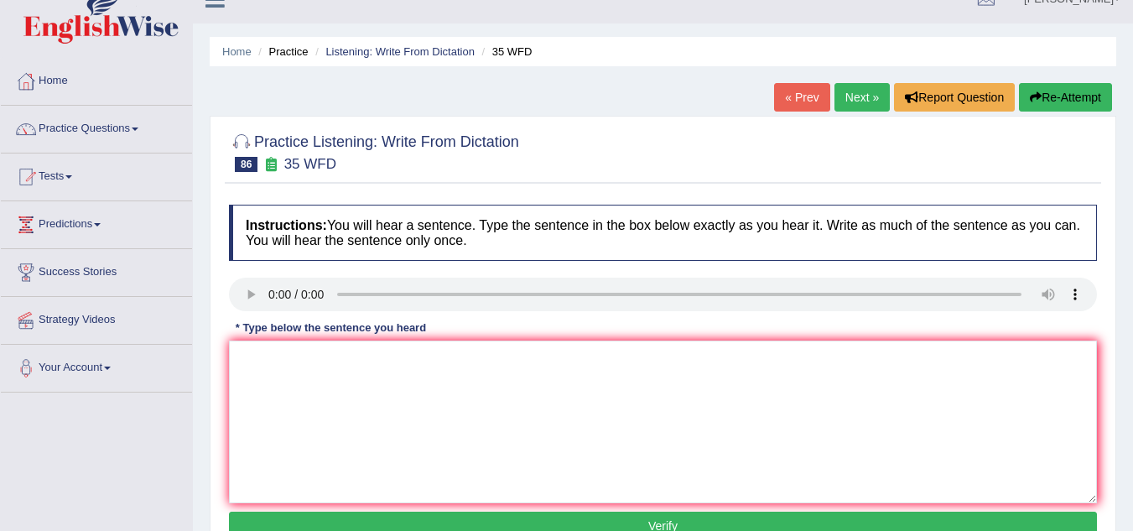
scroll to position [26, 0]
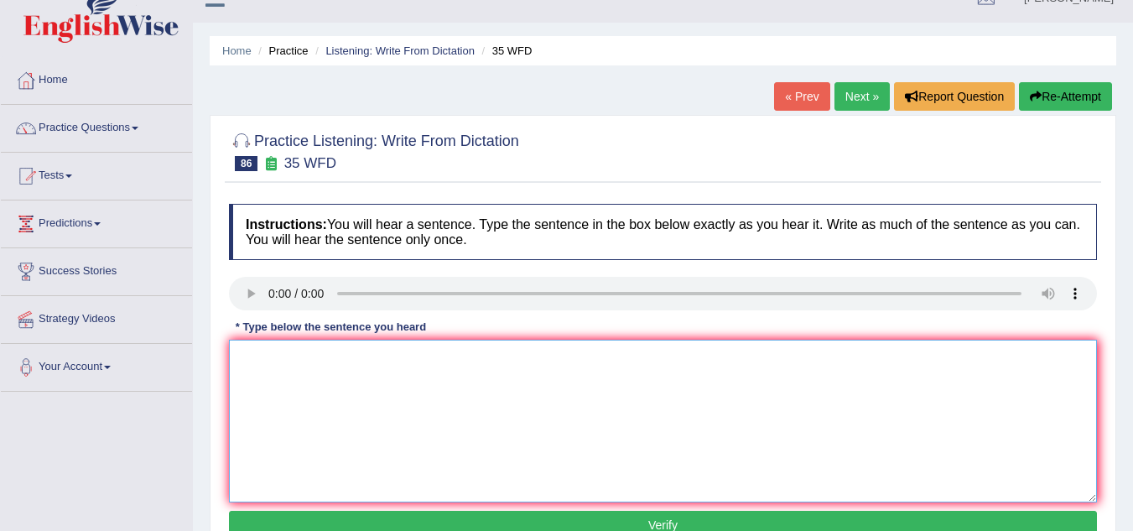
click at [255, 356] on textarea at bounding box center [663, 421] width 868 height 163
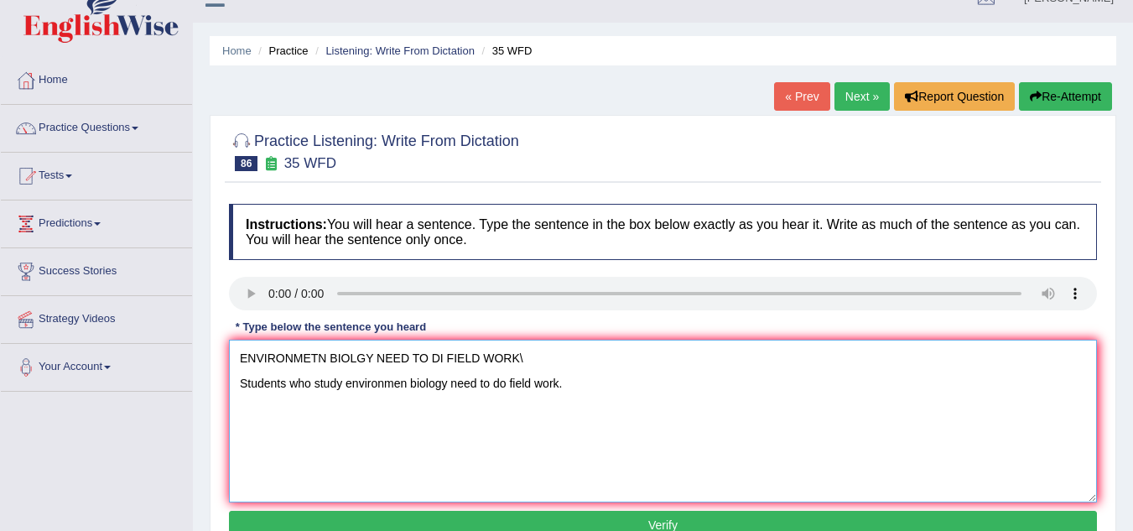
drag, startPoint x: 528, startPoint y: 356, endPoint x: 225, endPoint y: 361, distance: 303.6
click at [225, 361] on div "Instructions: You will hear a sentence. Type the sentence in the box below exac…" at bounding box center [663, 373] width 876 height 357
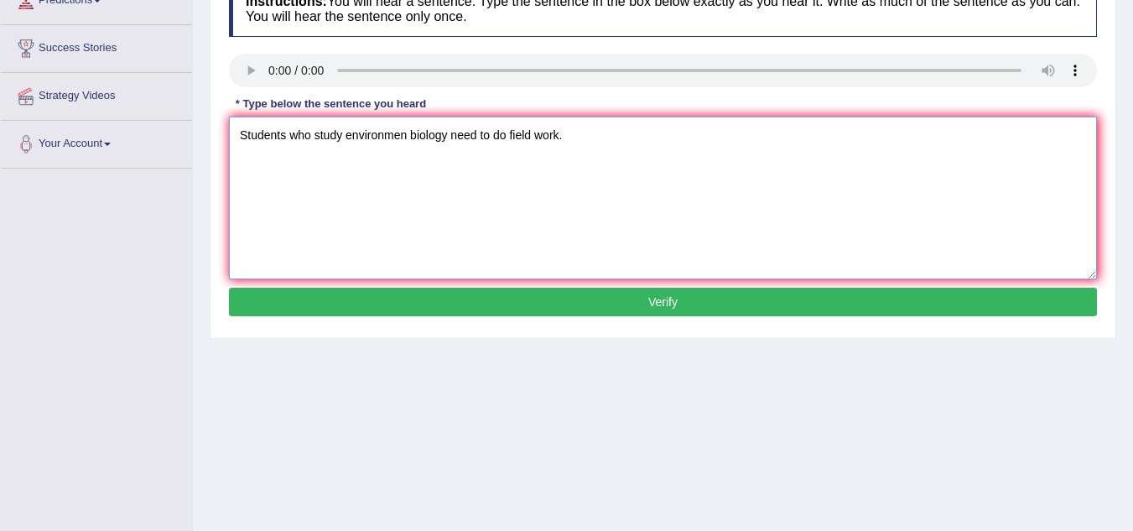
scroll to position [250, 0]
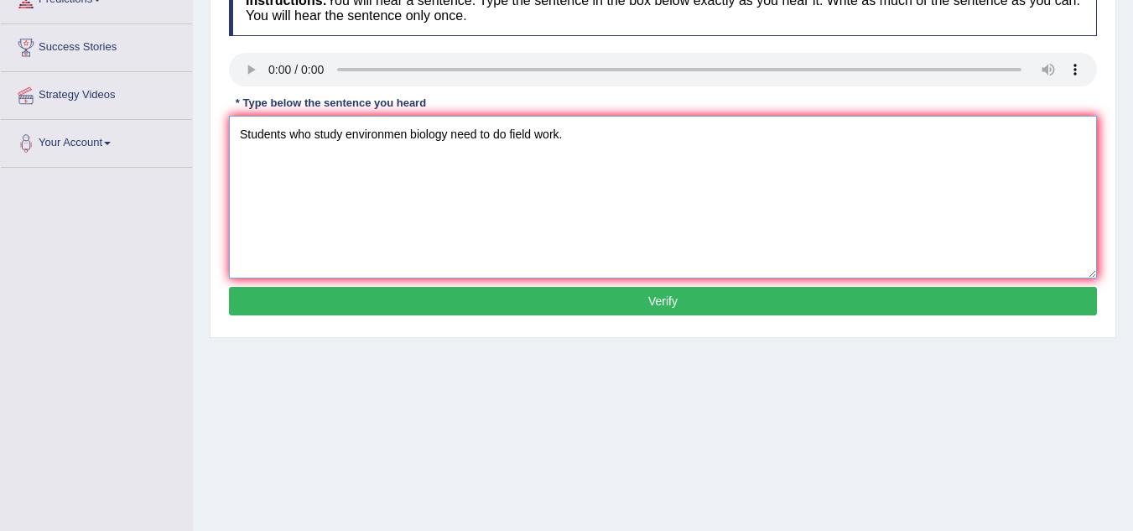
click at [406, 163] on textarea "Students who study environmen biology need to do field work." at bounding box center [663, 197] width 868 height 163
type textarea "Students who study environment biology need to do field work."
click at [527, 296] on button "Verify" at bounding box center [663, 301] width 868 height 29
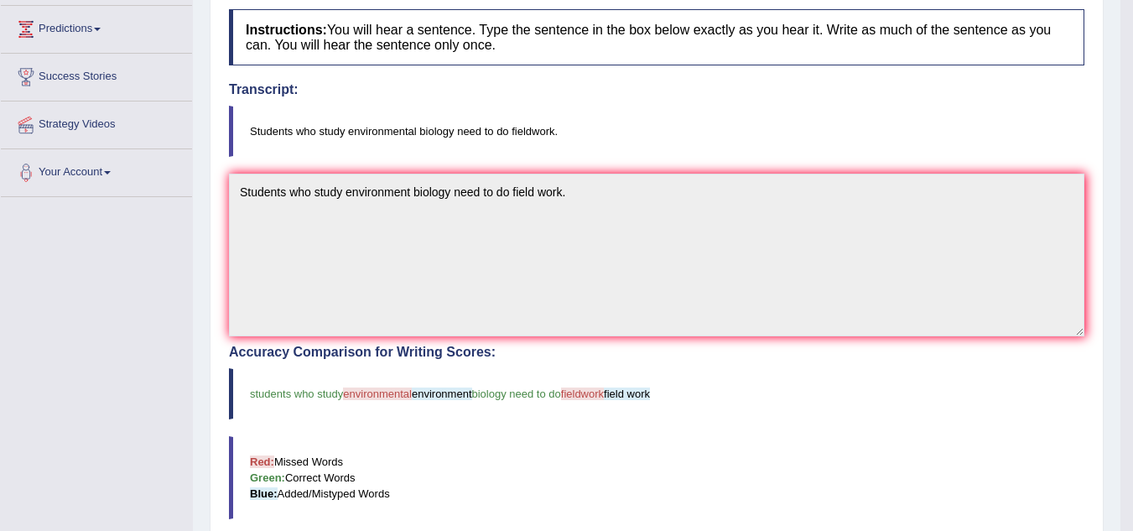
scroll to position [0, 0]
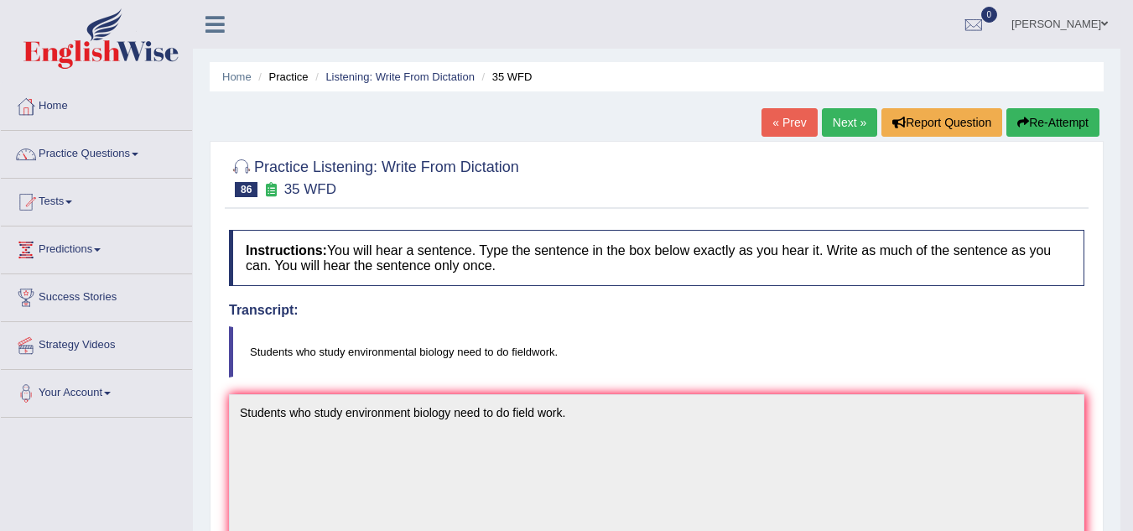
click at [843, 124] on link "Next »" at bounding box center [849, 122] width 55 height 29
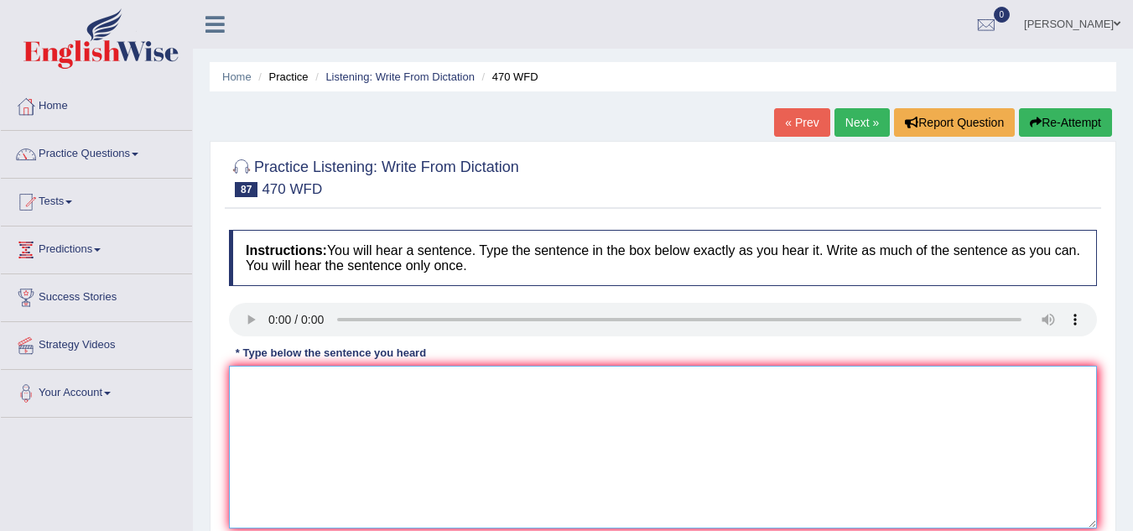
click at [283, 377] on textarea at bounding box center [663, 447] width 868 height 163
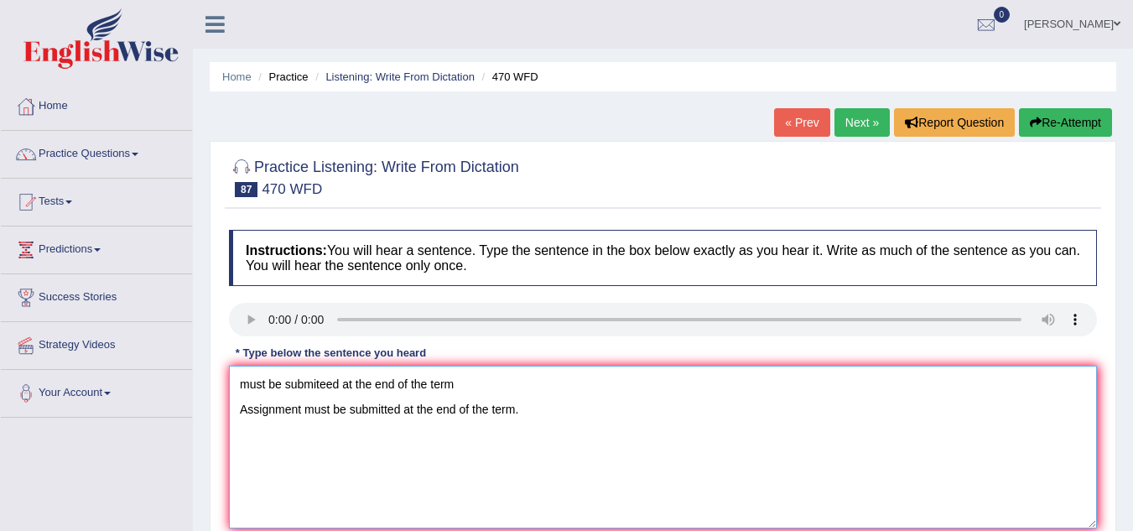
drag, startPoint x: 449, startPoint y: 386, endPoint x: 218, endPoint y: 371, distance: 231.0
click at [218, 371] on div "Practice Listening: Write From Dictation 87 470 WFD Instructions: You will hear…" at bounding box center [663, 364] width 906 height 447
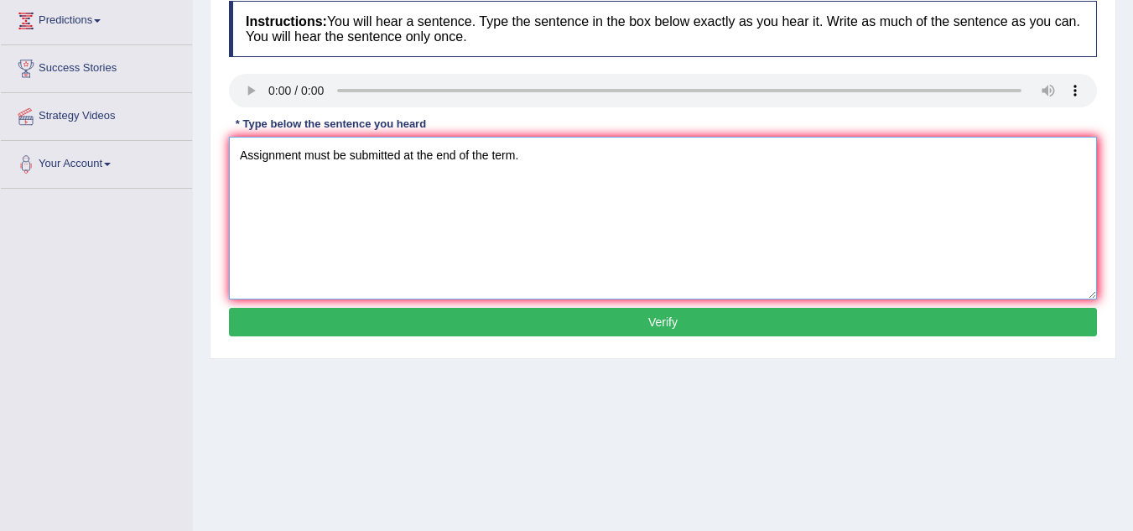
scroll to position [230, 0]
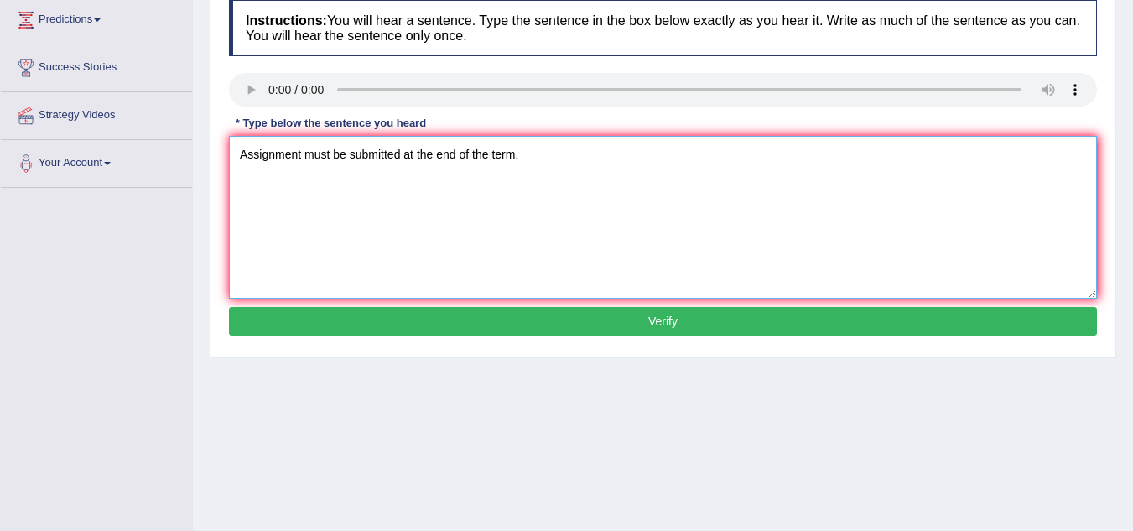
type textarea "Assignment must be submitted at the end of the term."
click at [362, 325] on button "Verify" at bounding box center [663, 321] width 868 height 29
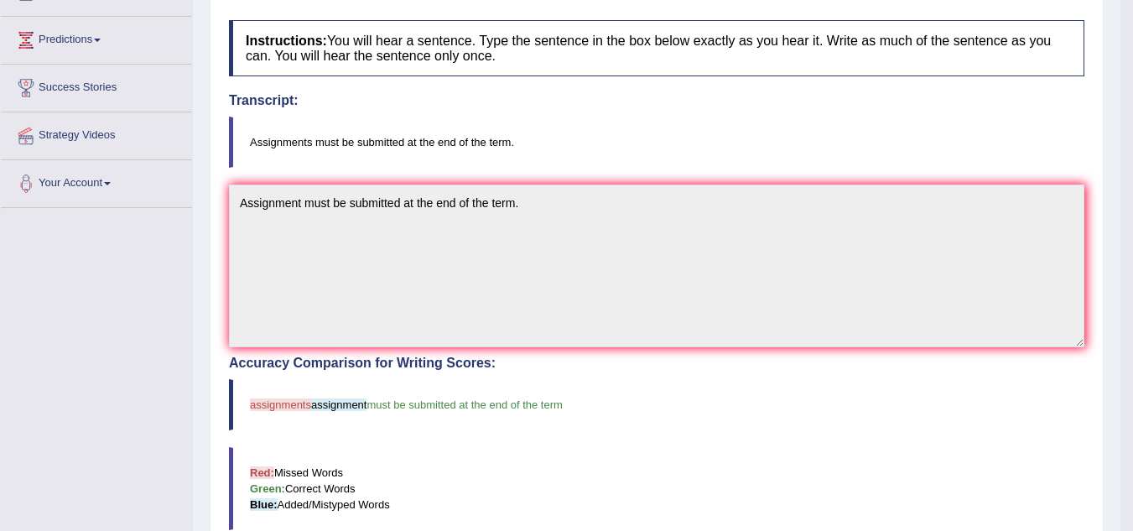
scroll to position [0, 0]
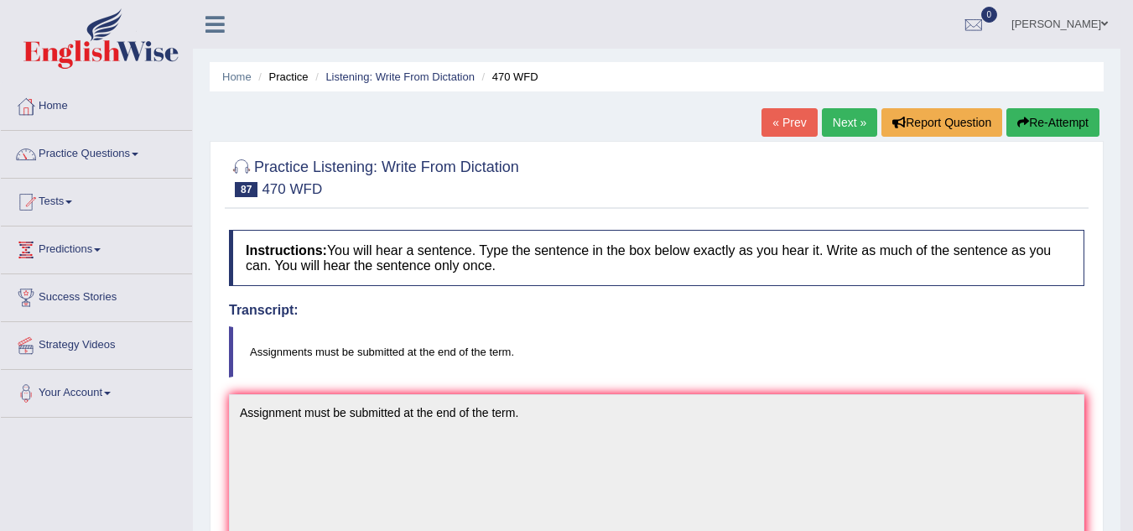
click at [849, 117] on link "Next »" at bounding box center [849, 122] width 55 height 29
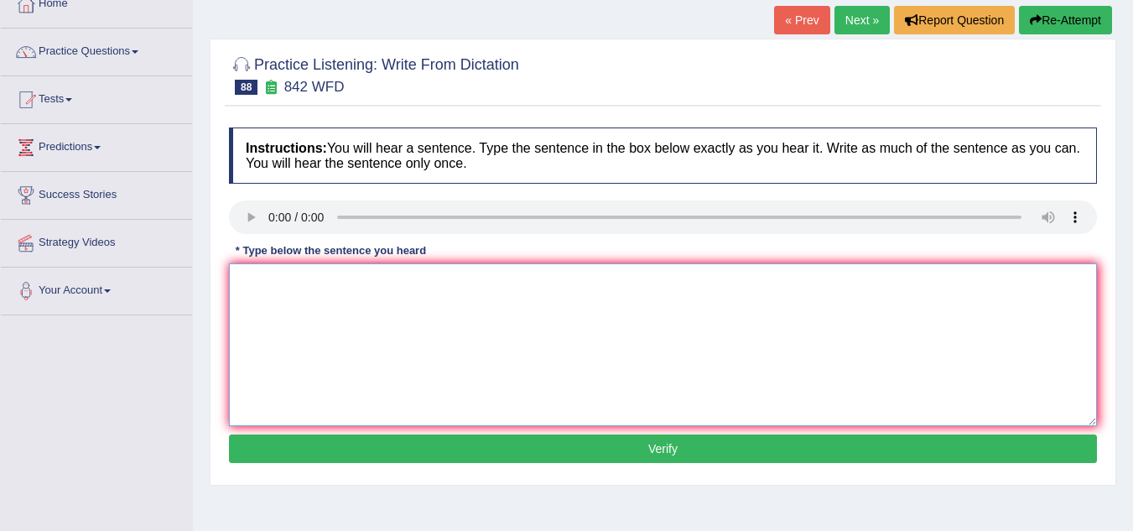
click at [302, 319] on textarea at bounding box center [663, 344] width 868 height 163
click at [353, 285] on textarea "social policy study of" at bounding box center [663, 344] width 868 height 163
click at [388, 276] on textarea "social policy study of loc" at bounding box center [663, 344] width 868 height 163
click at [242, 282] on textarea "social policy study of local government" at bounding box center [663, 344] width 868 height 163
click at [467, 289] on textarea "Social policy is a study of local government" at bounding box center [663, 344] width 868 height 163
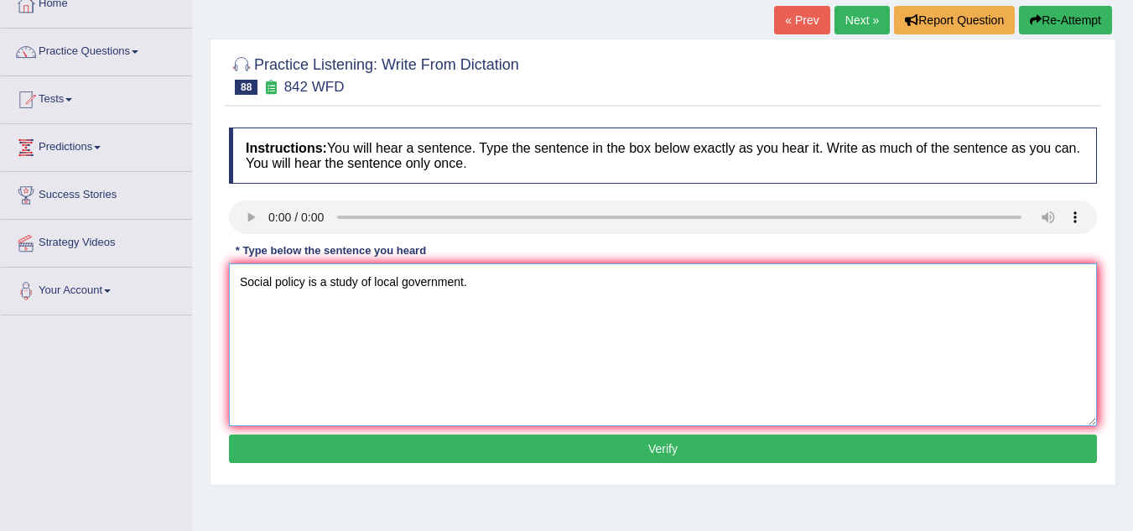
type textarea "Social policy is a study of local government."
click at [514, 442] on button "Verify" at bounding box center [663, 448] width 868 height 29
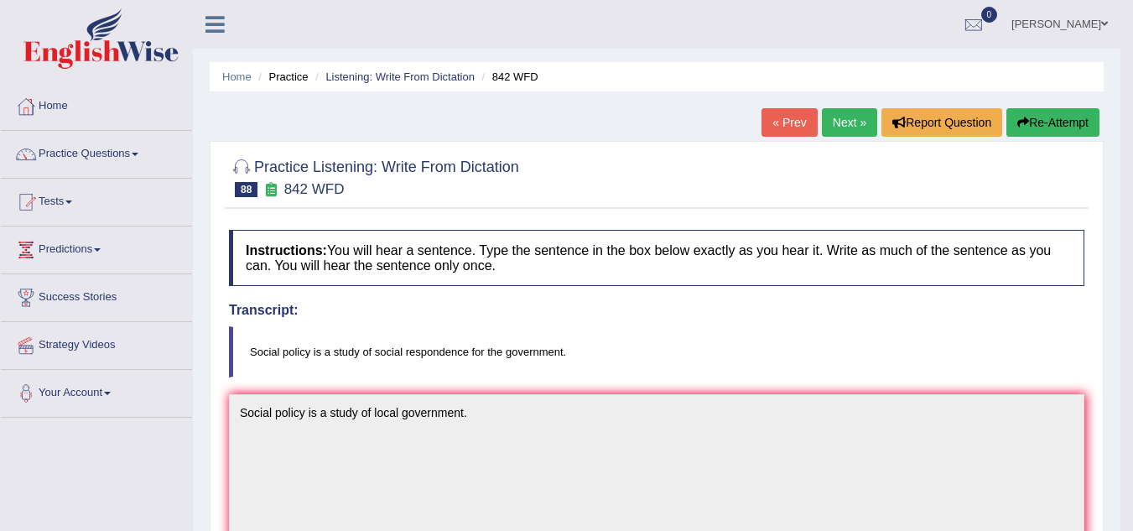
click at [839, 122] on link "Next »" at bounding box center [849, 122] width 55 height 29
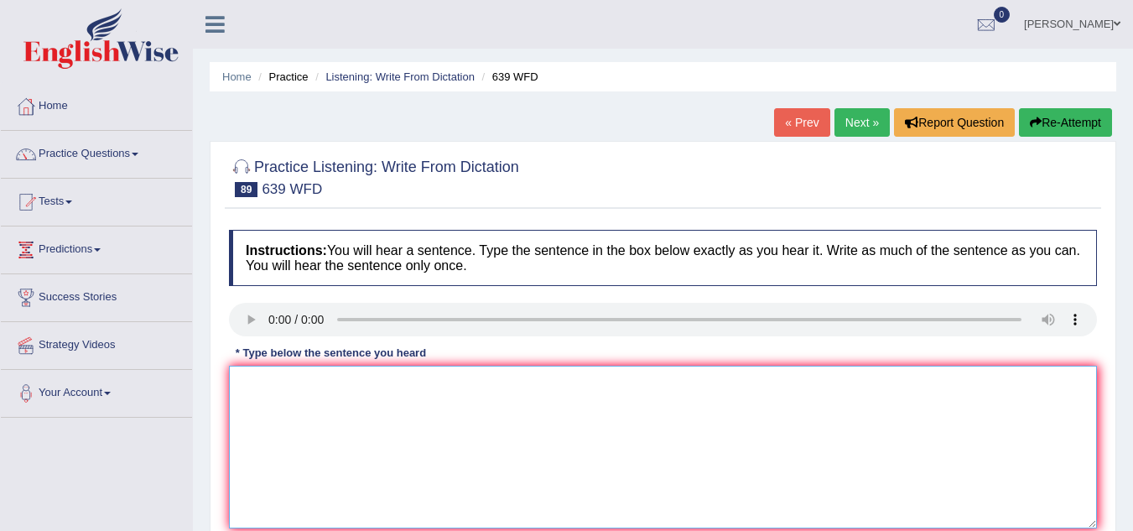
click at [300, 423] on textarea at bounding box center [663, 447] width 868 height 163
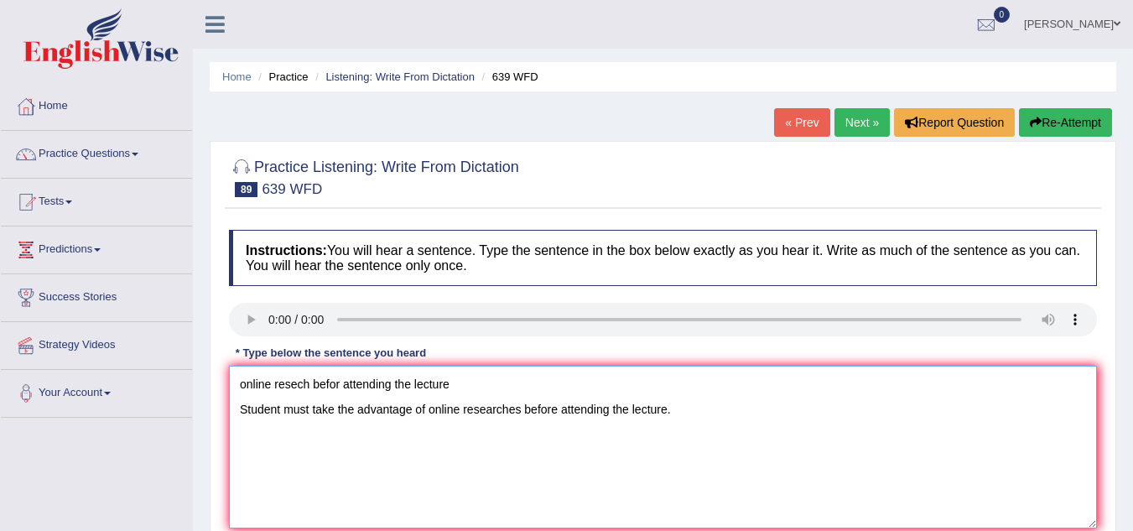
drag, startPoint x: 454, startPoint y: 386, endPoint x: 220, endPoint y: 423, distance: 237.0
click at [220, 423] on div "Practice Listening: Write From Dictation 89 639 WFD Instructions: You will hear…" at bounding box center [663, 364] width 906 height 447
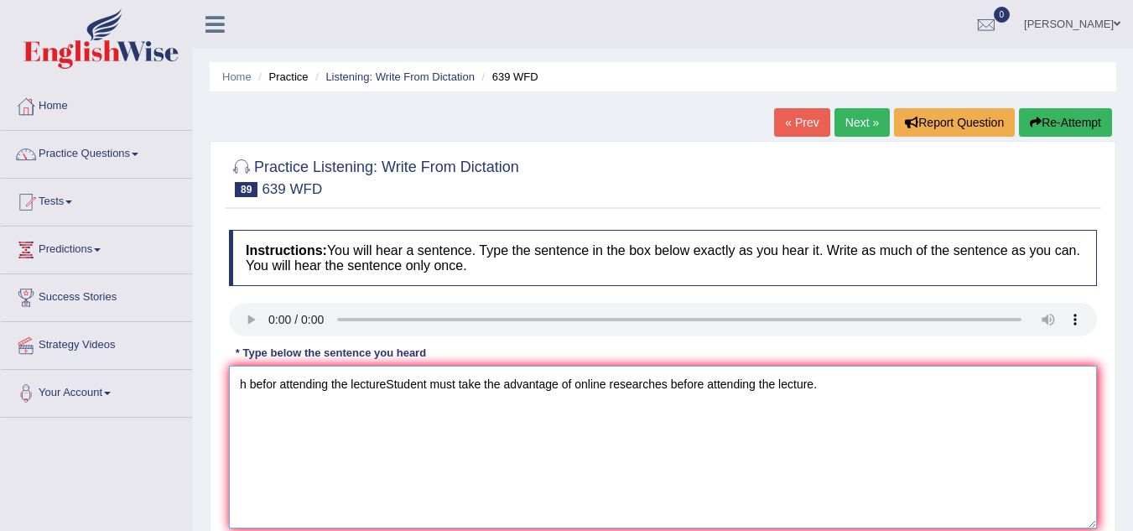
click at [385, 384] on textarea "h befor attending the lectureStudent must take the advantage of online research…" at bounding box center [663, 447] width 868 height 163
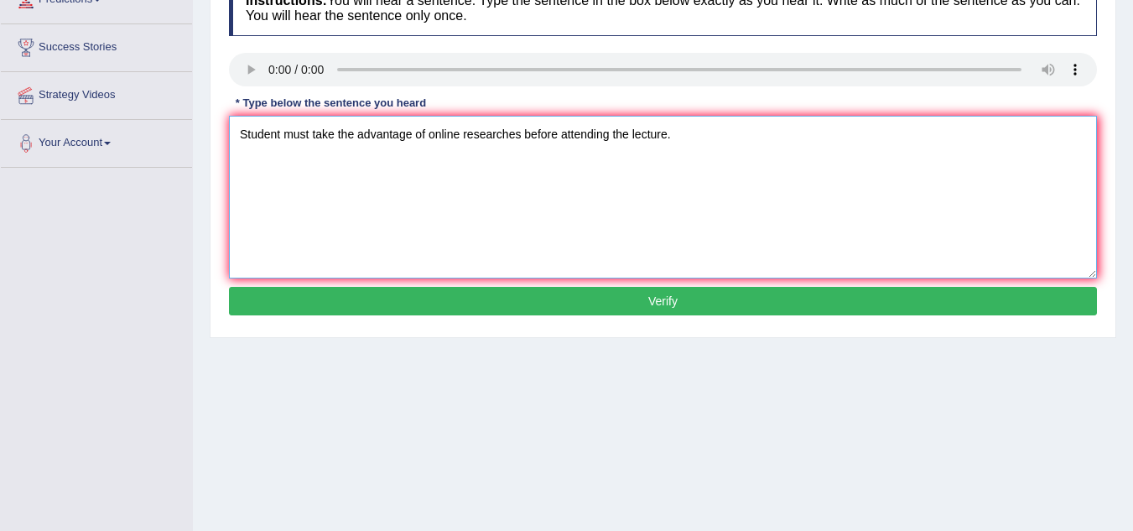
scroll to position [251, 0]
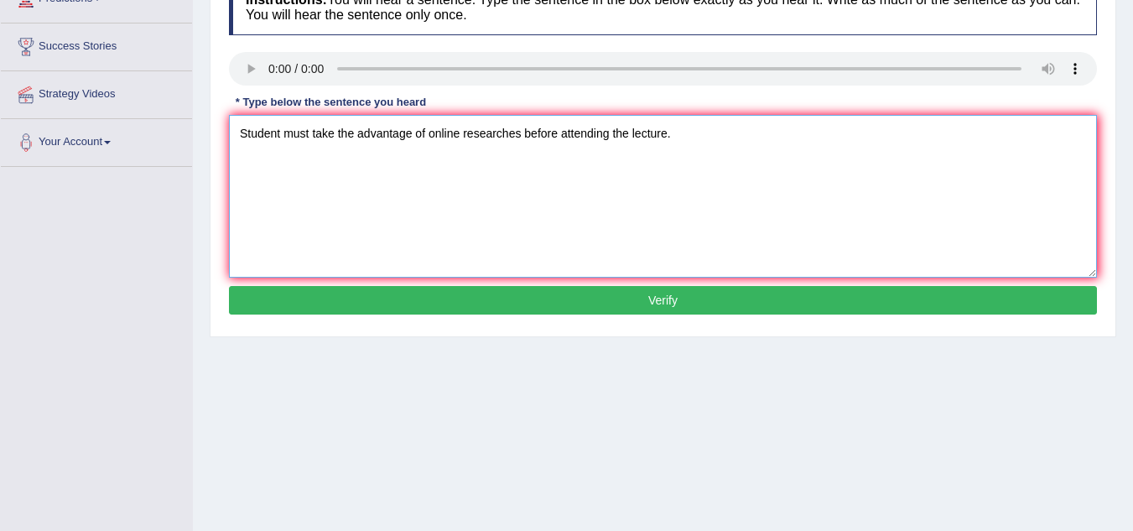
type textarea "Student must take the advantage of online researches before attending the lectu…"
click at [676, 301] on button "Verify" at bounding box center [663, 300] width 868 height 29
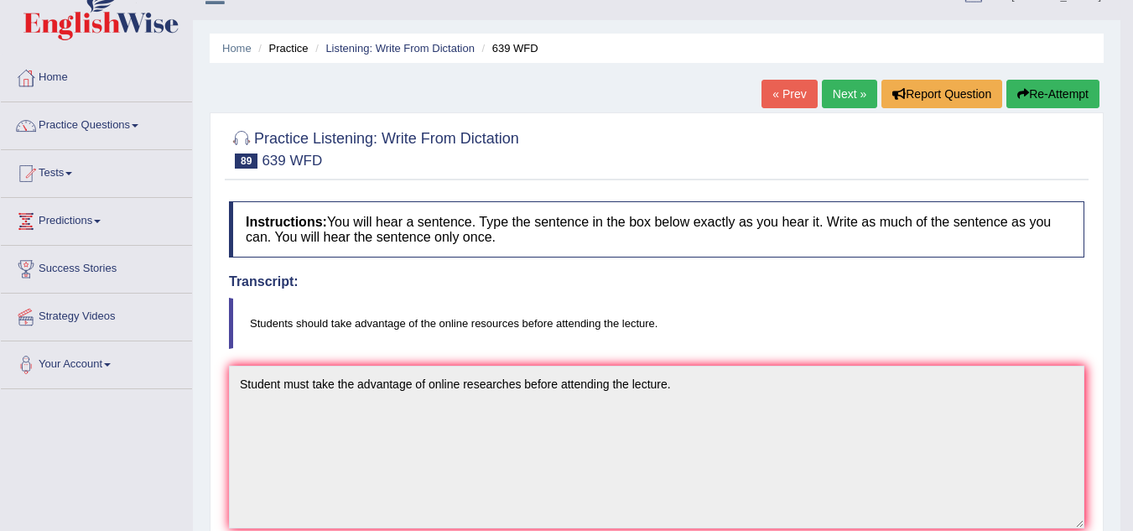
scroll to position [0, 0]
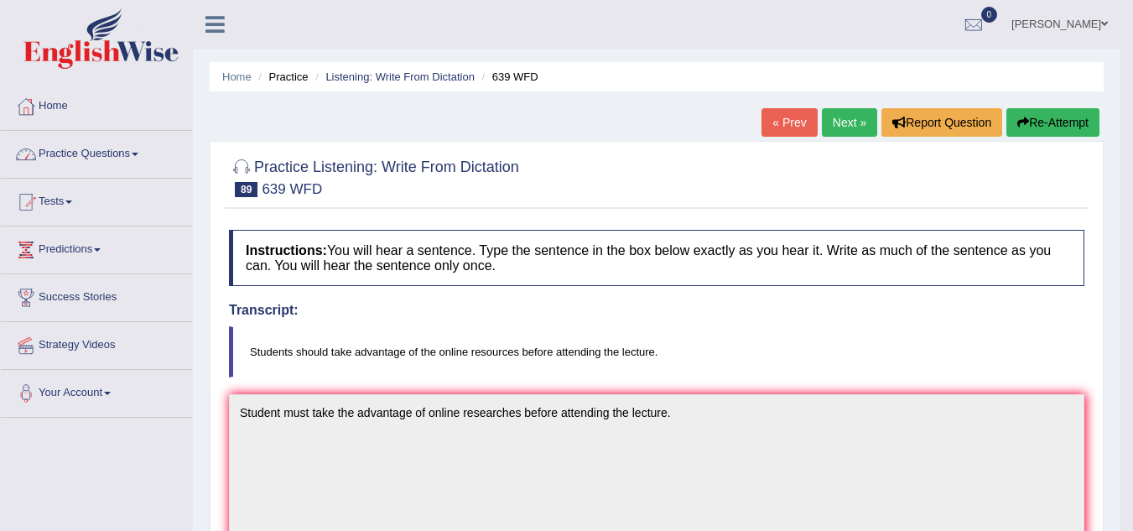
click at [103, 152] on link "Practice Questions" at bounding box center [96, 152] width 191 height 42
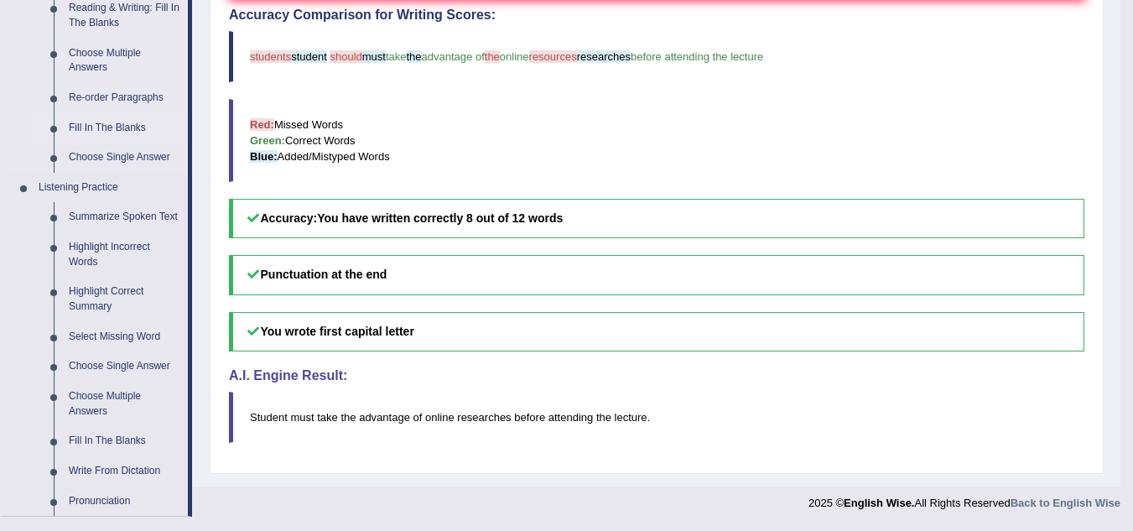
scroll to position [587, 0]
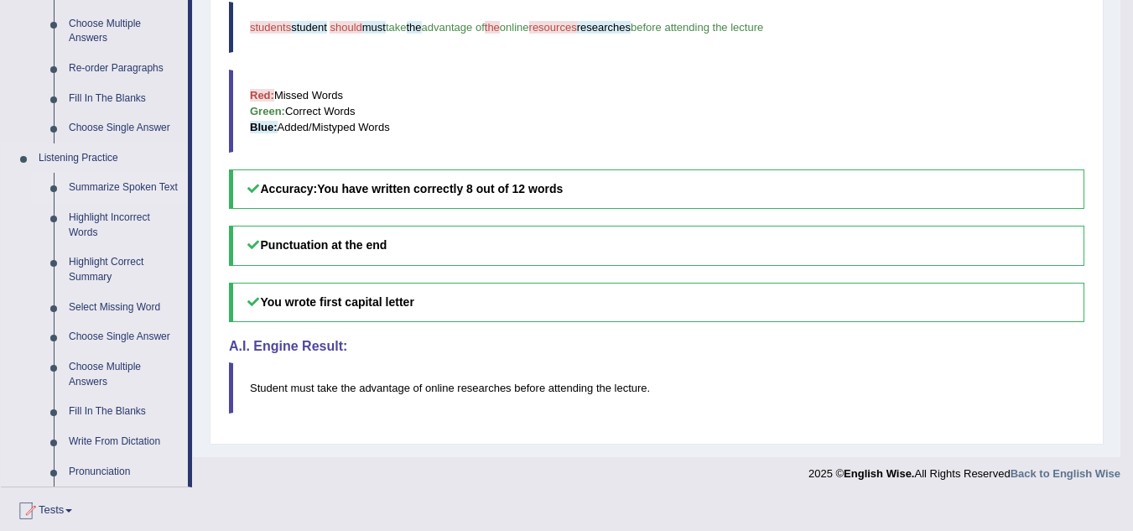
click at [113, 184] on link "Summarize Spoken Text" at bounding box center [124, 188] width 127 height 30
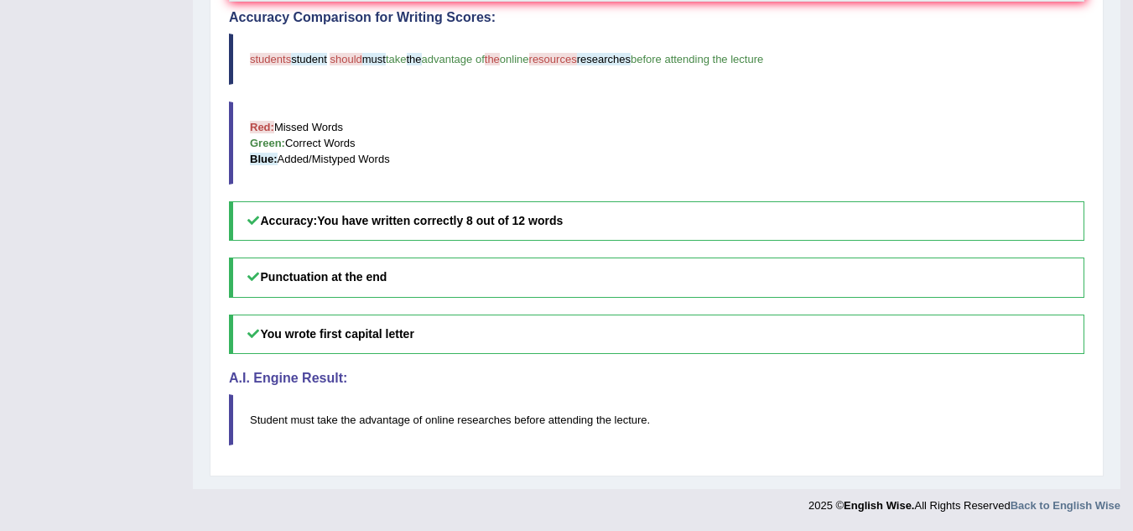
scroll to position [555, 0]
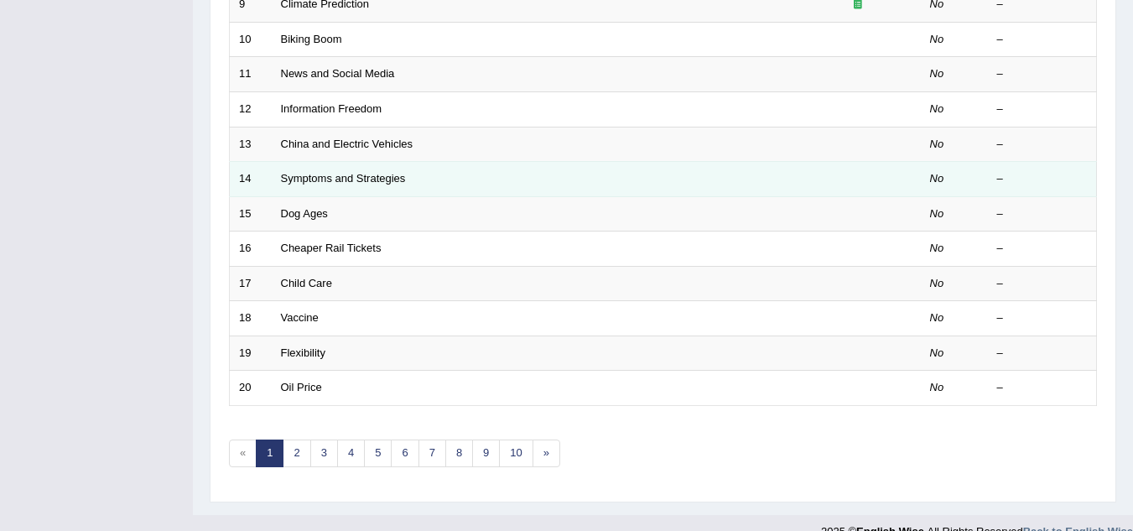
scroll to position [579, 0]
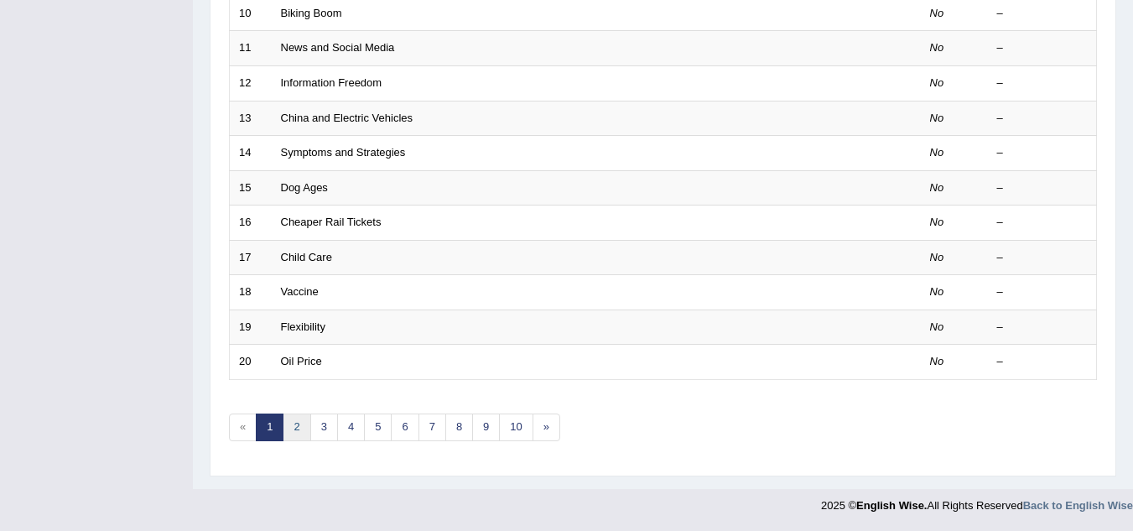
click at [292, 426] on link "2" at bounding box center [297, 427] width 28 height 28
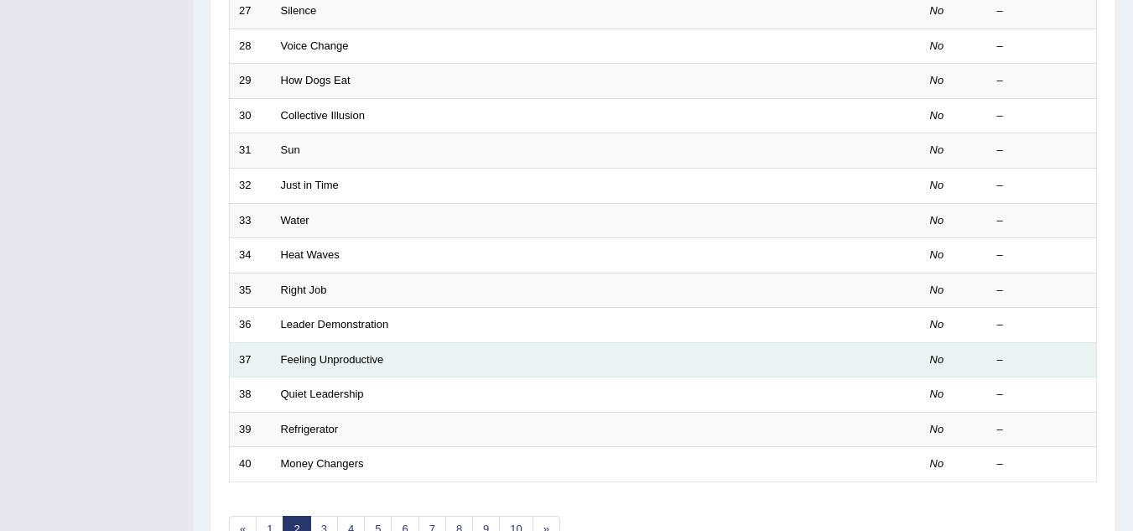
scroll to position [579, 0]
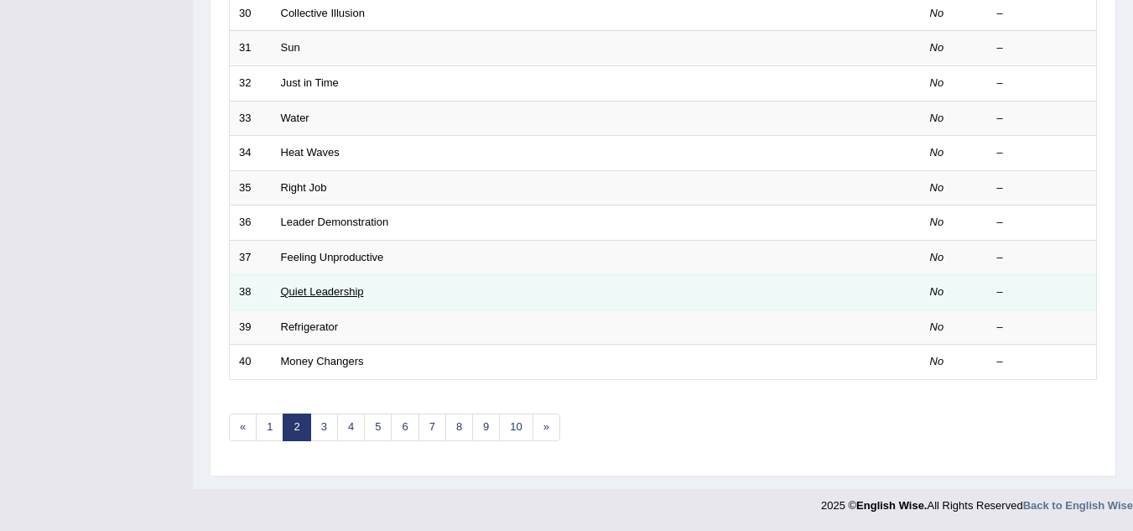
click at [336, 290] on link "Quiet Leadership" at bounding box center [322, 291] width 83 height 13
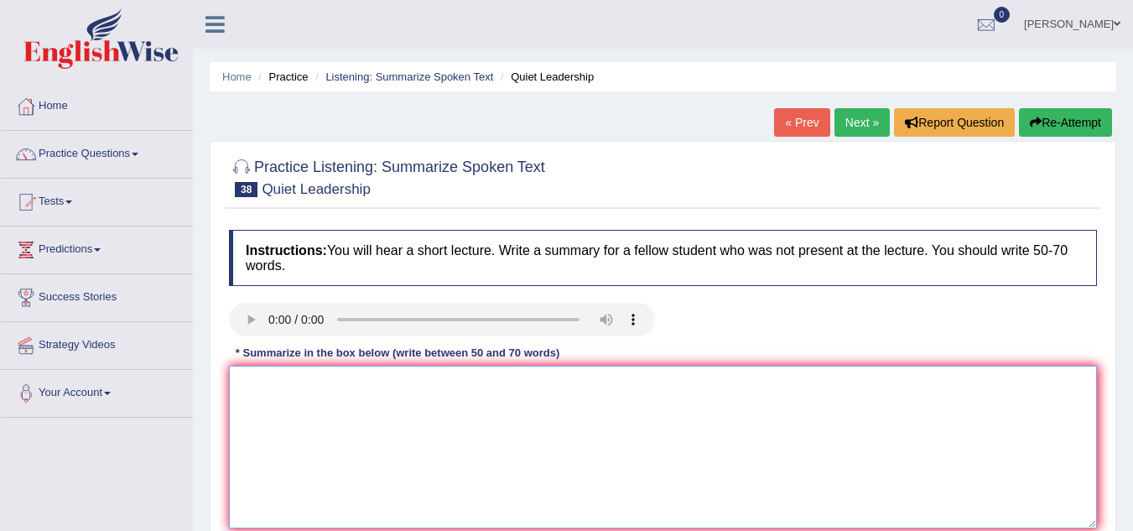
click at [397, 384] on textarea at bounding box center [663, 447] width 868 height 163
click at [400, 413] on textarea at bounding box center [663, 447] width 868 height 163
paste textarea "The speaker provided a comprehensive overview of [main topic], highlighting sev…"
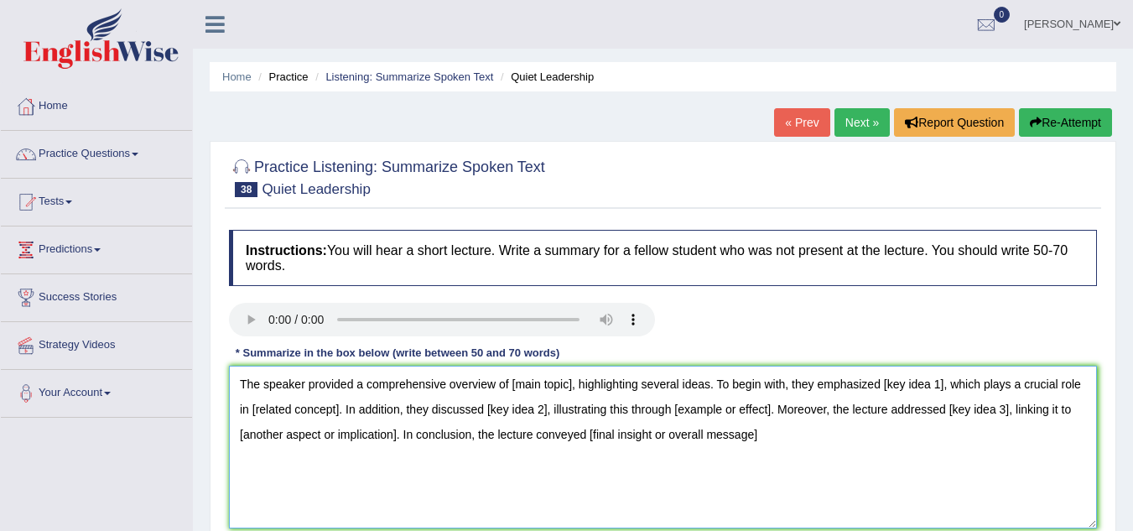
drag, startPoint x: 512, startPoint y: 377, endPoint x: 577, endPoint y: 377, distance: 65.4
click at [577, 377] on textarea "The speaker provided a comprehensive overview of [main topic], highlighting sev…" at bounding box center [663, 447] width 868 height 163
click at [667, 455] on textarea "The speaker provided a comprehensive overview of highlighting several ideas. To…" at bounding box center [663, 447] width 868 height 163
click at [511, 381] on textarea "The speaker provided a comprehensive overview of highlighting several ideas. To…" at bounding box center [663, 447] width 868 height 163
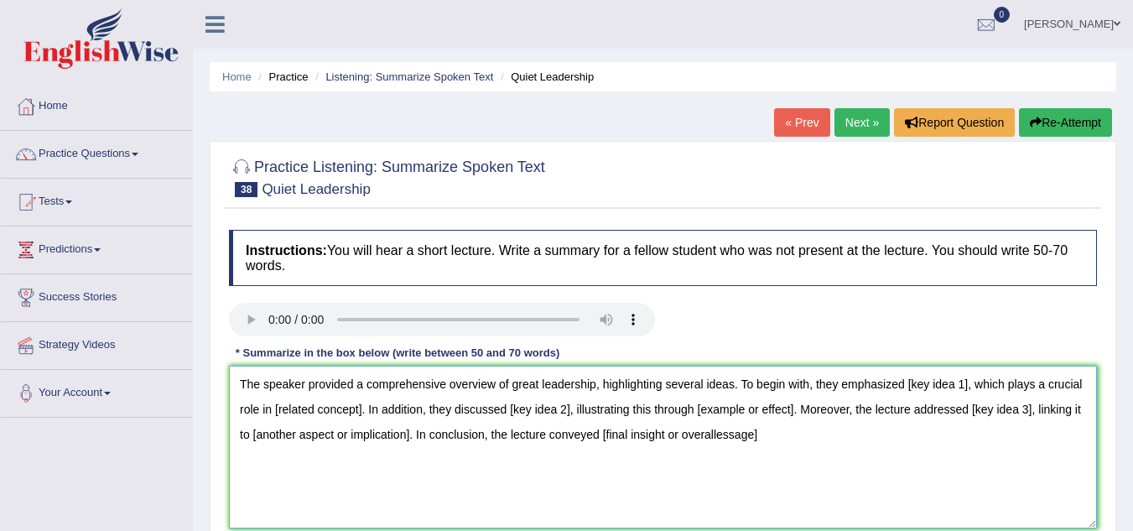
drag, startPoint x: 906, startPoint y: 377, endPoint x: 965, endPoint y: 377, distance: 58.7
click at [965, 377] on textarea "The speaker provided a comprehensive overview of great leadership, highlighting…" at bounding box center [663, 447] width 868 height 163
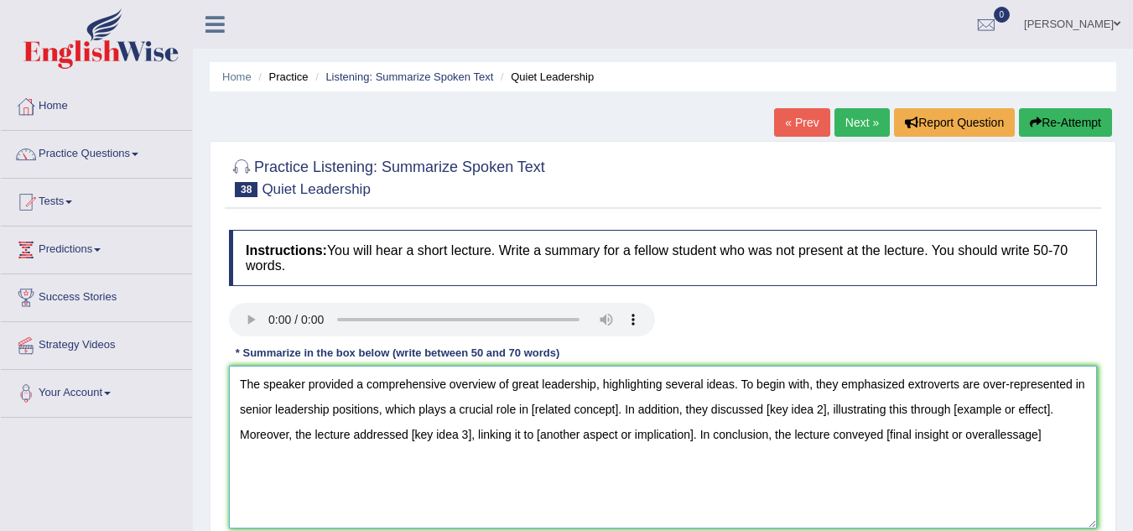
drag, startPoint x: 531, startPoint y: 401, endPoint x: 705, endPoint y: 423, distance: 175.9
click at [619, 401] on textarea "The speaker provided a comprehensive overview of great leadership, highlighting…" at bounding box center [663, 447] width 868 height 163
drag, startPoint x: 677, startPoint y: 405, endPoint x: 740, endPoint y: 405, distance: 62.9
click at [740, 405] on textarea "The speaker provided a comprehensive overview of great leadership, highlighting…" at bounding box center [663, 447] width 868 height 163
drag, startPoint x: 983, startPoint y: 406, endPoint x: 1130, endPoint y: 422, distance: 148.4
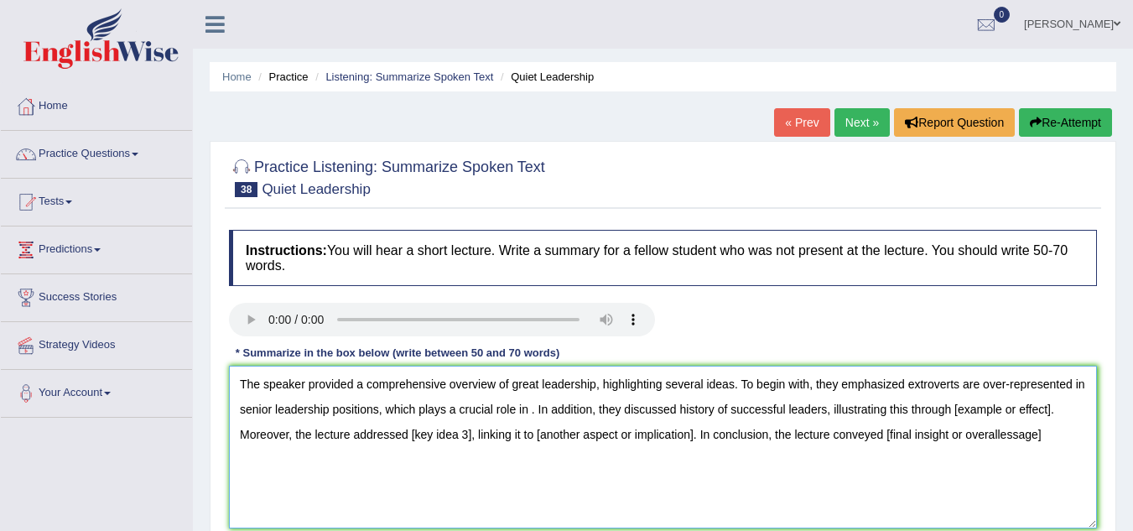
click at [1130, 422] on div "Home Practice Listening: Summarize Spoken Text Quiet Leadership « Prev Next » R…" at bounding box center [663, 419] width 940 height 839
click at [1067, 495] on textarea "The speaker provided a comprehensive overview of great leadership, highlighting…" at bounding box center [663, 447] width 868 height 163
drag, startPoint x: 953, startPoint y: 403, endPoint x: 1102, endPoint y: 410, distance: 148.6
click at [1102, 410] on div "Practice Listening: Summarize Spoken Text 38 Quiet Leadership Instructions: You…" at bounding box center [663, 368] width 906 height 454
click at [887, 446] on textarea "The speaker provided a comprehensive overview of great leadership, highlighting…" at bounding box center [663, 447] width 868 height 163
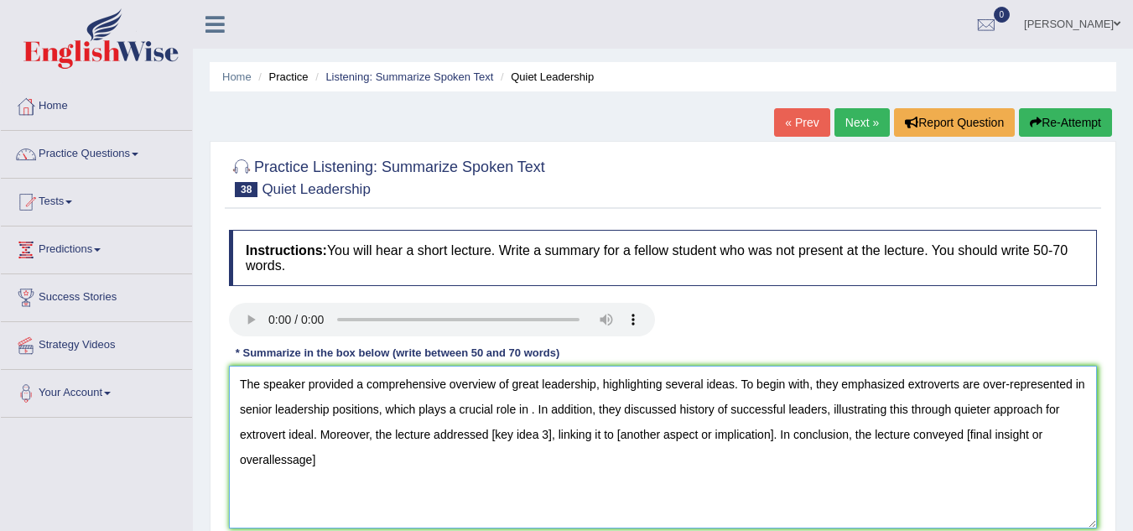
click at [887, 446] on textarea "The speaker provided a comprehensive overview of great leadership, highlighting…" at bounding box center [663, 447] width 868 height 163
click at [527, 403] on textarea "The speaker provided a comprehensive overview of great leadership, highlighting…" at bounding box center [663, 447] width 868 height 163
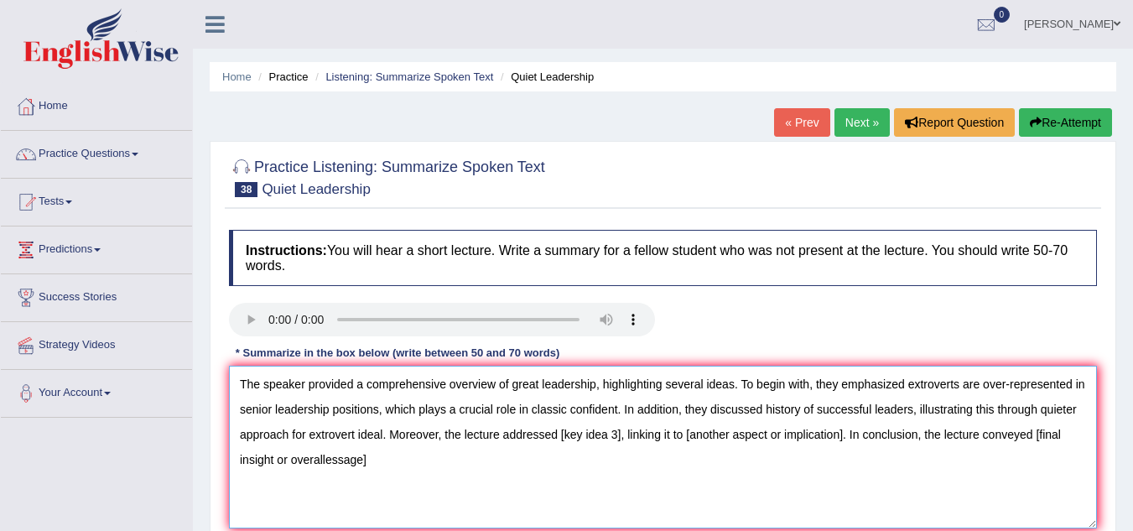
drag, startPoint x: 559, startPoint y: 431, endPoint x: 624, endPoint y: 434, distance: 64.6
click at [624, 434] on textarea "The speaker provided a comprehensive overview of great leadership, highlighting…" at bounding box center [663, 447] width 868 height 163
drag, startPoint x: 856, startPoint y: 430, endPoint x: 1023, endPoint y: 434, distance: 166.9
click at [1023, 434] on textarea "The speaker provided a comprehensive overview of great leadership, highlighting…" at bounding box center [663, 447] width 868 height 163
drag, startPoint x: 331, startPoint y: 455, endPoint x: 558, endPoint y: 461, distance: 227.3
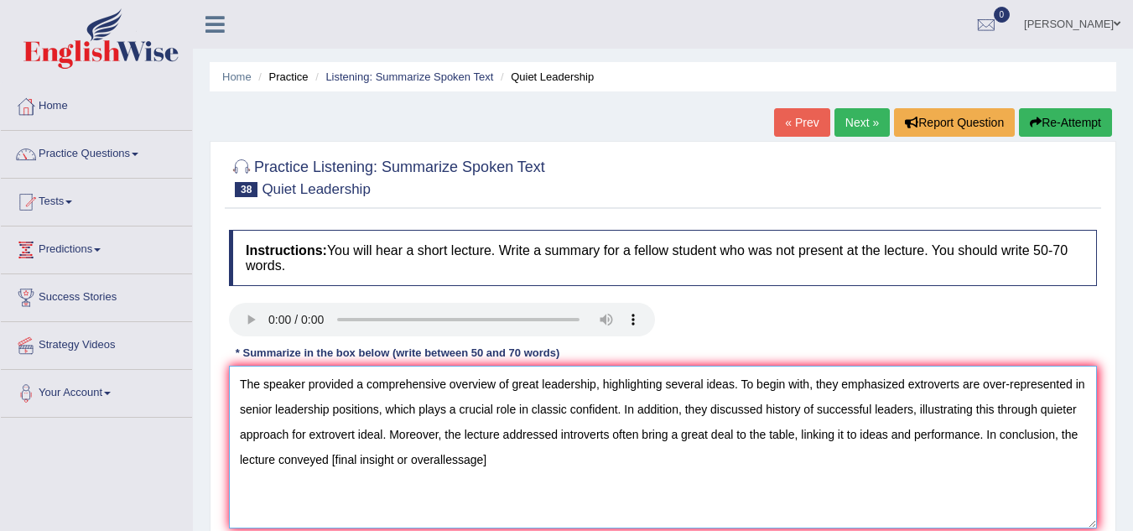
click at [558, 461] on textarea "The speaker provided a comprehensive overview of great leadership, highlighting…" at bounding box center [663, 447] width 868 height 163
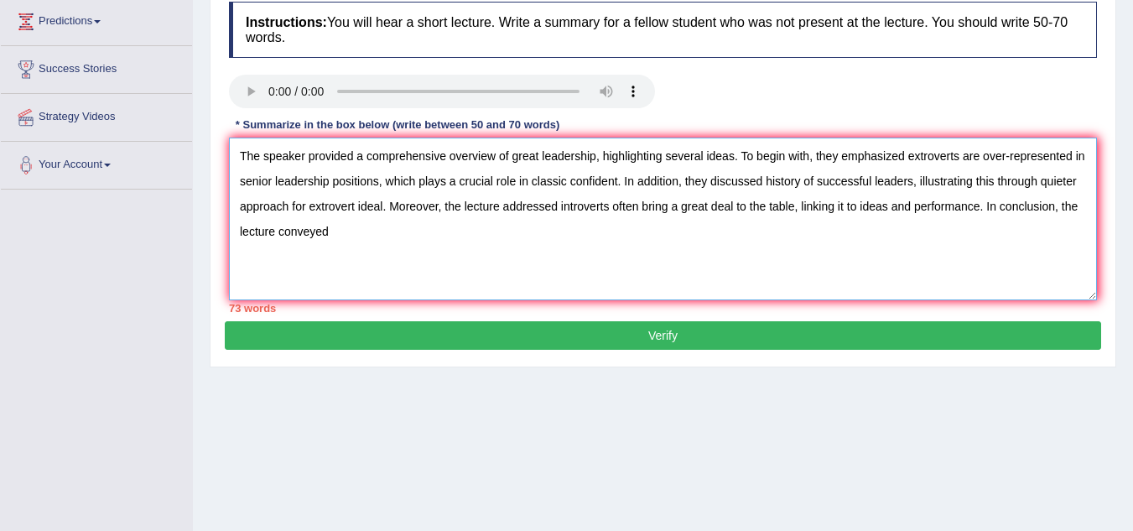
scroll to position [252, 0]
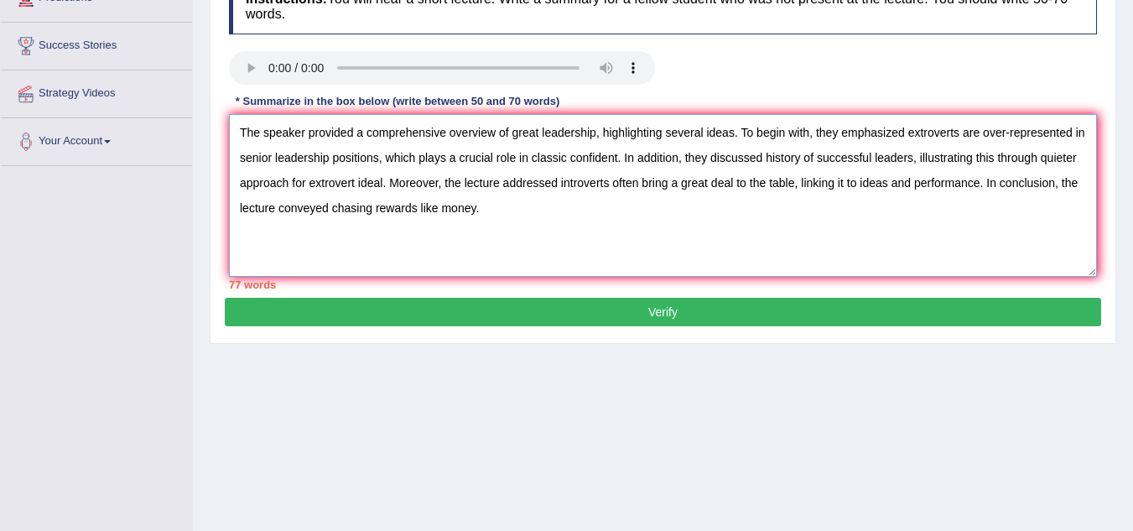
drag, startPoint x: 601, startPoint y: 131, endPoint x: 736, endPoint y: 130, distance: 135.0
click at [736, 130] on textarea "The speaker provided a comprehensive overview of great leadership, highlighting…" at bounding box center [663, 195] width 868 height 163
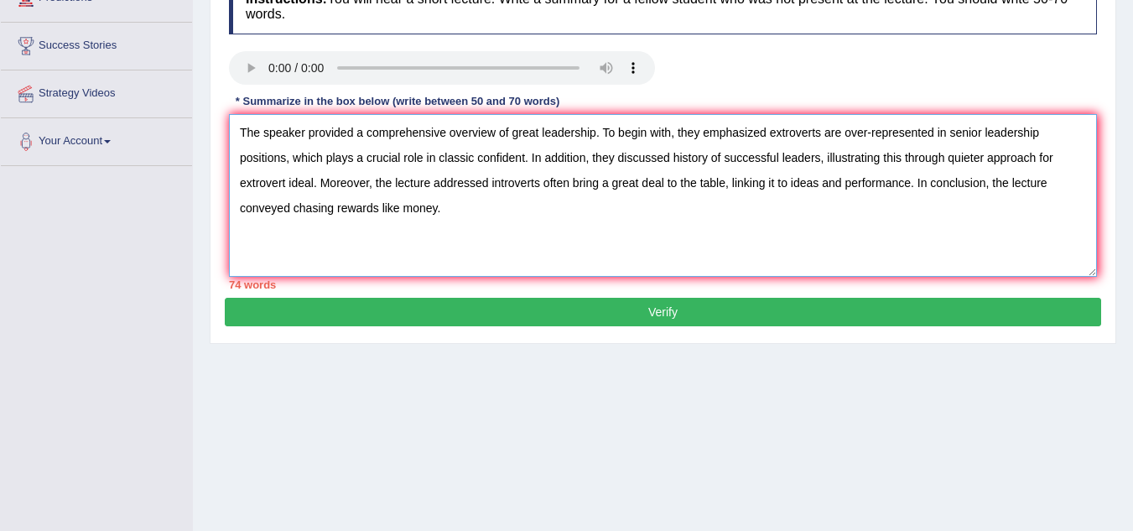
drag, startPoint x: 990, startPoint y: 124, endPoint x: 1044, endPoint y: 124, distance: 53.7
click at [1044, 124] on textarea "The speaker provided a comprehensive overview of great leadership. To begin wit…" at bounding box center [663, 195] width 868 height 163
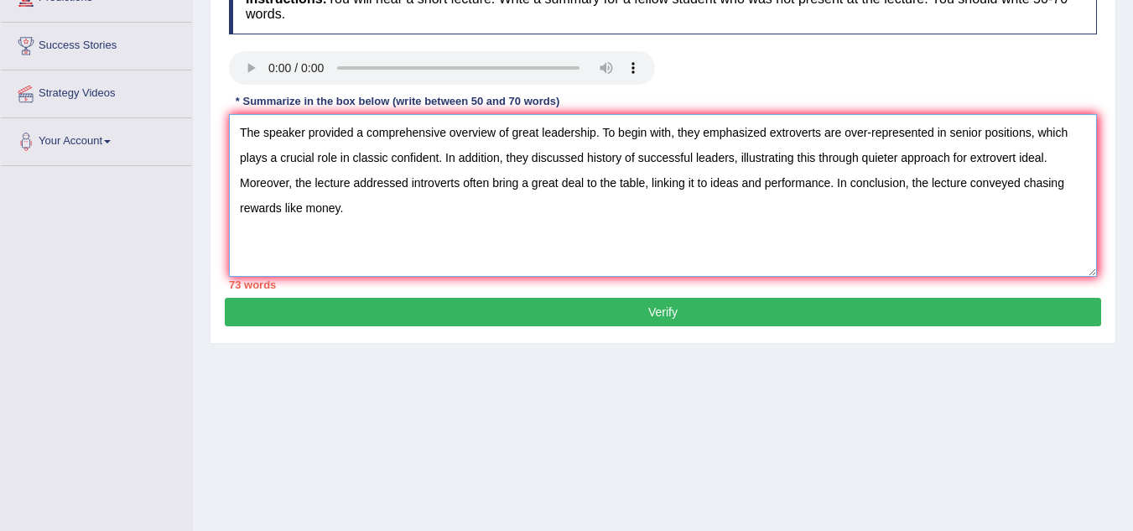
drag, startPoint x: 291, startPoint y: 178, endPoint x: 408, endPoint y: 179, distance: 117.4
click at [408, 179] on textarea "The speaker provided a comprehensive overview of great leadership. To begin wit…" at bounding box center [663, 195] width 868 height 163
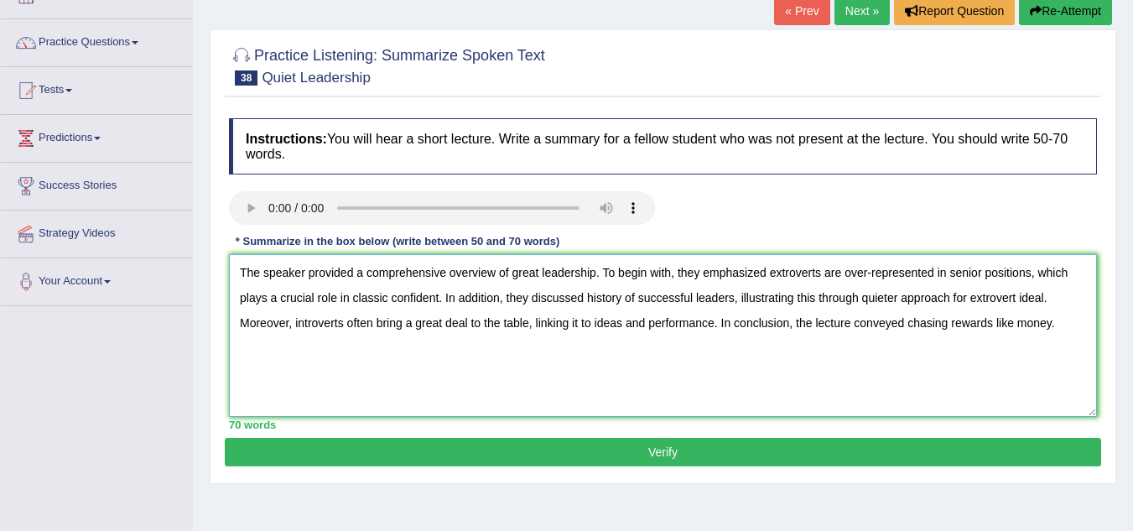
scroll to position [84, 0]
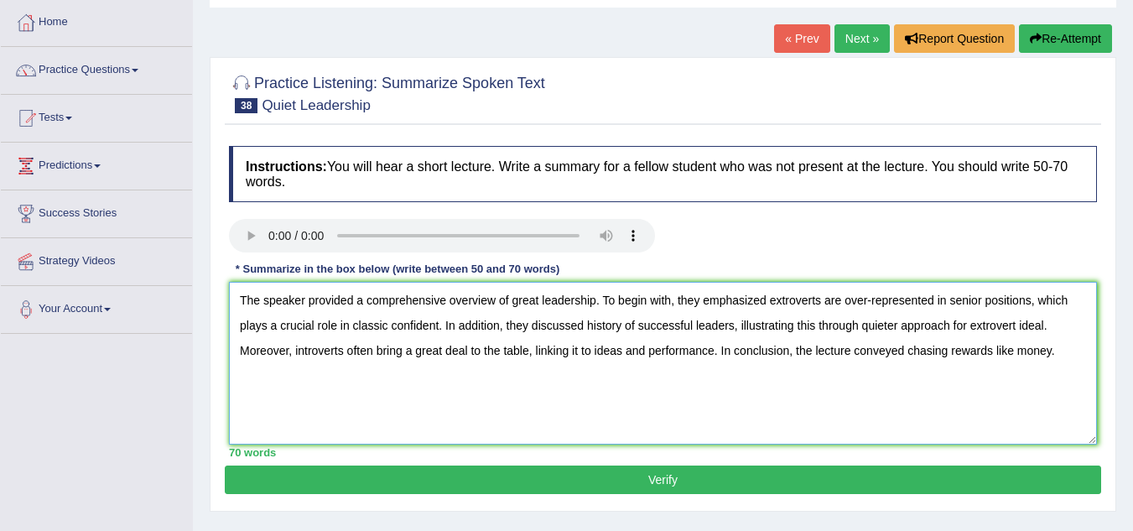
type textarea "The speaker provided a comprehensive overview of great leadership. To begin wit…"
click at [863, 40] on link "Next »" at bounding box center [861, 38] width 55 height 29
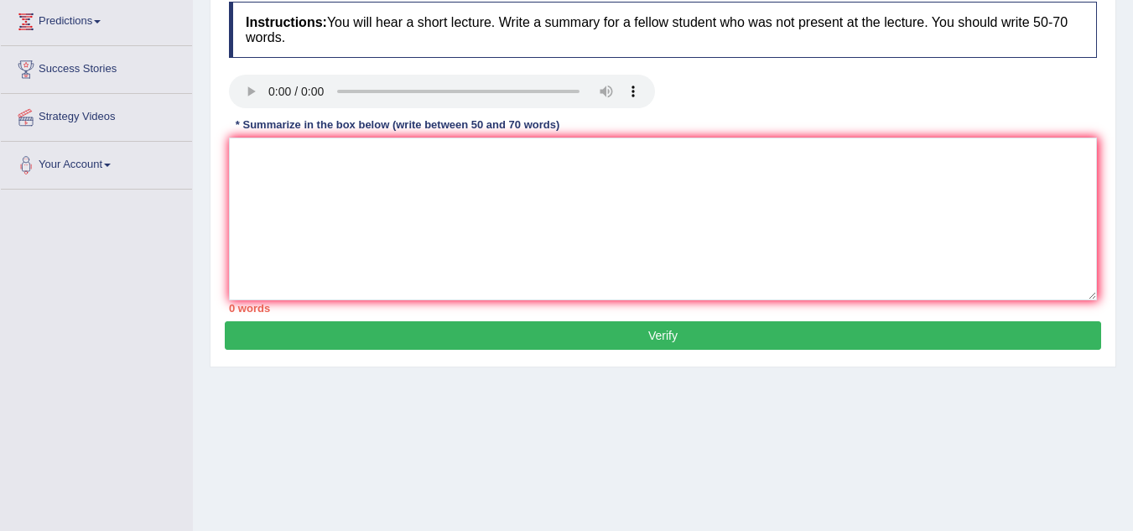
scroll to position [252, 0]
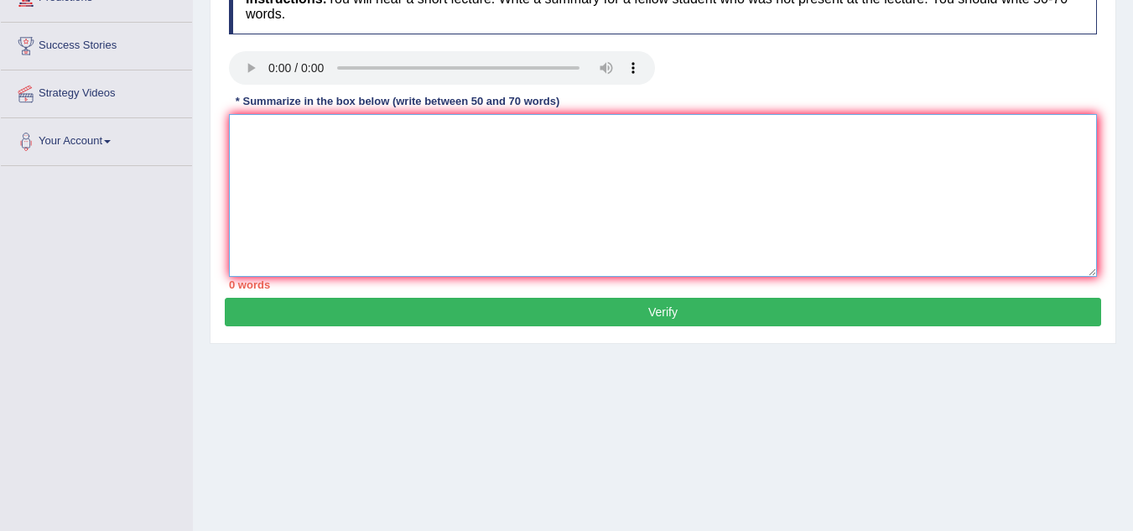
click at [490, 138] on textarea at bounding box center [663, 195] width 868 height 163
type textarea "."
click at [679, 308] on button "Verify" at bounding box center [663, 312] width 876 height 29
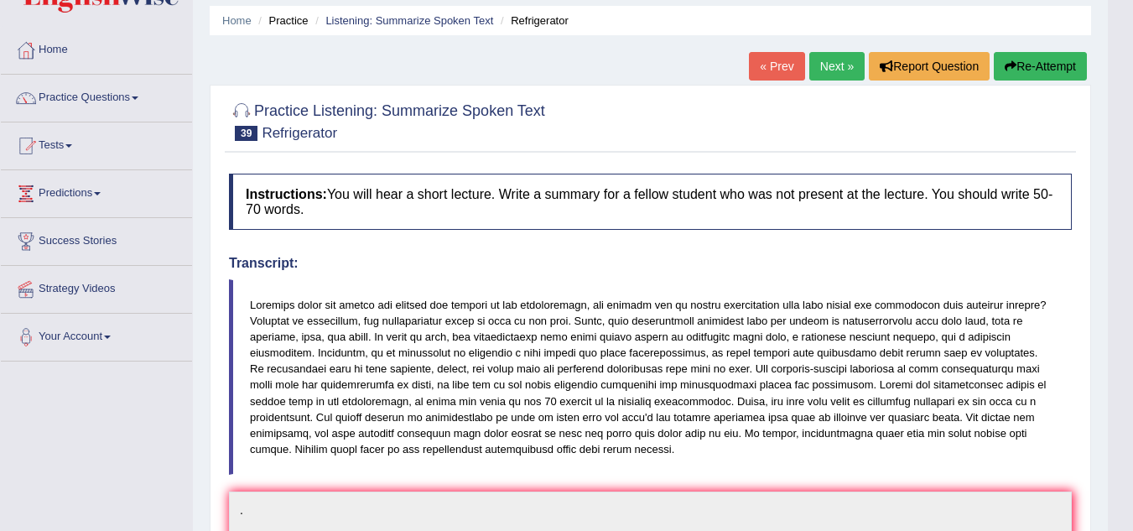
scroll to position [84, 0]
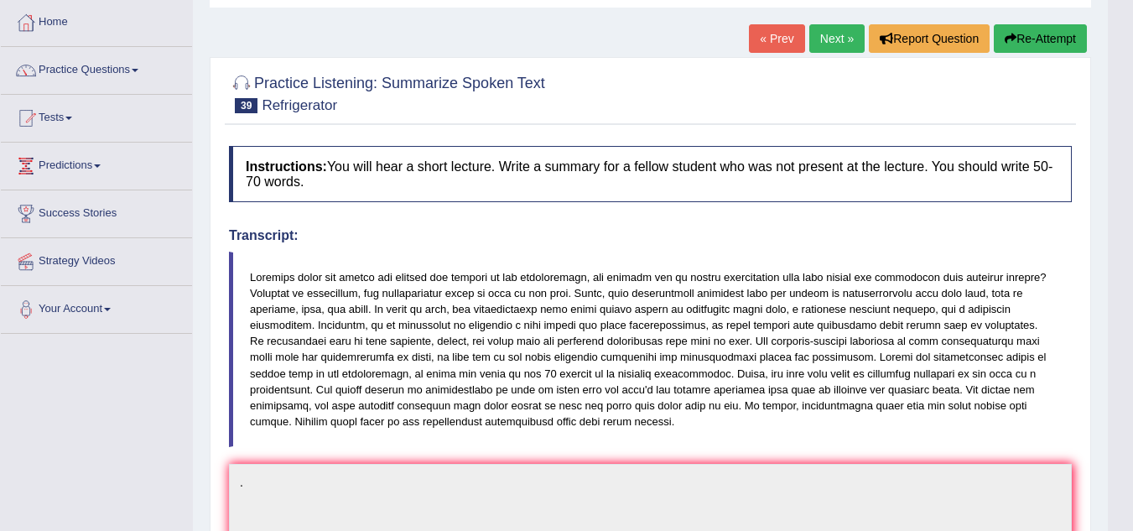
click at [1028, 36] on button "Re-Attempt" at bounding box center [1040, 38] width 93 height 29
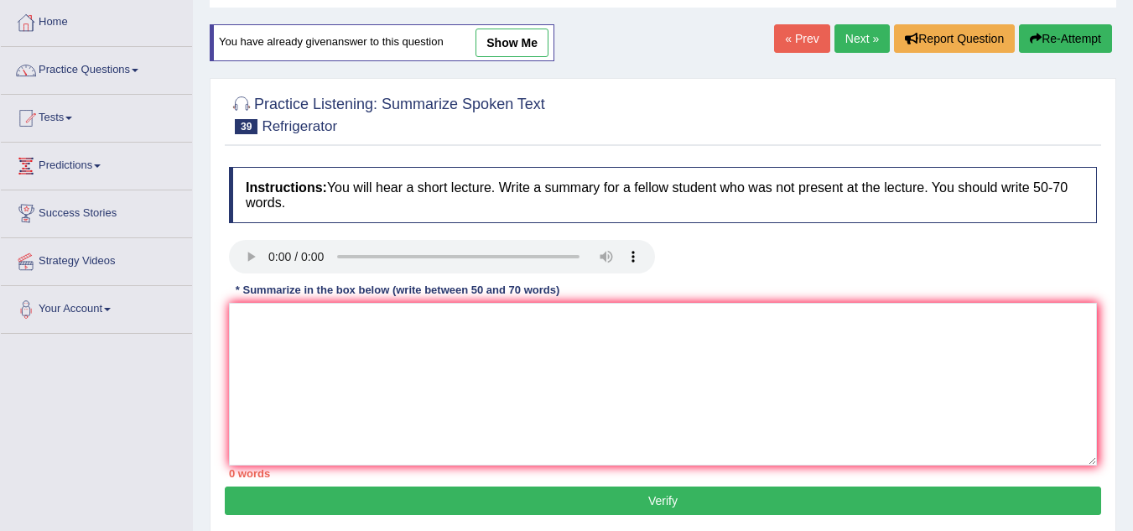
click at [502, 47] on link "show me" at bounding box center [511, 43] width 73 height 29
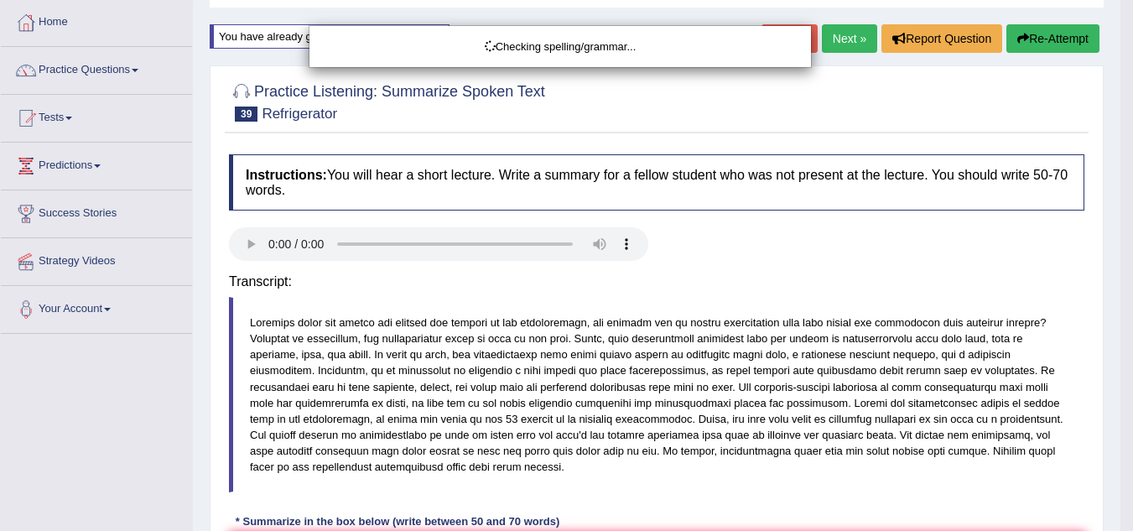
type textarea "."
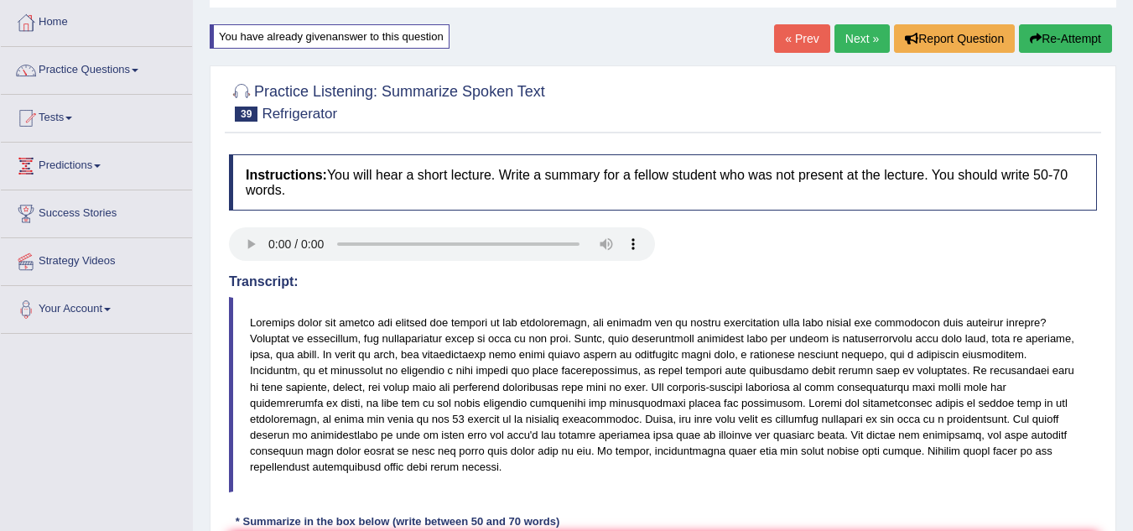
click at [1064, 41] on button "Re-Attempt" at bounding box center [1065, 38] width 93 height 29
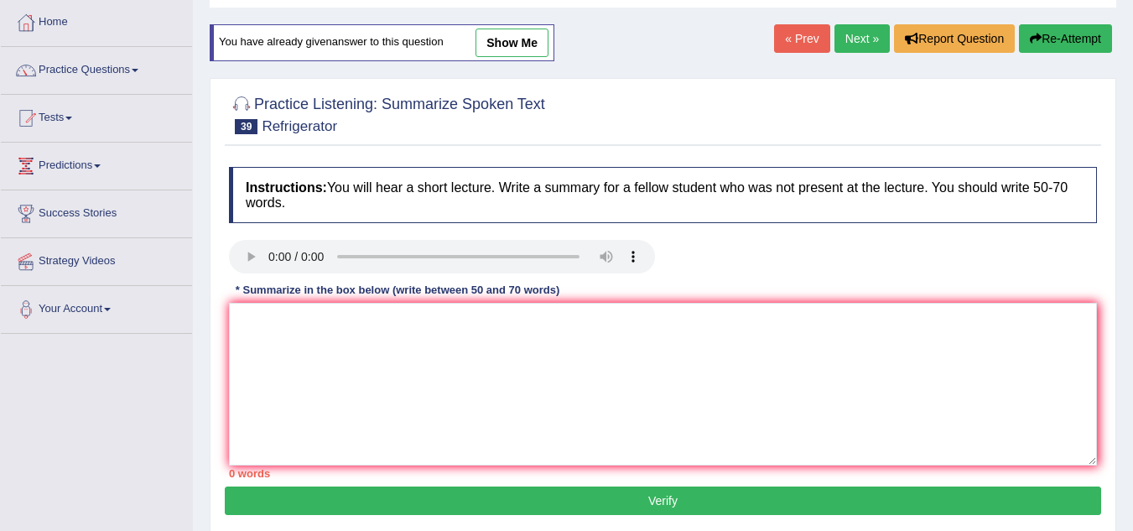
click at [524, 42] on link "show me" at bounding box center [511, 43] width 73 height 29
type textarea "."
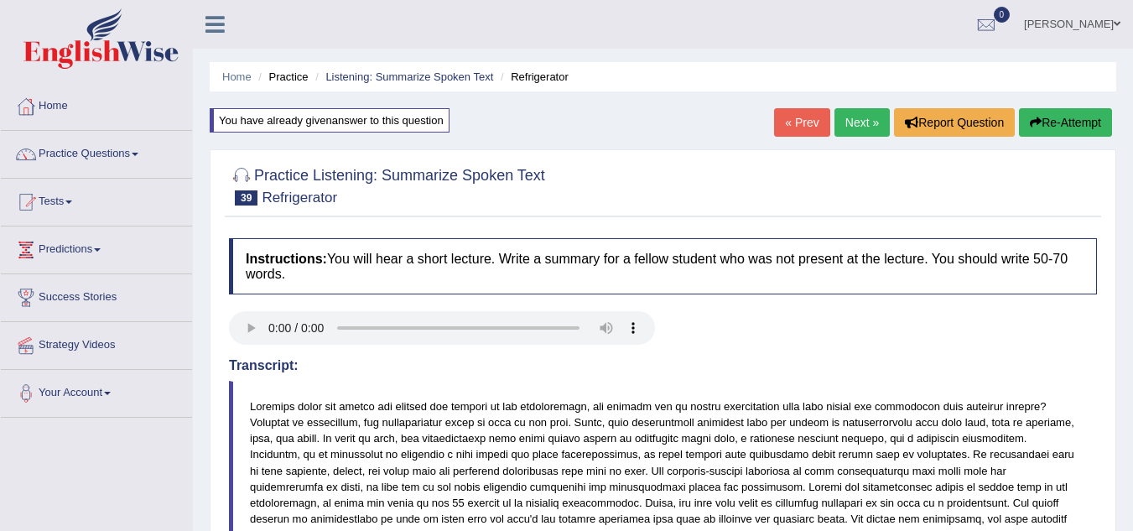
click at [1075, 128] on button "Re-Attempt" at bounding box center [1065, 122] width 93 height 29
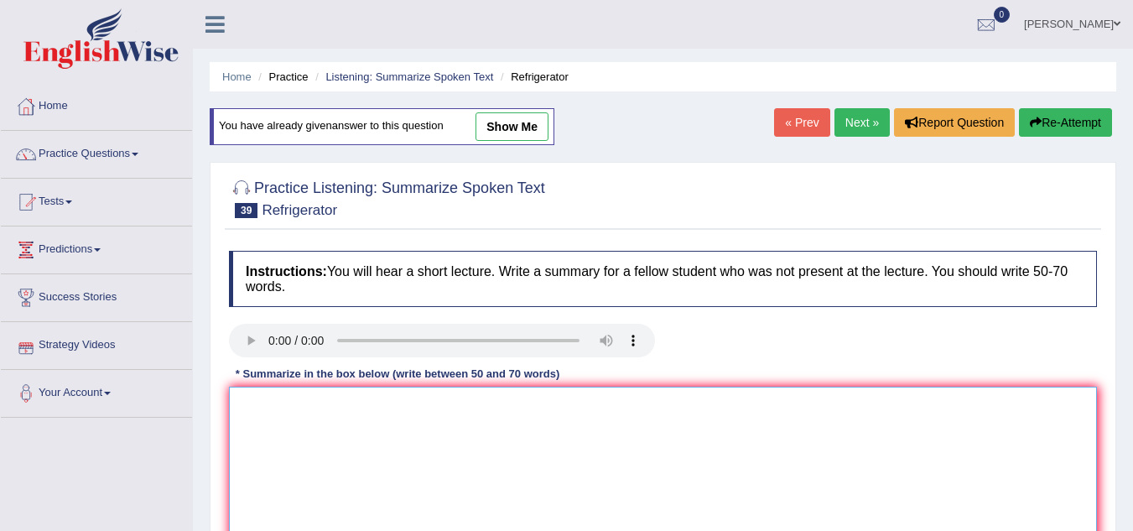
click at [311, 424] on textarea at bounding box center [663, 468] width 868 height 163
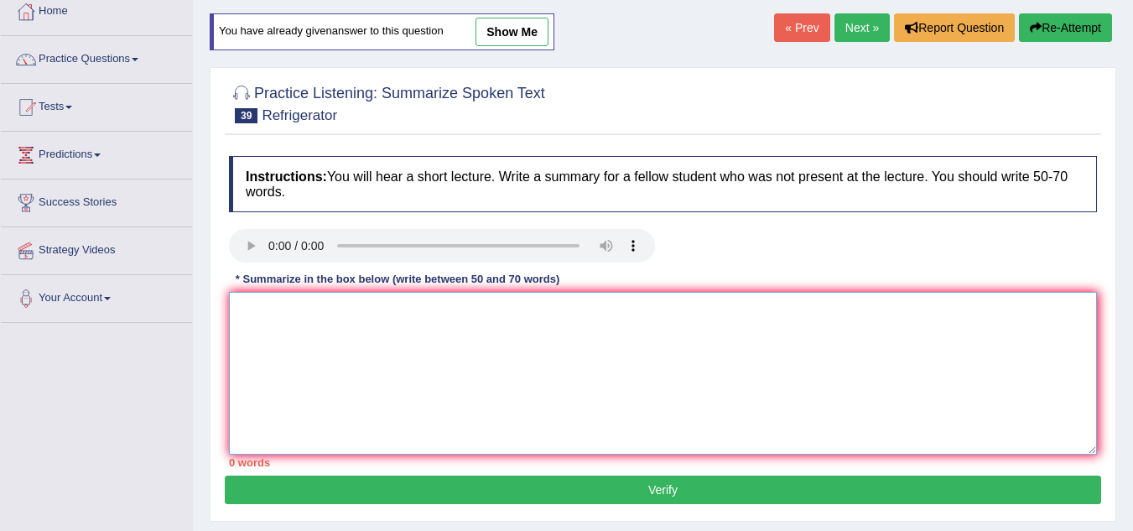
scroll to position [168, 0]
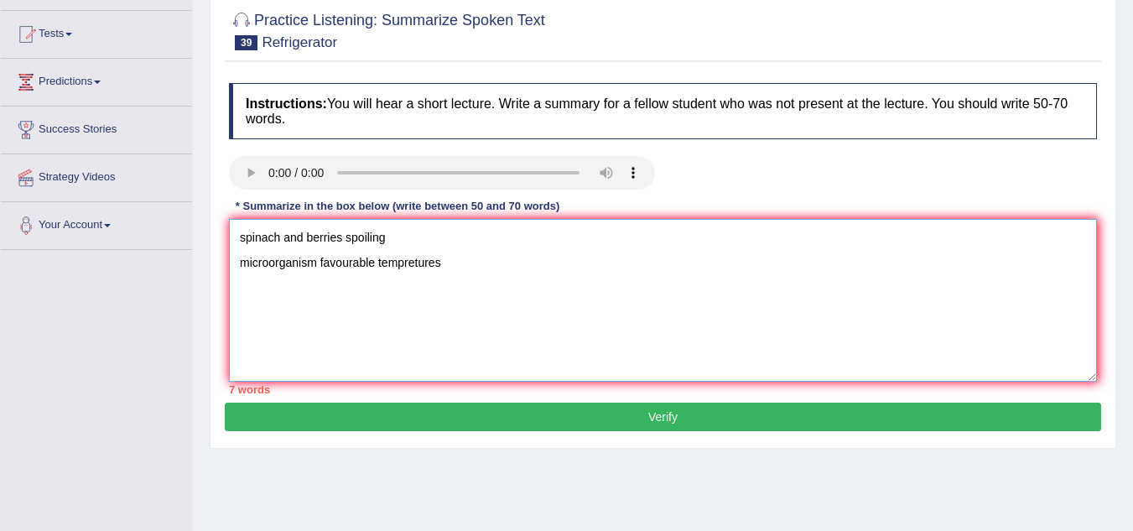
click at [318, 258] on textarea "spinach and berries spoiling microorganism favourable tempretures" at bounding box center [663, 300] width 868 height 163
click at [443, 270] on textarea "spinach and berries spoiling microorganism favourable tempretures" at bounding box center [663, 300] width 868 height 163
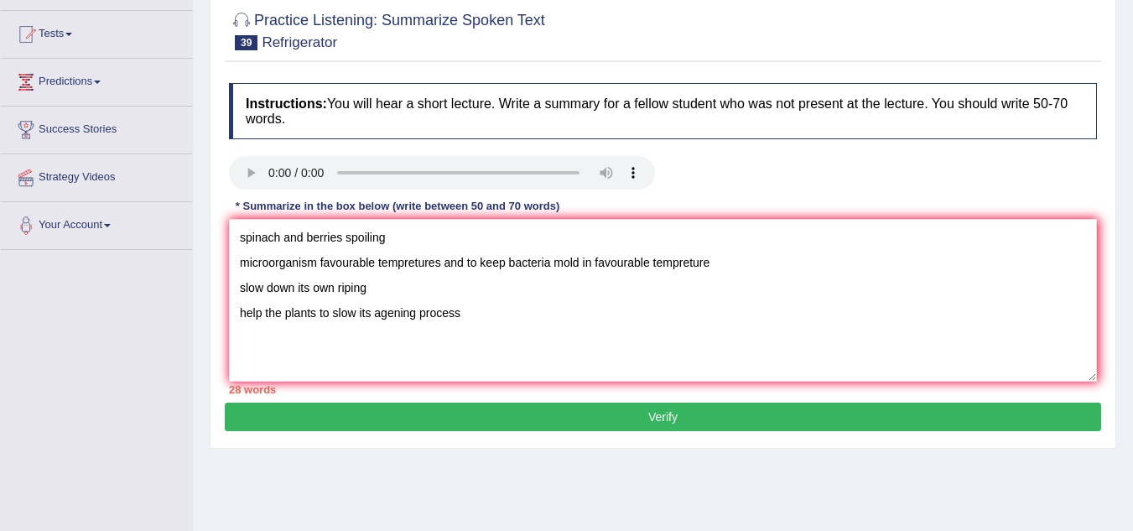
click at [686, 363] on html "Toggle navigation Home Practice Questions Speaking Practice Read Aloud Repeat S…" at bounding box center [566, 97] width 1133 height 531
click at [532, 340] on textarea "spinach and berries spoiling microorganism favourable tempretures and to keep b…" at bounding box center [663, 300] width 868 height 163
paste textarea "The speaker provided a comprehensive overview of [main topic], highlighting sev…"
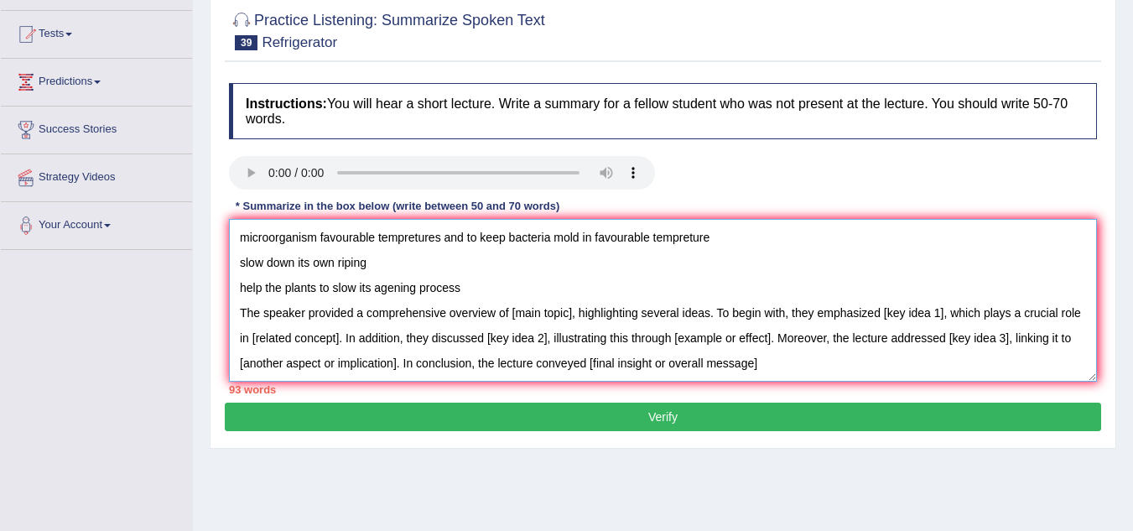
scroll to position [40, 0]
click at [477, 287] on textarea "spinach and berries spoiling microorganism favourable tempretures and to keep b…" at bounding box center [663, 300] width 868 height 163
click at [468, 267] on textarea "spinach and berries spoiling microorganism favourable tempretures and to keep b…" at bounding box center [663, 300] width 868 height 163
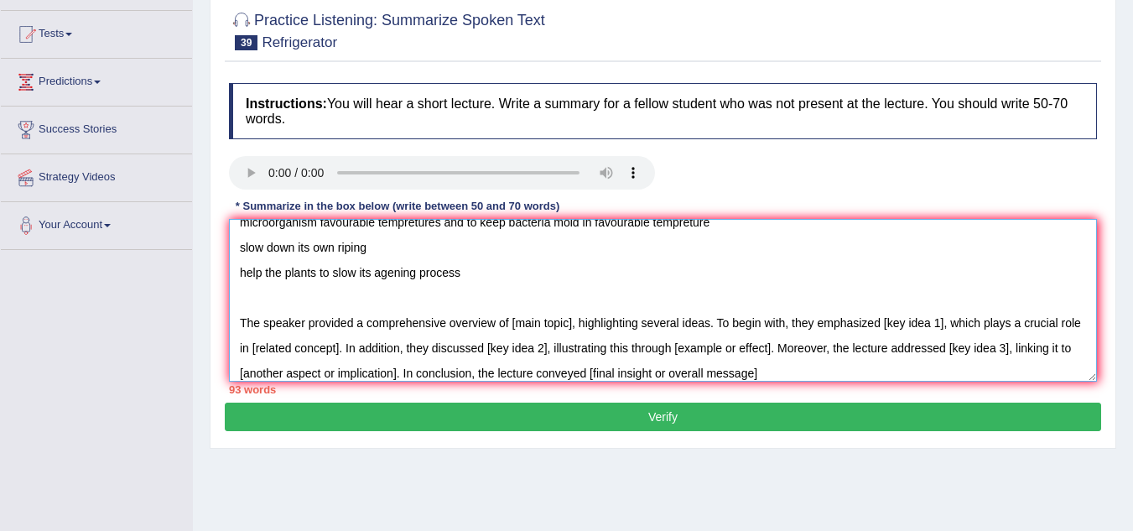
drag, startPoint x: 512, startPoint y: 320, endPoint x: 572, endPoint y: 316, distance: 59.7
click at [572, 316] on textarea "spinach and berries spoiling microorganism favourable tempretures and to keep b…" at bounding box center [663, 300] width 868 height 163
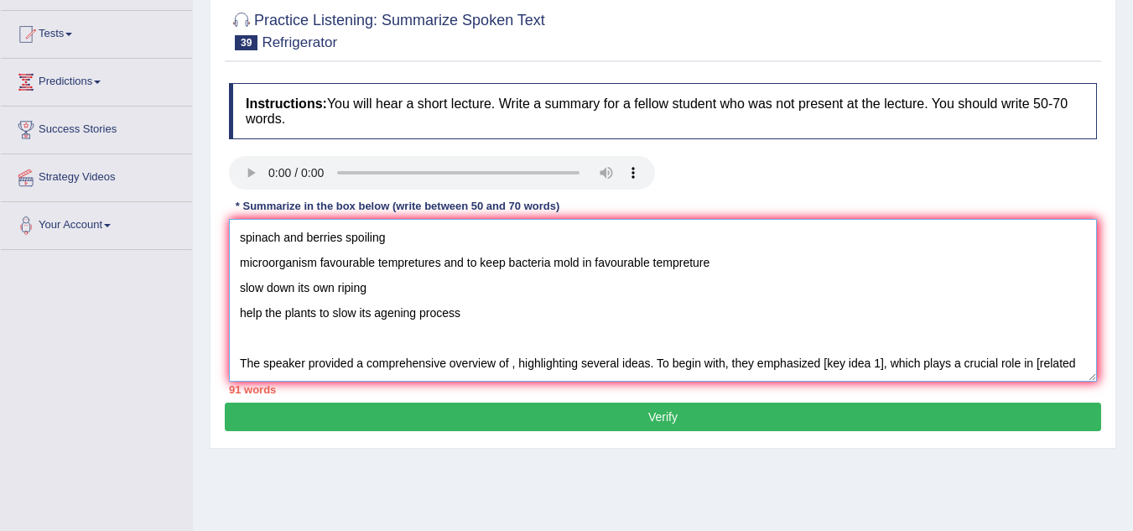
scroll to position [0, 0]
drag, startPoint x: 865, startPoint y: 359, endPoint x: 935, endPoint y: 358, distance: 69.6
click at [935, 358] on textarea "spinach and berries spoiling microorganism favourable tempretures and to keep b…" at bounding box center [663, 300] width 868 height 163
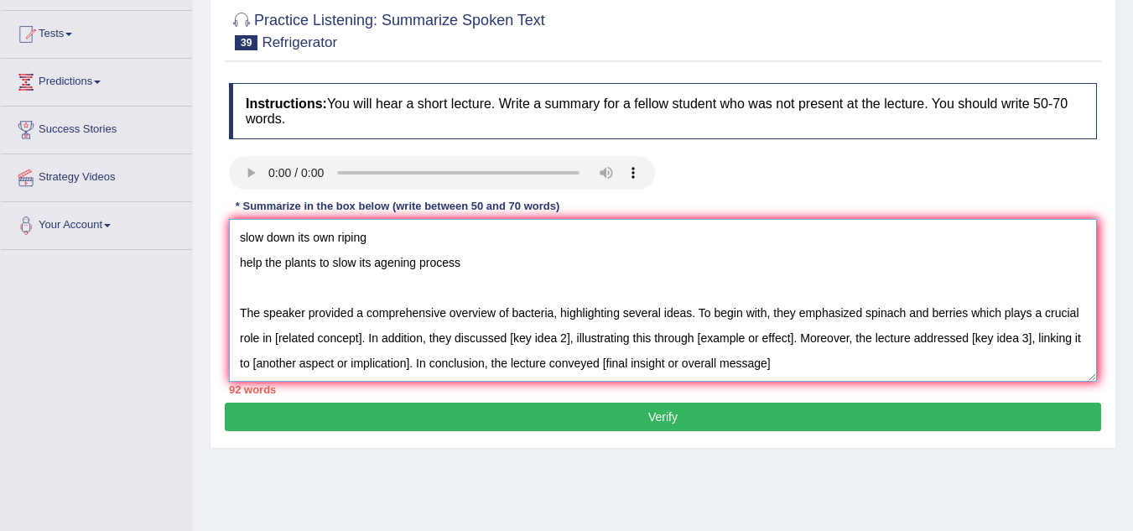
scroll to position [75, 0]
drag, startPoint x: 351, startPoint y: 305, endPoint x: 438, endPoint y: 305, distance: 86.4
click at [438, 305] on textarea "spinach and berries spoiling microorganism favourable tempretures and to keep b…" at bounding box center [663, 300] width 868 height 163
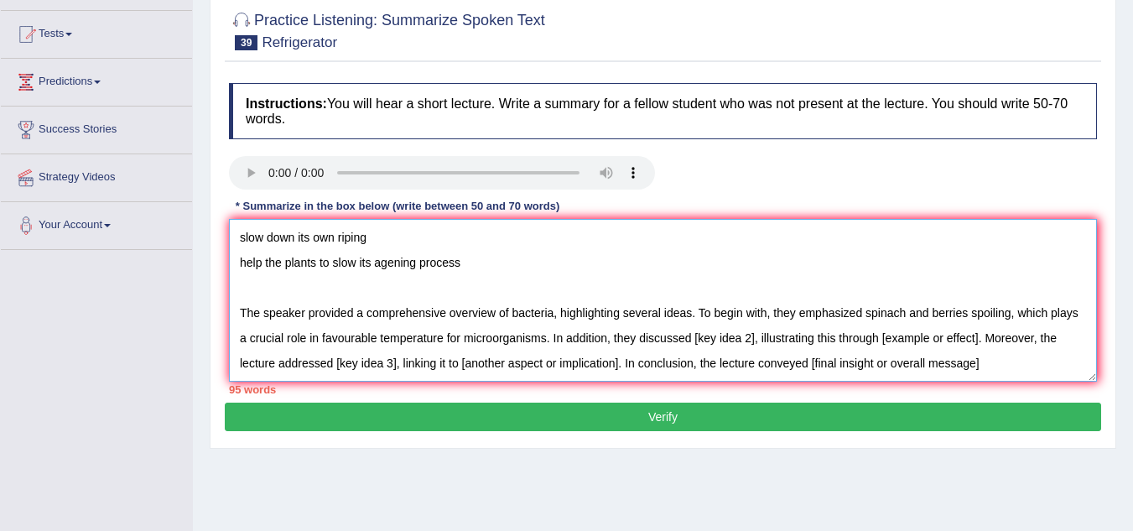
click at [520, 300] on textarea "spinach and berries spoiling microorganism favourable tempretures and to keep b…" at bounding box center [663, 300] width 868 height 163
drag, startPoint x: 711, startPoint y: 295, endPoint x: 788, endPoint y: 296, distance: 77.2
click at [791, 296] on textarea "spinach and berries spoiling microorganism favourable tempretures and to keep b…" at bounding box center [663, 300] width 868 height 163
click at [800, 330] on textarea "spinach and berries spoiling microorganism favourable tempretures and to keep b…" at bounding box center [663, 300] width 868 height 163
drag, startPoint x: 719, startPoint y: 303, endPoint x: 781, endPoint y: 303, distance: 62.1
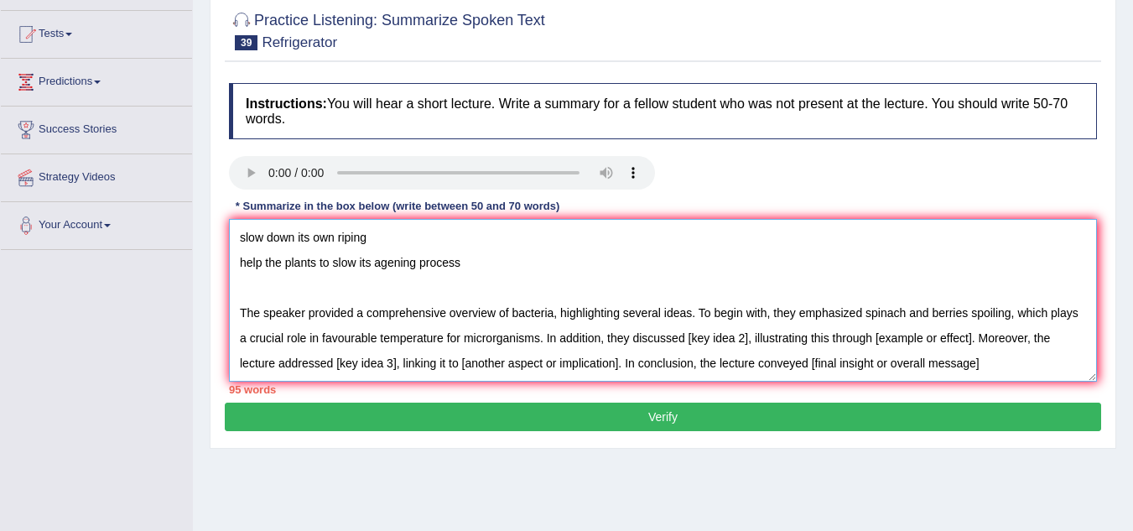
click at [781, 303] on textarea "spinach and berries spoiling microorganism favourable tempretures and to keep b…" at bounding box center [663, 300] width 868 height 163
drag, startPoint x: 1011, startPoint y: 301, endPoint x: 281, endPoint y: 321, distance: 730.7
click at [281, 321] on textarea "spinach and berries spoiling microorganism favourable tempretures and to keep b…" at bounding box center [663, 300] width 868 height 163
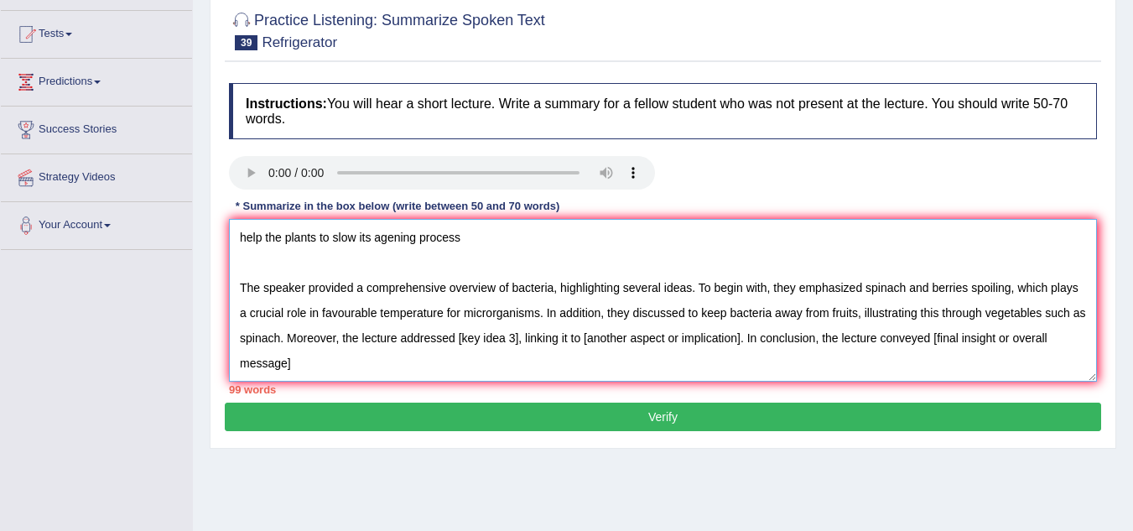
drag, startPoint x: 503, startPoint y: 323, endPoint x: 564, endPoint y: 320, distance: 61.3
click at [564, 320] on textarea "spinach and berries spoiling microorganism favourable tempretures and to keep b…" at bounding box center [663, 300] width 868 height 163
drag, startPoint x: 729, startPoint y: 322, endPoint x: 878, endPoint y: 331, distance: 149.5
click at [878, 331] on textarea "spinach and berries spoiling microorganism favourable tempretures and to keep b…" at bounding box center [663, 300] width 868 height 163
drag, startPoint x: 974, startPoint y: 327, endPoint x: 354, endPoint y: 364, distance: 620.8
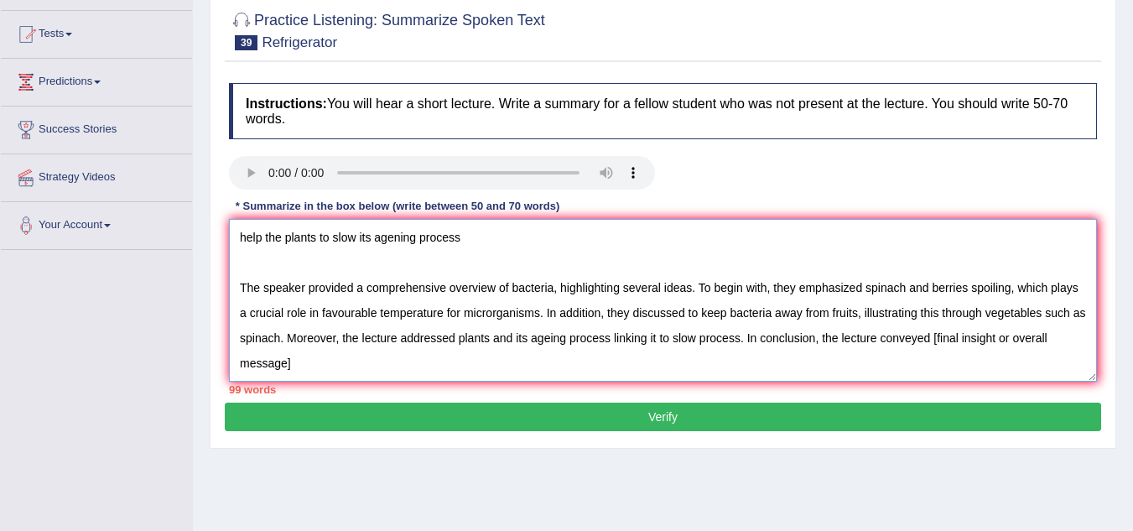
click at [354, 364] on textarea "spinach and berries spoiling microorganism favourable tempretures and to keep b…" at bounding box center [663, 300] width 868 height 163
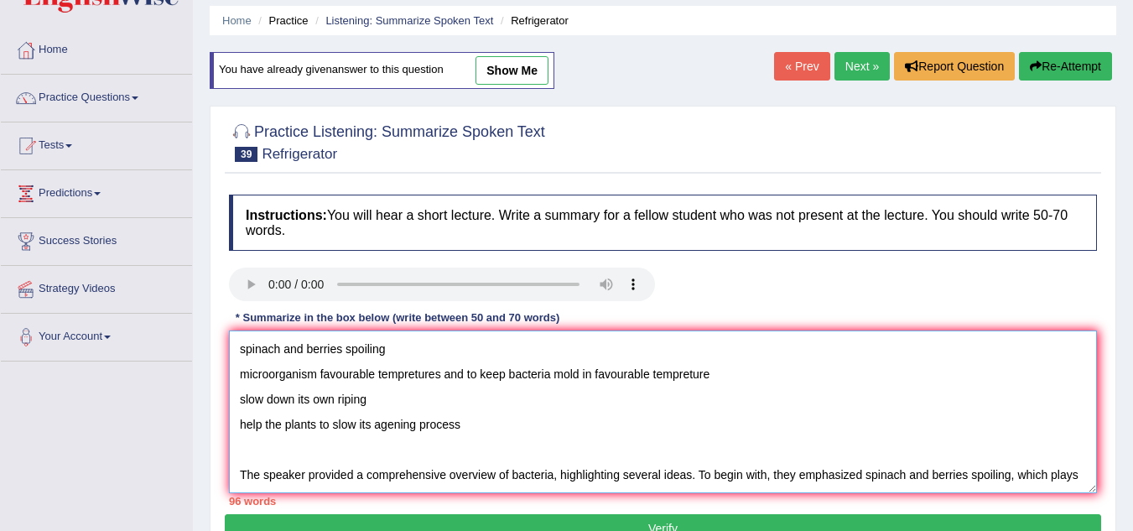
scroll to position [0, 0]
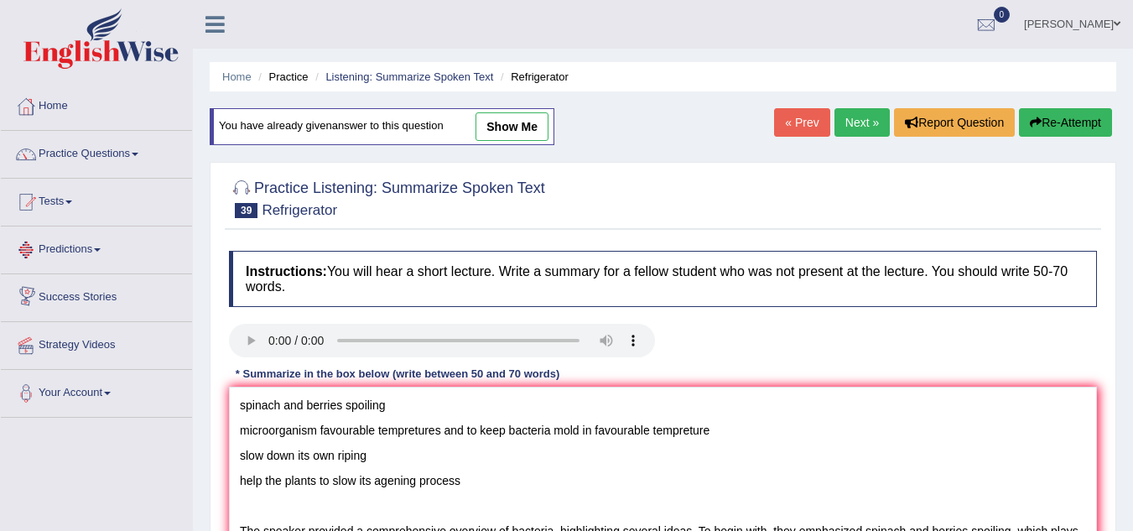
drag, startPoint x: 460, startPoint y: 307, endPoint x: 145, endPoint y: 237, distance: 322.1
click at [145, 237] on div "Toggle navigation Home Practice Questions Speaking Practice Read Aloud Repeat S…" at bounding box center [566, 436] width 1133 height 872
drag, startPoint x: 479, startPoint y: 478, endPoint x: 285, endPoint y: 422, distance: 201.7
click at [159, 380] on div "Toggle navigation Home Practice Questions Speaking Practice Read Aloud Repeat S…" at bounding box center [566, 436] width 1133 height 872
click at [465, 482] on textarea "spinach and berries spoiling microorganism favourable tempretures and to keep b…" at bounding box center [663, 468] width 868 height 163
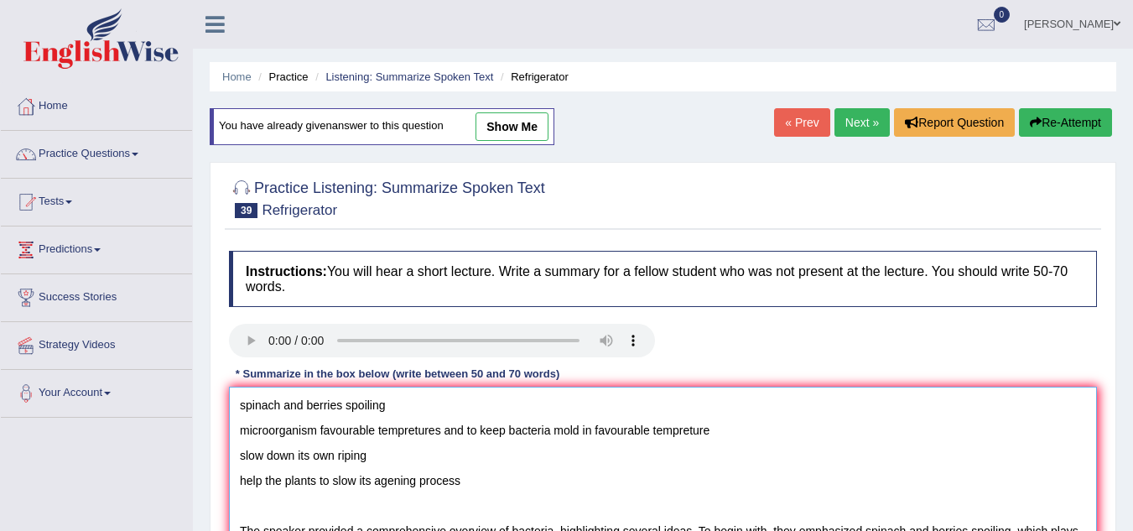
drag, startPoint x: 464, startPoint y: 480, endPoint x: 220, endPoint y: 398, distance: 257.2
click at [220, 398] on div "Practice Listening: Summarize Spoken Text 39 Refrigerator Instructions: You wil…" at bounding box center [663, 389] width 906 height 454
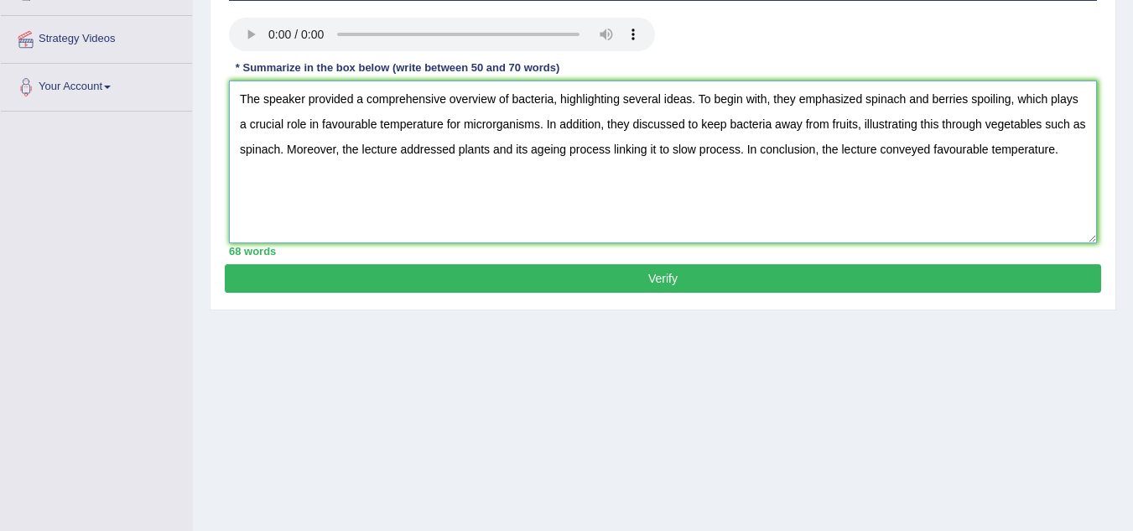
scroll to position [335, 0]
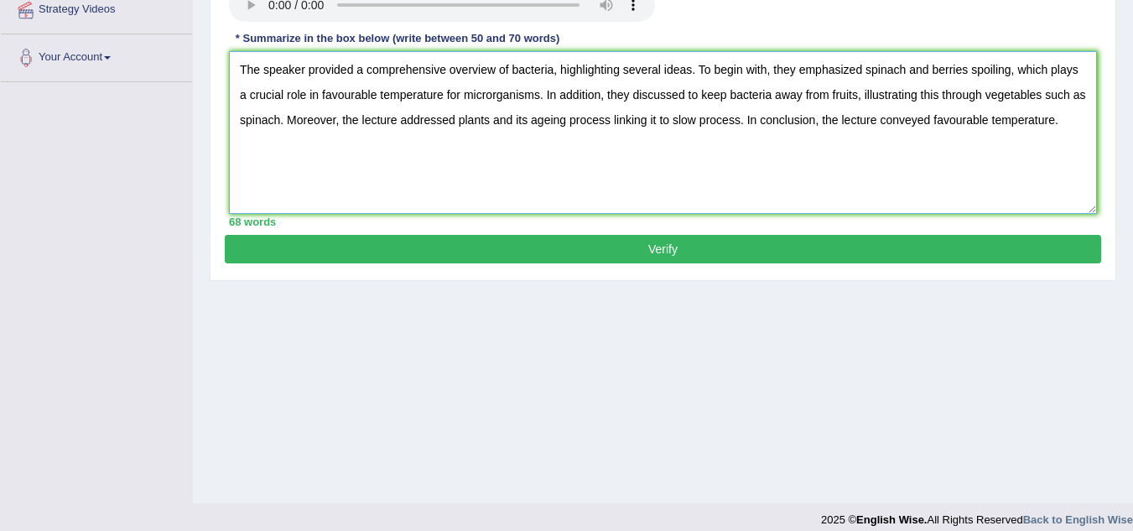
type textarea "The speaker provided a comprehensive overview of bacteria, highlighting several…"
